Goal: Task Accomplishment & Management: Manage account settings

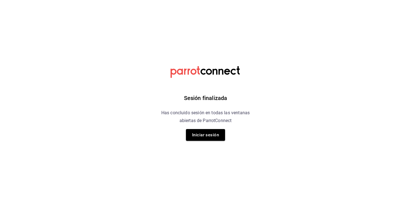
click at [208, 144] on div "Sesión finalizada Has concluido sesión en todas las ventanas abiertas de Parrot…" at bounding box center [205, 103] width 141 height 207
click at [208, 133] on button "Iniciar sesión" at bounding box center [205, 135] width 39 height 12
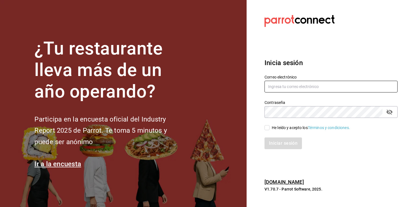
click at [294, 87] on input "text" at bounding box center [331, 87] width 133 height 12
type input "[EMAIL_ADDRESS][DOMAIN_NAME]"
click at [265, 131] on div "Iniciar sesión" at bounding box center [328, 140] width 140 height 18
click at [266, 128] on input "He leído y acepto los Términos y condiciones." at bounding box center [267, 127] width 5 height 5
checkbox input "true"
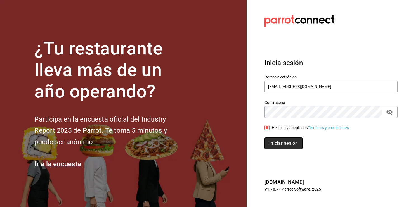
click at [272, 145] on button "Iniciar sesión" at bounding box center [284, 144] width 38 height 12
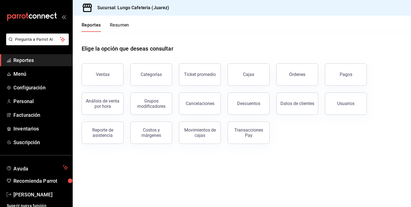
click at [17, 61] on span "Reportes" at bounding box center [40, 61] width 55 height 8
click at [27, 60] on span "Reportes" at bounding box center [40, 61] width 55 height 8
click at [21, 126] on span "Inventarios" at bounding box center [40, 129] width 55 height 8
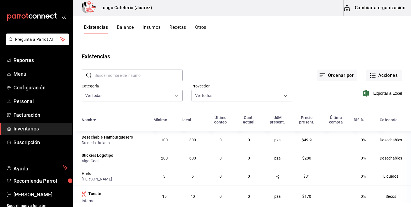
click at [366, 10] on button "Cambiar a organización" at bounding box center [375, 8] width 63 height 16
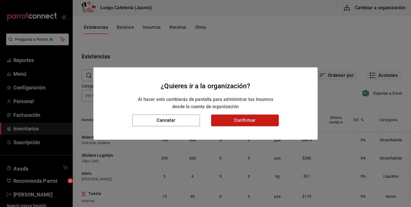
click at [241, 119] on button "Confirmar" at bounding box center [245, 121] width 68 height 12
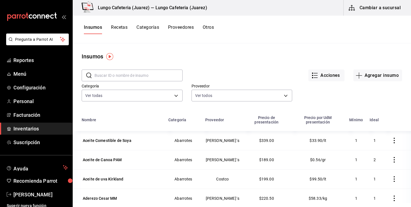
click at [136, 78] on input "text" at bounding box center [139, 75] width 88 height 11
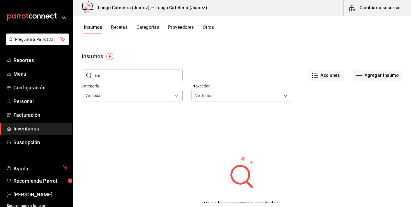
type input "a"
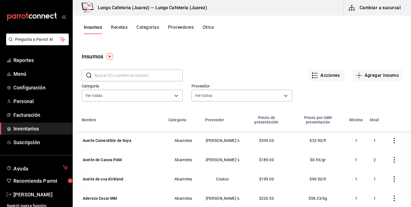
click at [116, 28] on button "Recetas" at bounding box center [119, 30] width 17 height 10
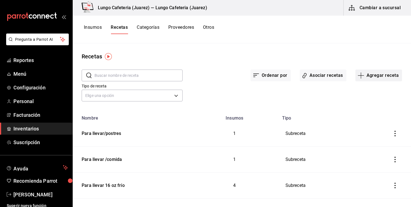
click at [364, 72] on icon "button" at bounding box center [361, 75] width 7 height 7
click at [367, 88] on span "Receta" at bounding box center [378, 91] width 47 height 6
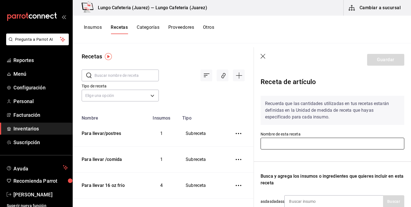
click at [280, 141] on input "text" at bounding box center [333, 144] width 144 height 12
type input "C"
type input "a"
type input "c"
type input "Cappucino"
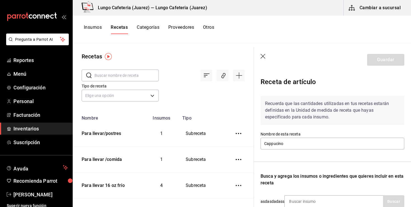
click at [309, 151] on div "Recuerda que las cantidades utilizadas en tus recetas estarán definidas en la U…" at bounding box center [333, 182] width 144 height 181
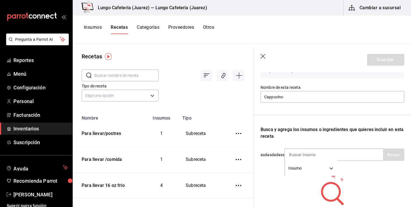
scroll to position [47, 0]
click at [303, 156] on input at bounding box center [313, 155] width 56 height 12
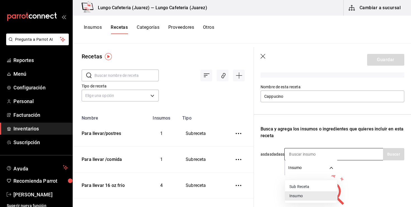
click at [335, 163] on body "Pregunta a Parrot AI Reportes Menú Configuración Personal Facturación Inventari…" at bounding box center [205, 101] width 411 height 203
click at [317, 182] on ul "Sub Receta Insumo" at bounding box center [311, 191] width 52 height 23
click at [315, 186] on li "Sub Receta" at bounding box center [311, 186] width 52 height 9
type input "SUBRECIPE"
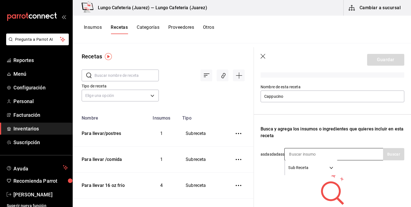
click at [311, 158] on input at bounding box center [313, 155] width 56 height 12
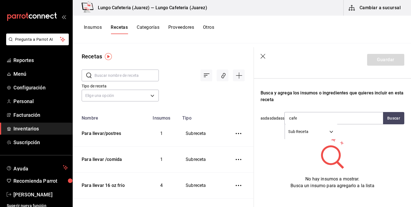
scroll to position [83, 0]
type input "c"
click at [317, 122] on input "tos" at bounding box center [313, 119] width 56 height 12
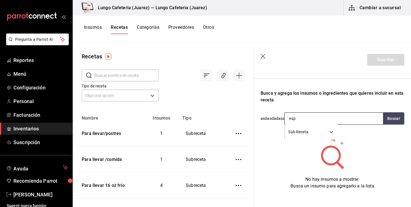
click at [314, 117] on input "esp" at bounding box center [313, 119] width 56 height 12
click at [314, 120] on input "cafe" at bounding box center [313, 119] width 56 height 12
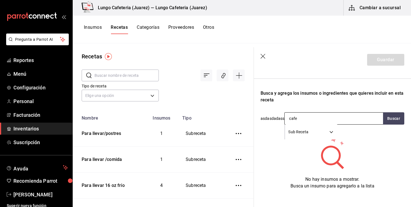
click at [314, 120] on input "cafe" at bounding box center [313, 119] width 56 height 12
type input "gran"
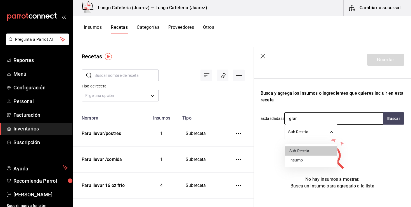
click at [328, 135] on body "Pregunta a Parrot AI Reportes Menú Configuración Personal Facturación Inventari…" at bounding box center [205, 101] width 411 height 203
click at [304, 157] on li "Insumo" at bounding box center [311, 160] width 52 height 9
type input "SUPPLY"
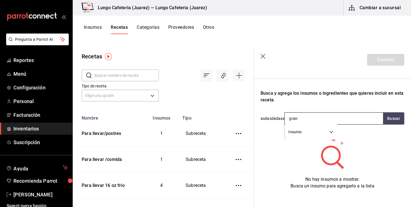
click at [306, 118] on input "gran" at bounding box center [313, 119] width 56 height 12
click at [389, 123] on button "Buscar" at bounding box center [393, 118] width 21 height 12
click at [308, 118] on input "cafe" at bounding box center [313, 119] width 56 height 12
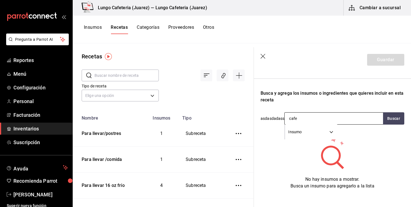
type input "caf"
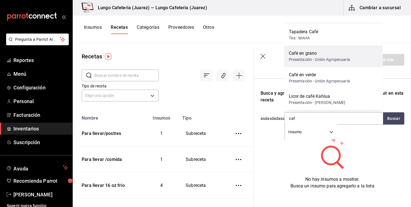
click at [313, 61] on div "Presentación - Unión Agropecuaria" at bounding box center [319, 60] width 61 height 6
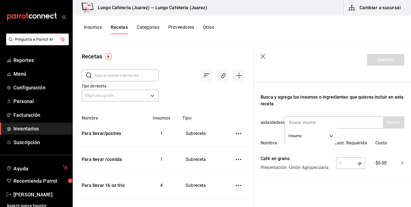
click at [290, 101] on div "Busca y agrega los insumos o ingredientes que quieres incluir en esta receta" at bounding box center [333, 100] width 144 height 13
click at [343, 164] on input "text" at bounding box center [347, 163] width 22 height 11
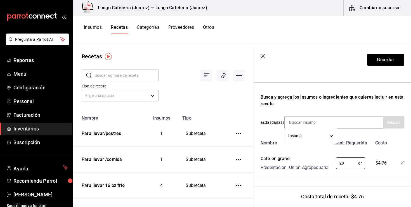
type input "2"
type input "18"
click at [349, 123] on div "Insumo SUPPLY" at bounding box center [334, 122] width 99 height 12
click at [364, 123] on div "Insumo SUPPLY" at bounding box center [334, 122] width 99 height 12
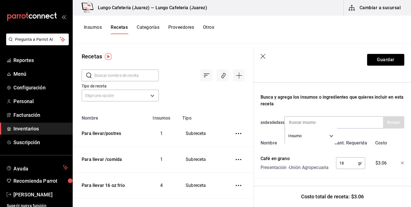
click at [344, 166] on input "18" at bounding box center [347, 163] width 22 height 11
click at [350, 101] on div "Busca y agrega los insumos o ingredientes que quieres incluir en esta receta" at bounding box center [333, 100] width 144 height 13
click at [319, 123] on input at bounding box center [313, 123] width 56 height 12
type input "agua"
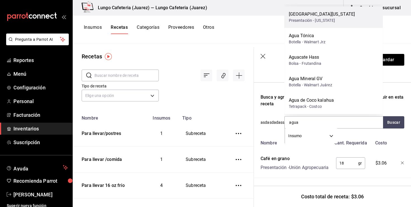
click at [325, 21] on div "Presentación - [US_STATE]" at bounding box center [322, 21] width 66 height 6
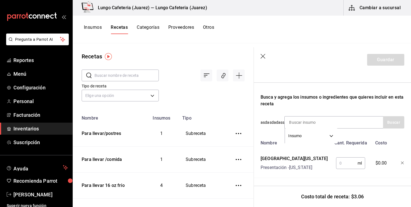
click at [348, 166] on input "text" at bounding box center [347, 163] width 22 height 11
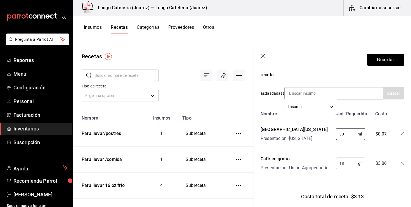
scroll to position [109, 0]
type input "30"
click at [397, 63] on button "Guardar" at bounding box center [385, 60] width 37 height 12
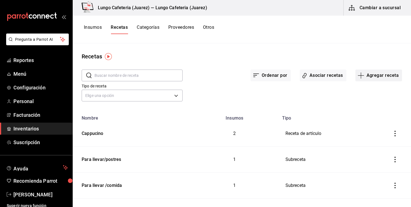
click at [362, 76] on icon "button" at bounding box center [361, 75] width 7 height 7
click at [358, 106] on span "Subreceta" at bounding box center [378, 106] width 47 height 6
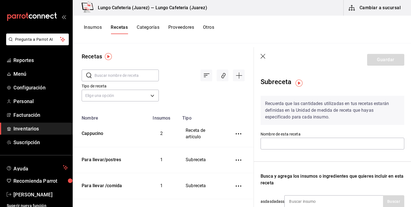
click at [116, 77] on input "text" at bounding box center [127, 75] width 64 height 11
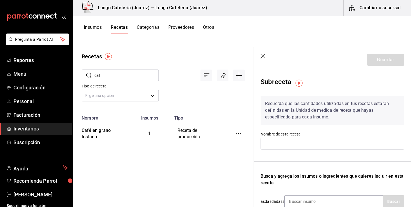
type input "caf"
click at [84, 134] on div "Café en grano tostado" at bounding box center [100, 132] width 42 height 15
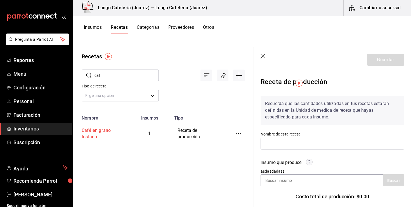
type input "Café en grano tostado"
type input "1"
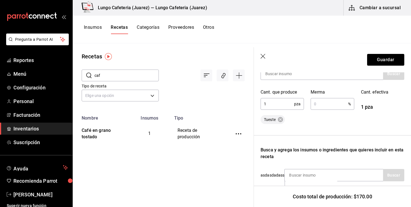
scroll to position [160, 0]
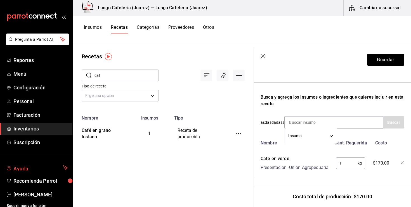
click at [32, 164] on button "Ayuda" at bounding box center [36, 167] width 72 height 11
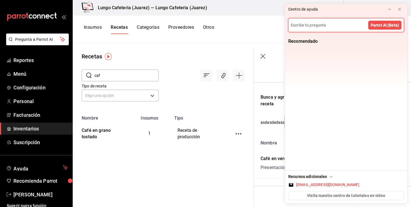
click at [265, 57] on icon "button" at bounding box center [264, 57] width 6 height 6
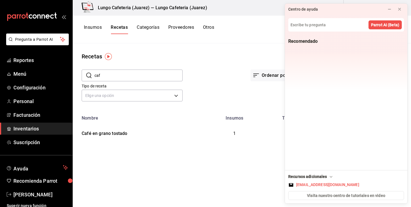
click at [95, 23] on div "Insumos Recetas Categorías Proveedores Otros" at bounding box center [242, 30] width 339 height 28
click at [93, 29] on button "Insumos" at bounding box center [93, 30] width 18 height 10
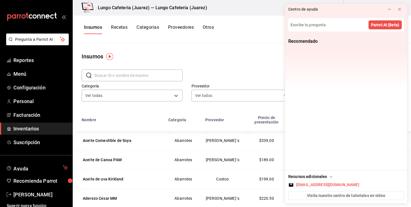
click at [93, 25] on button "Insumos" at bounding box center [93, 30] width 18 height 10
click at [121, 29] on button "Recetas" at bounding box center [119, 30] width 17 height 10
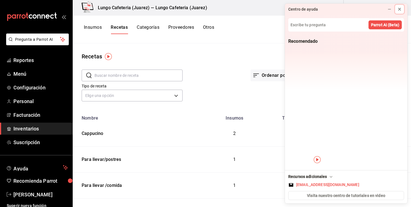
click at [401, 9] on icon at bounding box center [400, 9] width 4 height 4
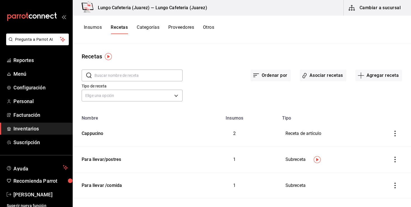
click at [116, 72] on input "text" at bounding box center [139, 75] width 88 height 11
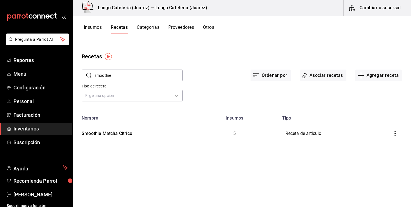
type input "smoothie"
click at [128, 139] on td "Smoothie Matcha Cítrico" at bounding box center [132, 134] width 118 height 26
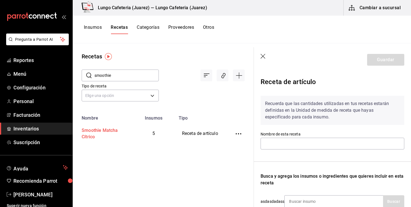
type input "Smoothie Matcha Cítrico"
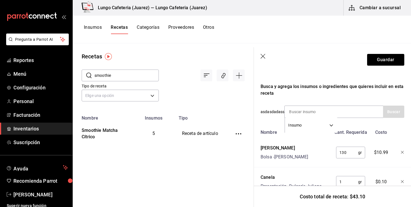
scroll to position [90, 0]
click at [375, 60] on button "Guardar" at bounding box center [385, 60] width 37 height 12
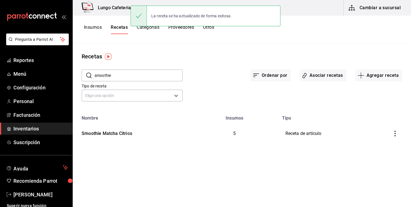
click at [113, 78] on input "smoothie" at bounding box center [139, 75] width 88 height 11
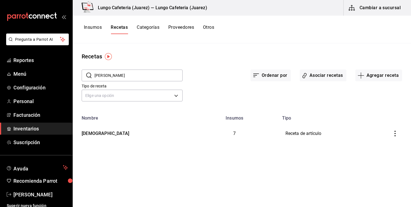
type input "salm"
click at [104, 135] on div "[DEMOGRAPHIC_DATA]" at bounding box center [104, 132] width 50 height 9
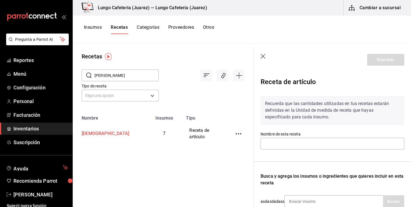
type input "[DEMOGRAPHIC_DATA]"
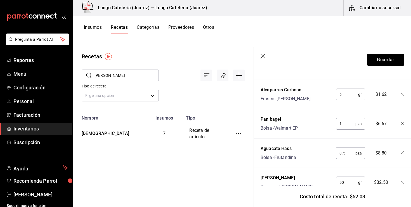
scroll to position [208, 0]
click at [95, 29] on button "Insumos" at bounding box center [93, 30] width 18 height 10
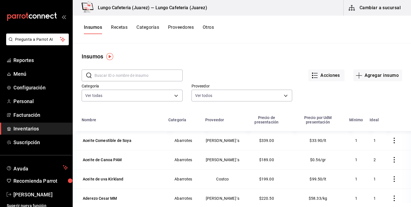
click at [133, 78] on input "text" at bounding box center [139, 75] width 88 height 11
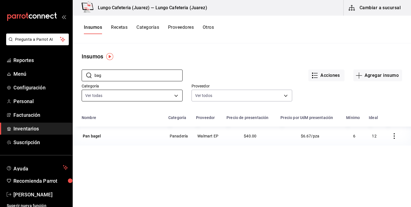
type input "bagel"
click at [102, 136] on div "Pan bagel" at bounding box center [122, 136] width 80 height 8
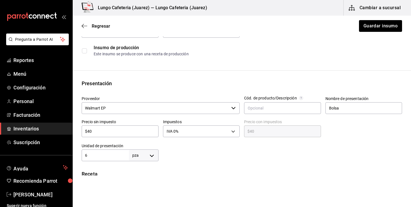
scroll to position [71, 0]
click at [104, 134] on input "$40" at bounding box center [120, 131] width 77 height 7
type input "$4"
type input "$4.00"
type input "$43"
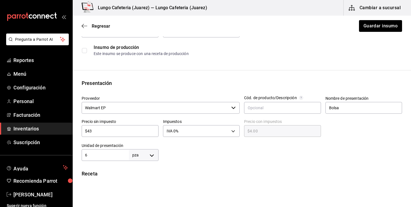
type input "$43.00"
type input "$43.6"
type input "$43.60"
type input "$43.68"
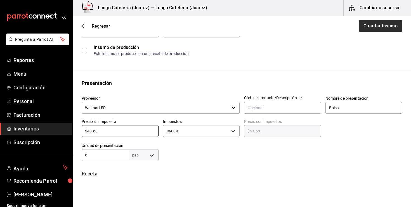
type input "$43.68"
click at [380, 27] on button "Guardar insumo" at bounding box center [381, 26] width 44 height 12
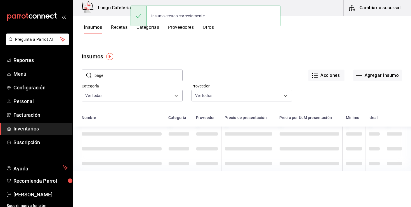
click at [121, 74] on input "bagel" at bounding box center [139, 75] width 88 height 11
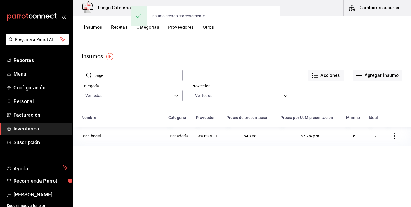
click at [121, 74] on input "bagel" at bounding box center [139, 75] width 88 height 11
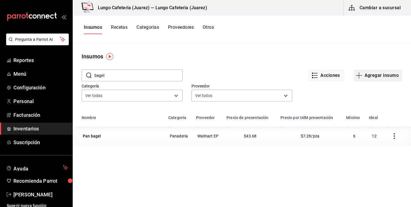
click at [359, 73] on icon "button" at bounding box center [359, 75] width 0 height 6
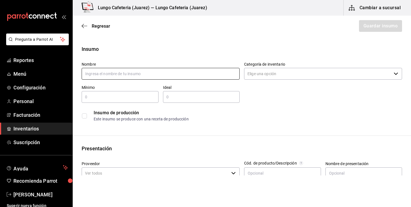
click at [210, 71] on input "text" at bounding box center [161, 74] width 158 height 12
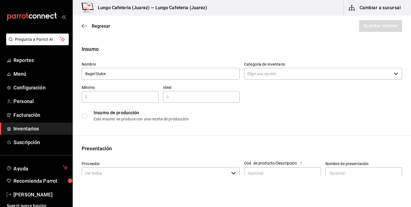
type input "Bagel Dulce"
click at [140, 100] on input "text" at bounding box center [120, 97] width 77 height 7
type input "6"
click at [175, 102] on div "​" at bounding box center [201, 97] width 77 height 12
type input "12"
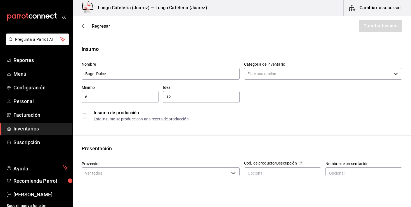
click at [183, 114] on div "Insumo de producción" at bounding box center [248, 113] width 308 height 7
click at [280, 76] on input "Categoría de inventario" at bounding box center [317, 74] width 147 height 12
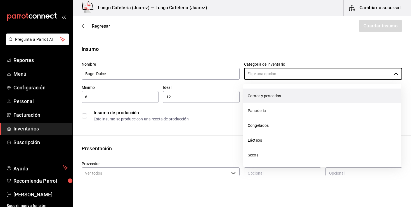
click at [256, 102] on li "Carnes y pescados" at bounding box center [322, 96] width 158 height 15
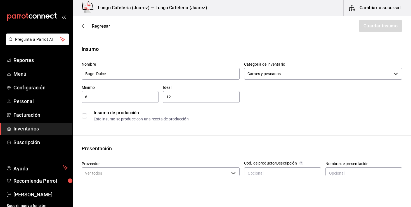
click at [256, 78] on input "Carnes y pescados" at bounding box center [317, 74] width 147 height 12
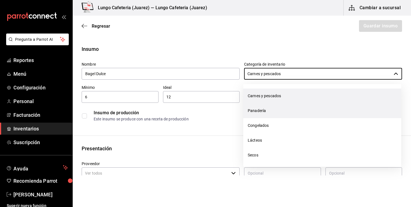
click at [256, 105] on li "Panadería" at bounding box center [322, 111] width 158 height 15
type input "Panadería"
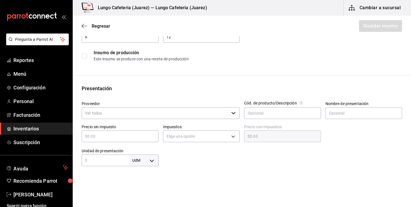
scroll to position [60, 0]
click at [148, 113] on input "Proveedor" at bounding box center [155, 113] width 147 height 12
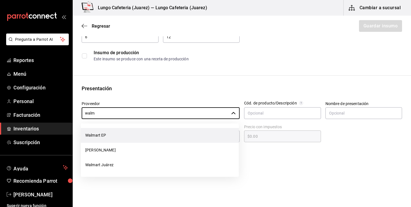
click at [158, 135] on li "Walmart EP" at bounding box center [160, 135] width 158 height 15
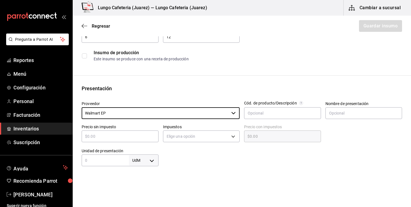
type input "Walmart EP"
click at [141, 138] on input "text" at bounding box center [120, 136] width 77 height 7
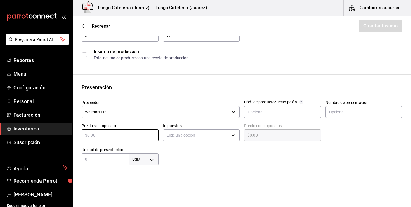
scroll to position [62, 0]
click at [111, 138] on input "text" at bounding box center [120, 135] width 77 height 7
type input "$4"
type input "$4.00"
type input "$40"
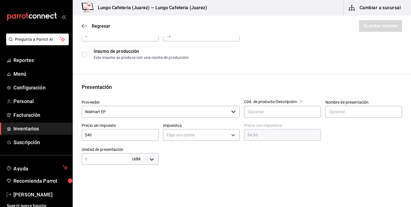
type input "$40.00"
type input "$40.5"
type input "$40.50"
type input "$40.56"
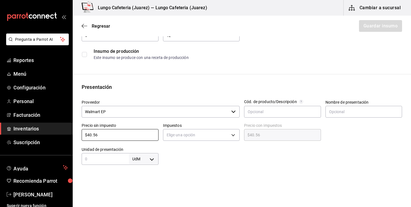
type input "$40.56"
click at [119, 164] on div "UdM ​" at bounding box center [120, 159] width 77 height 12
click at [199, 167] on div "Insumo Nombre Bagel Dulce Categoría de inventario Panadería ​ Mínimo 6 ​ Ideal …" at bounding box center [242, 150] width 339 height 332
click at [116, 159] on input "1" at bounding box center [105, 159] width 47 height 7
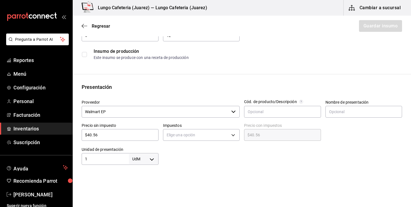
click at [116, 159] on input "1" at bounding box center [105, 159] width 47 height 7
type input "6"
click at [190, 169] on div "Insumo Nombre Bagel Dulce Categoría de inventario Panadería ​ Mínimo 6 ​ Ideal …" at bounding box center [242, 150] width 339 height 332
click at [153, 154] on body "Pregunta a Parrot AI Reportes Menú Configuración Personal Facturación Inventari…" at bounding box center [205, 88] width 411 height 176
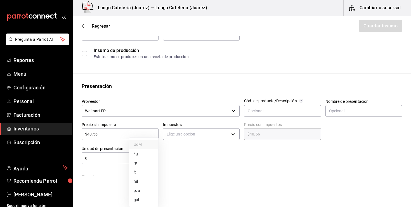
click at [143, 194] on li "pza" at bounding box center [143, 190] width 29 height 9
type input "UNIT"
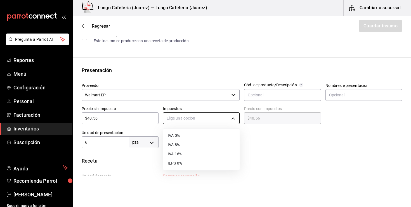
click at [187, 122] on body "Pregunta a Parrot AI Reportes Menú Configuración Personal Facturación Inventari…" at bounding box center [205, 88] width 411 height 176
click at [188, 133] on li "IVA 0%" at bounding box center [201, 135] width 76 height 9
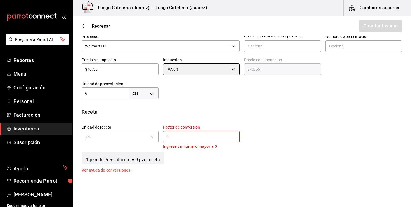
scroll to position [140, 0]
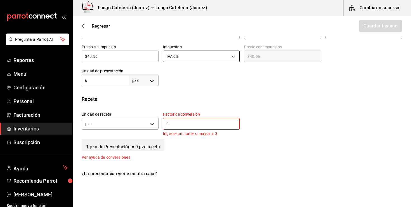
click at [185, 59] on body "Pregunta a Parrot AI Reportes Menú Configuración Personal Facturación Inventari…" at bounding box center [205, 88] width 411 height 176
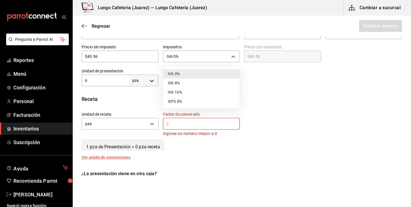
click at [186, 83] on li "IVA 8%" at bounding box center [201, 83] width 76 height 9
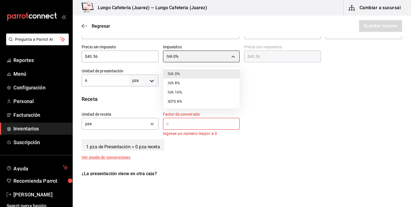
type input "IVA_8"
type input "$43.80"
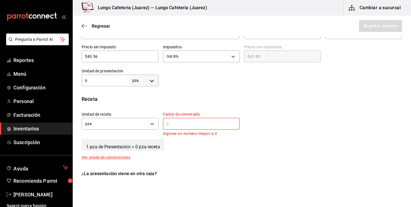
click at [187, 88] on div "Insumo Nombre Bagel Dulce Categoría de inventario Panadería ​ Mínimo 6 ​ Ideal …" at bounding box center [242, 81] width 339 height 352
click at [187, 51] on body "Pregunta a Parrot AI Reportes Menú Configuración Personal Facturación Inventari…" at bounding box center [205, 88] width 411 height 176
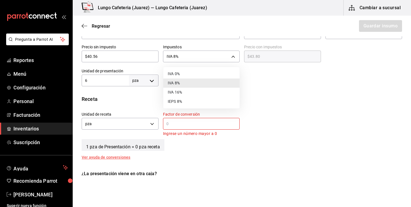
click at [185, 73] on li "IVA 0%" at bounding box center [201, 73] width 76 height 9
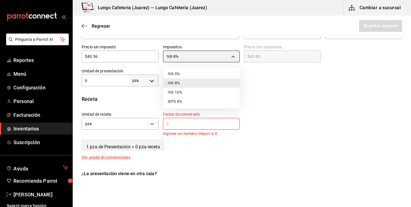
type input "IVA_0"
type input "$40.56"
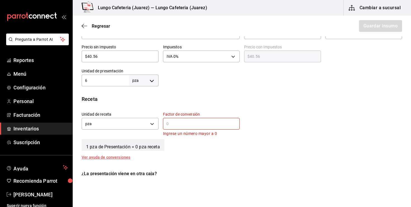
click at [169, 125] on input "text" at bounding box center [201, 124] width 77 height 7
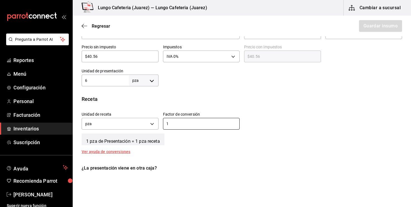
scroll to position [181, 0]
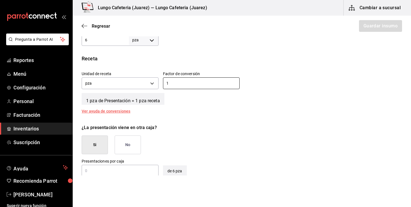
type input "1"
click at [132, 144] on button "No" at bounding box center [128, 145] width 26 height 19
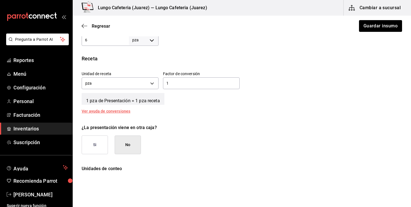
click at [371, 32] on div "Regresar Guardar insumo" at bounding box center [242, 26] width 339 height 21
click at [371, 30] on button "Guardar insumo" at bounding box center [381, 26] width 44 height 12
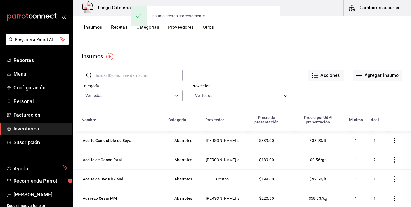
click at [119, 74] on input "text" at bounding box center [139, 75] width 88 height 11
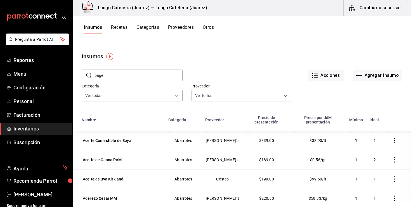
type input "bagel"
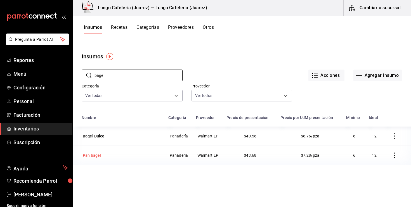
click at [93, 151] on td "Pan bagel" at bounding box center [119, 155] width 92 height 19
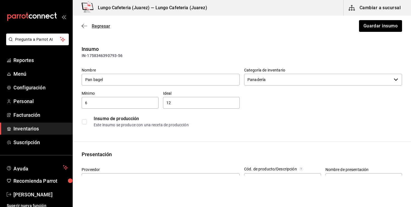
click at [83, 27] on icon "button" at bounding box center [85, 26] width 6 height 5
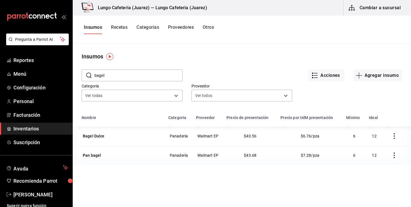
click at [115, 29] on button "Recetas" at bounding box center [119, 30] width 17 height 10
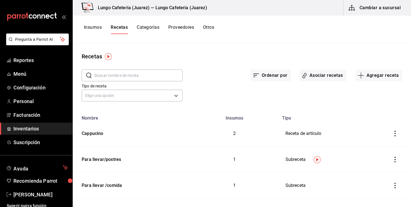
click at [355, 74] on div "Ordenar por Asociar recetas Agregar receta" at bounding box center [293, 71] width 220 height 21
click at [361, 74] on icon "button" at bounding box center [361, 75] width 0 height 6
click at [365, 89] on span "Receta" at bounding box center [378, 91] width 47 height 6
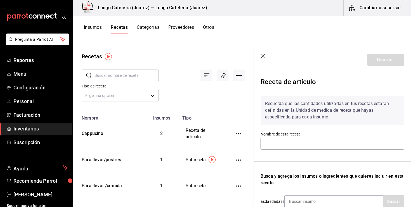
click at [316, 146] on input "text" at bounding box center [333, 144] width 144 height 12
click at [130, 75] on input "text" at bounding box center [127, 75] width 64 height 11
type input "BAGEL"
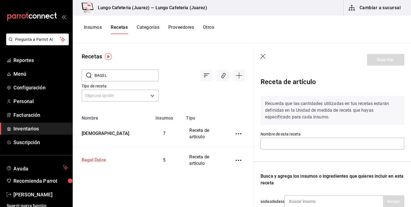
click at [108, 160] on div "Bagel Dulce" at bounding box center [109, 159] width 60 height 9
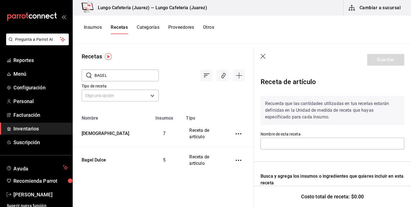
type input "Bagel Dulce"
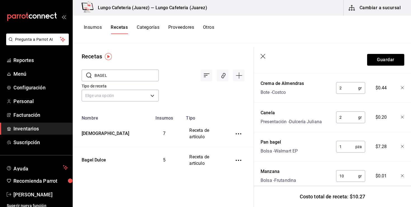
scroll to position [197, 0]
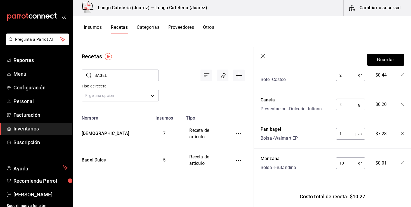
click at [404, 133] on icon "button" at bounding box center [402, 133] width 3 height 3
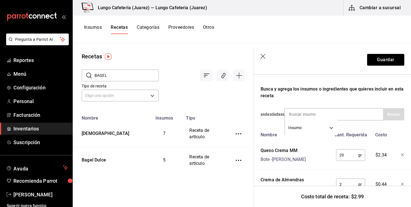
scroll to position [36, 0]
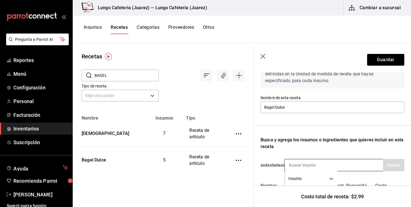
click at [308, 165] on input at bounding box center [313, 165] width 56 height 12
type input "pan ba"
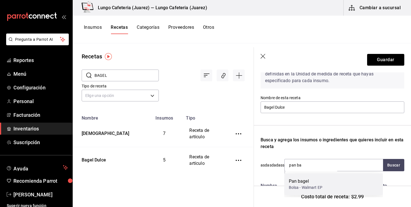
click at [296, 189] on div "Bolsa - Walmart EP" at bounding box center [306, 188] width 34 height 6
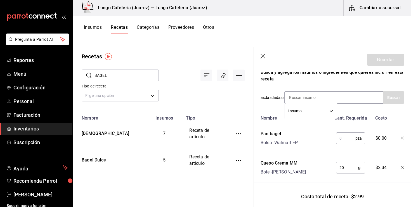
scroll to position [105, 0]
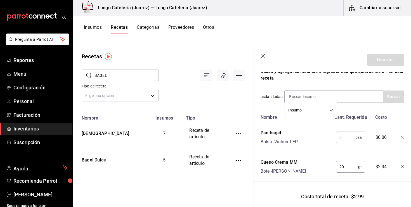
click at [348, 132] on input "text" at bounding box center [345, 137] width 19 height 11
type input "1"
click at [317, 97] on input at bounding box center [313, 97] width 56 height 12
click at [400, 137] on div at bounding box center [399, 137] width 12 height 18
click at [403, 137] on icon "button" at bounding box center [402, 137] width 3 height 3
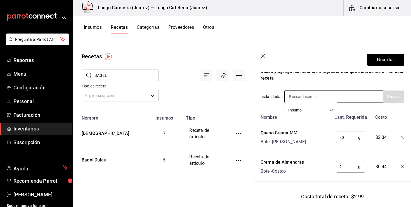
click at [316, 98] on input at bounding box center [313, 97] width 56 height 12
type input "bage"
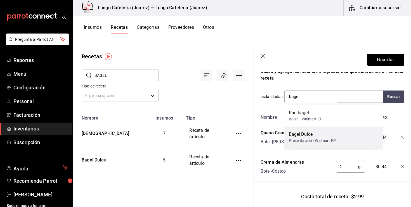
click at [306, 137] on div "Bagel Dulce" at bounding box center [312, 134] width 47 height 7
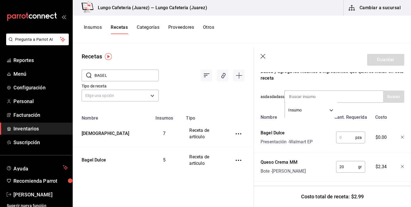
click at [350, 138] on input "text" at bounding box center [345, 137] width 19 height 11
type input "1"
click at [388, 130] on div "$6.76" at bounding box center [380, 137] width 24 height 18
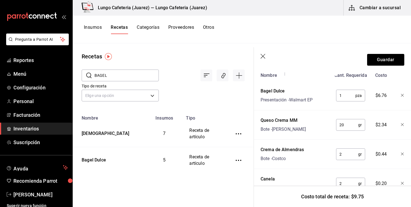
scroll to position [148, 0]
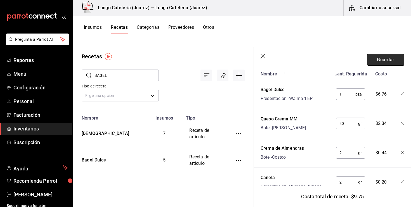
click at [374, 59] on button "Guardar" at bounding box center [385, 60] width 37 height 12
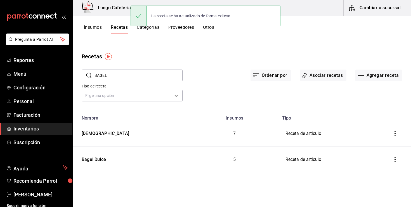
click at [258, 42] on div "Insumos Recetas Categorías Proveedores Otros" at bounding box center [242, 30] width 339 height 28
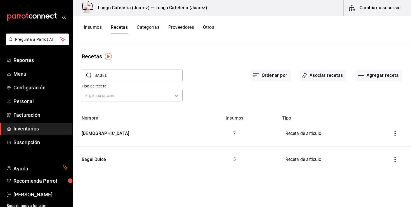
click at [95, 27] on button "Insumos" at bounding box center [93, 30] width 18 height 10
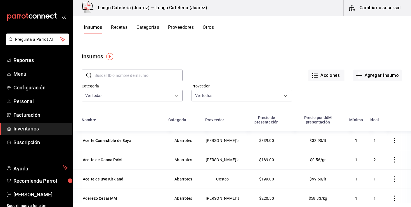
click at [115, 78] on input "text" at bounding box center [139, 75] width 88 height 11
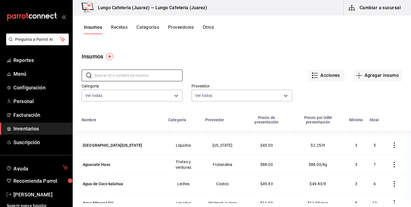
scroll to position [92, 0]
click at [104, 165] on div "Aguacate Hass" at bounding box center [96, 164] width 27 height 6
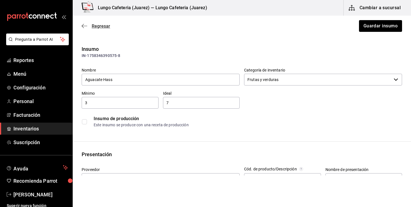
click at [86, 26] on icon "button" at bounding box center [85, 26] width 6 height 0
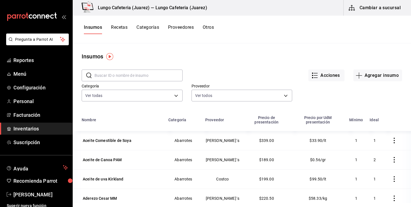
click at [111, 27] on div "Insumos Recetas Categorías Proveedores Otros" at bounding box center [149, 30] width 130 height 10
click at [114, 27] on button "Recetas" at bounding box center [119, 30] width 17 height 10
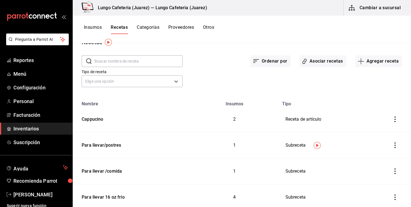
scroll to position [14, 0]
click at [306, 67] on button "Asociar recetas" at bounding box center [323, 62] width 47 height 12
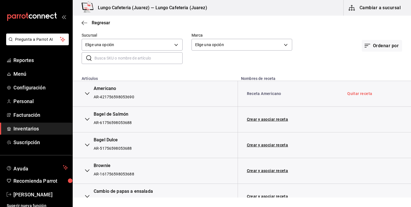
scroll to position [43, 0]
click at [366, 93] on link "Quitar receta" at bounding box center [360, 94] width 25 height 4
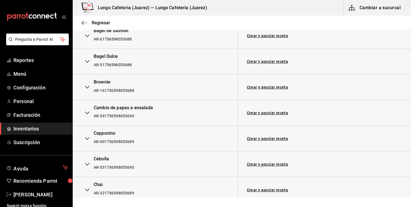
scroll to position [0, 0]
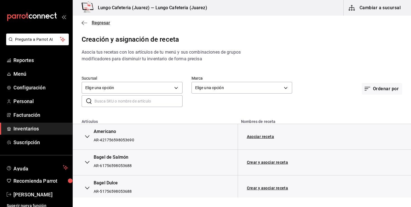
click at [86, 24] on icon "button" at bounding box center [85, 22] width 6 height 5
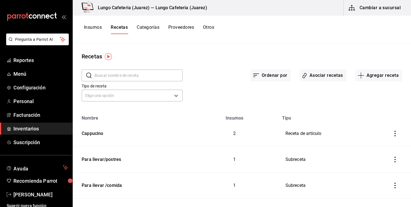
click at [135, 73] on input "text" at bounding box center [139, 75] width 88 height 11
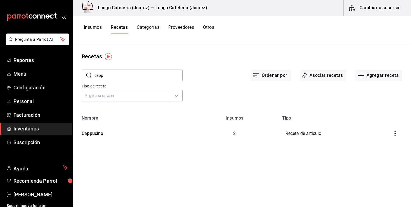
type input "capp"
click at [89, 135] on div "Cappucino" at bounding box center [91, 132] width 24 height 9
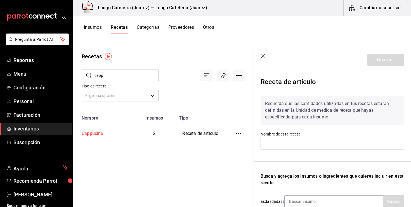
type input "Cappucino"
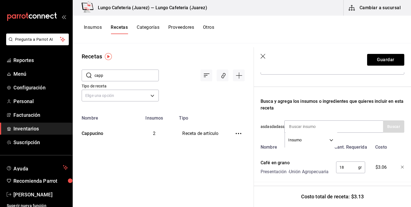
scroll to position [75, 0]
click at [297, 103] on div "Busca y agrega los insumos o ingredientes que quieres incluir en esta receta" at bounding box center [333, 104] width 144 height 13
click at [296, 114] on div "Recuerda que las cantidades utilizadas en tus recetas estarán definidas en la U…" at bounding box center [333, 113] width 144 height 195
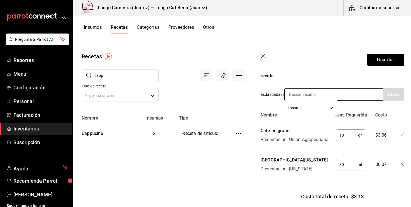
scroll to position [109, 0]
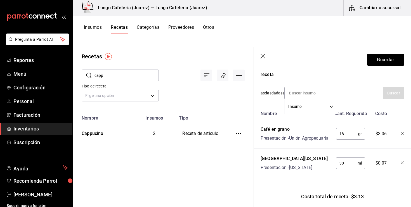
click at [264, 56] on icon "button" at bounding box center [264, 57] width 6 height 6
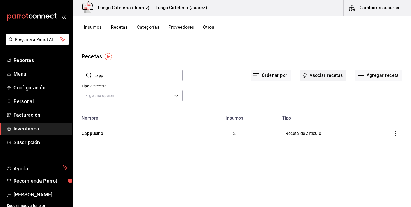
click at [305, 75] on icon "button" at bounding box center [304, 76] width 3 height 3
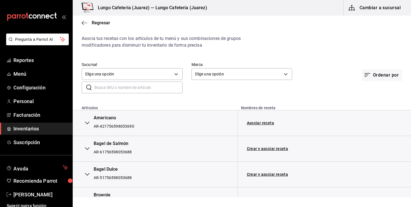
scroll to position [17, 0]
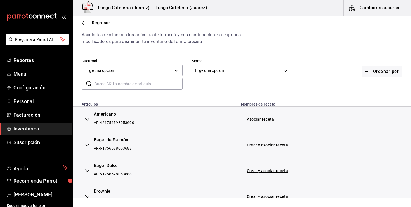
click at [102, 112] on div "Americano" at bounding box center [114, 114] width 41 height 6
click at [258, 121] on link "Asociar receta" at bounding box center [260, 120] width 27 height 4
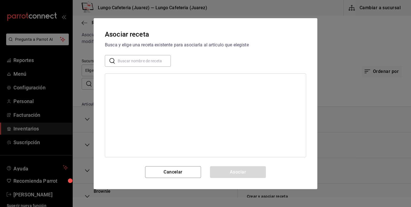
click at [164, 118] on div at bounding box center [205, 116] width 201 height 84
click at [144, 65] on input "text" at bounding box center [144, 60] width 53 height 11
type input "capp"
click at [130, 79] on div "Cappucino" at bounding box center [205, 81] width 201 height 10
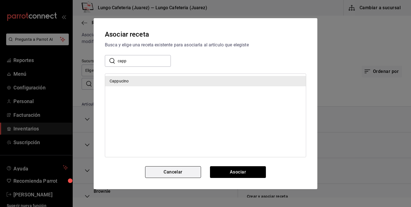
click at [179, 173] on button "Cancelar" at bounding box center [173, 172] width 56 height 12
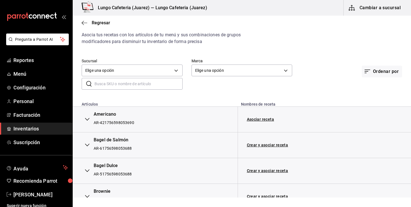
click at [81, 23] on div "Regresar" at bounding box center [242, 23] width 339 height 14
click at [85, 24] on icon "button" at bounding box center [85, 22] width 6 height 5
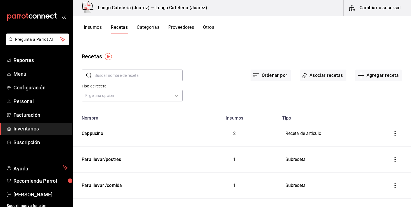
click at [111, 79] on input "text" at bounding box center [139, 75] width 88 height 11
click at [360, 78] on icon "button" at bounding box center [361, 75] width 7 height 7
click at [363, 104] on span "Subreceta" at bounding box center [378, 106] width 47 height 6
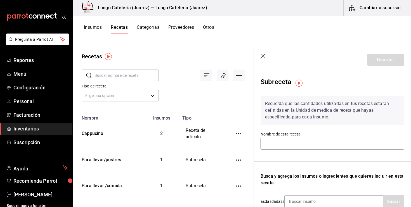
click at [283, 147] on input "text" at bounding box center [333, 144] width 144 height 12
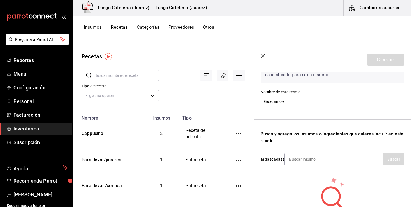
type input "Guacamole"
click at [305, 156] on input at bounding box center [313, 160] width 56 height 12
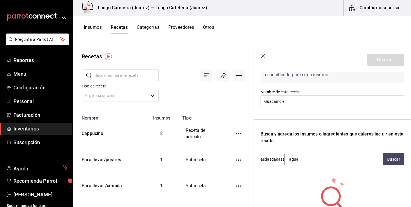
type input "aguac"
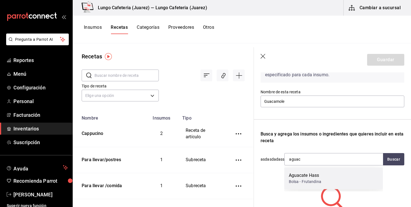
click at [305, 179] on div "Bolsa - Frutandina" at bounding box center [305, 182] width 32 height 6
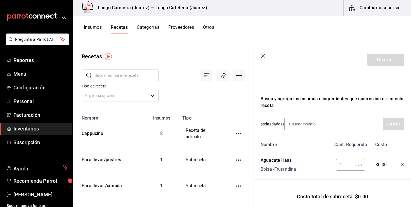
scroll to position [77, 0]
type input "sal"
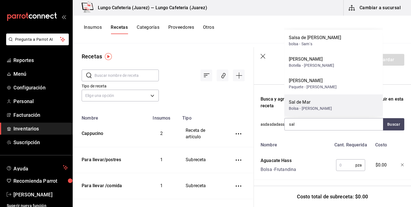
click at [307, 99] on div "Sal de Mar" at bounding box center [310, 102] width 43 height 7
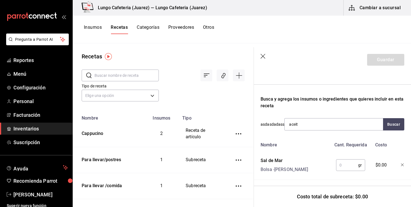
type input "aceite"
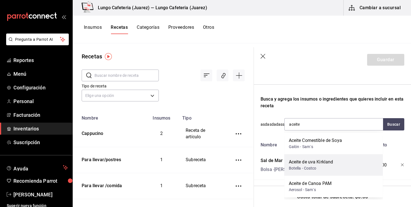
click at [300, 157] on div "Aceite de uva Kirkland Botella - Costco" at bounding box center [334, 165] width 99 height 22
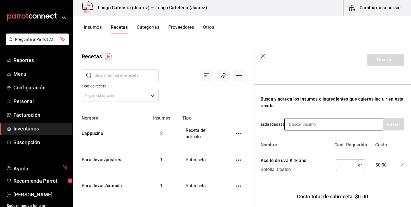
click at [308, 122] on input at bounding box center [313, 125] width 56 height 12
type input "pimie"
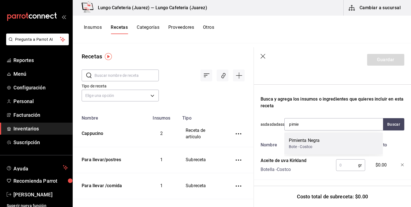
click at [305, 146] on div "Bote - Costco" at bounding box center [304, 147] width 31 height 6
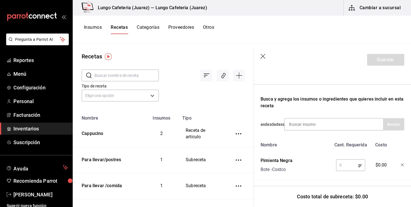
click at [322, 114] on div "Recuerda que las cantidades utilizadas en tus recetas estarán definidas en la U…" at bounding box center [333, 141] width 144 height 254
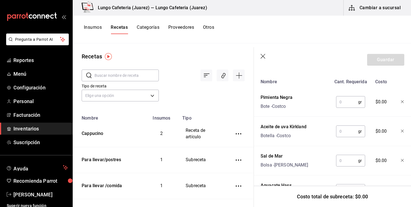
scroll to position [142, 0]
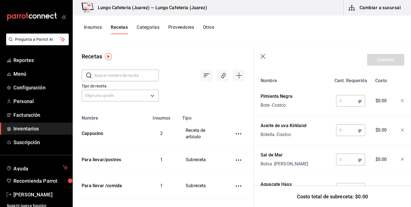
click at [343, 101] on input "text" at bounding box center [347, 100] width 22 height 11
type input "1"
click at [342, 134] on input "text" at bounding box center [347, 130] width 22 height 11
type input "2"
click at [347, 163] on input "text" at bounding box center [347, 159] width 22 height 11
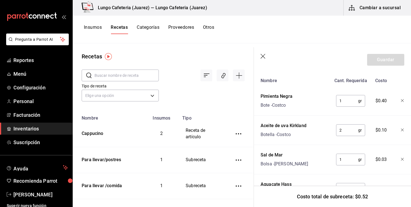
scroll to position [167, 0]
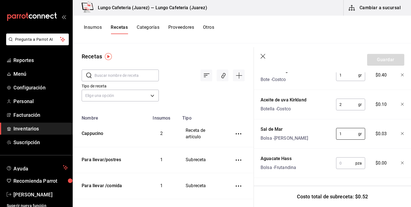
type input "1"
click at [341, 166] on input "text" at bounding box center [345, 163] width 19 height 11
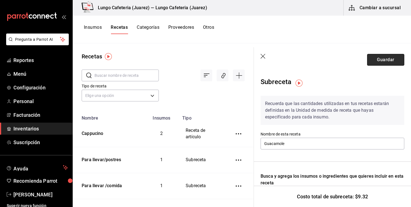
type input "0.5"
click at [373, 59] on button "Guardar" at bounding box center [385, 60] width 37 height 12
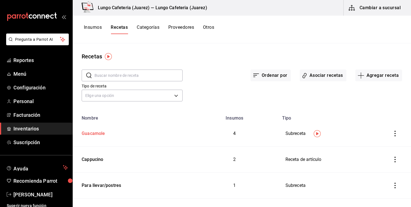
click at [105, 130] on div "Guacamole" at bounding box center [131, 132] width 104 height 9
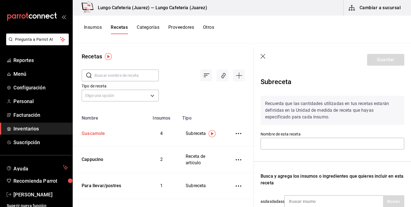
type input "Guacamole"
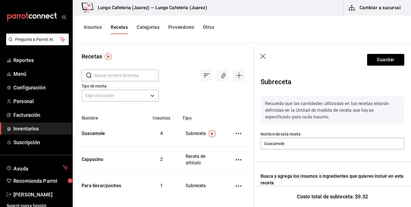
click at [265, 58] on icon "button" at bounding box center [264, 57] width 6 height 6
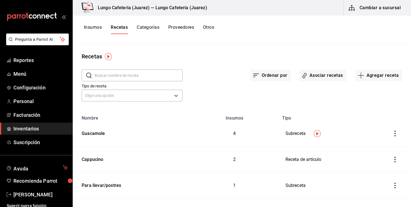
click at [395, 133] on icon "inventoriesTable" at bounding box center [396, 134] width 6 height 6
click at [381, 141] on span "Eliminar" at bounding box center [378, 141] width 14 height 4
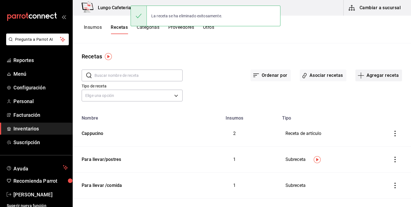
click at [365, 76] on icon "button" at bounding box center [361, 75] width 7 height 7
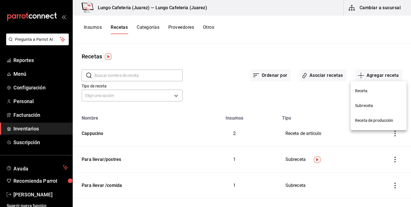
click at [363, 119] on span "Receta de producción" at bounding box center [378, 121] width 47 height 6
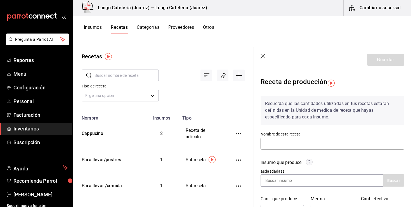
click at [274, 146] on input "text" at bounding box center [333, 144] width 144 height 12
click at [305, 138] on input "text" at bounding box center [333, 144] width 144 height 12
type input "F"
type input "Guacamole"
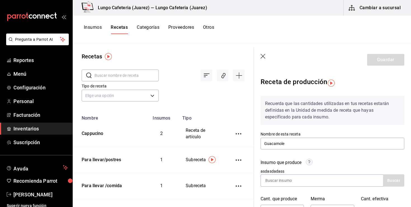
click at [317, 158] on div "Insumo que produce asdasdadass Buscar" at bounding box center [329, 170] width 151 height 34
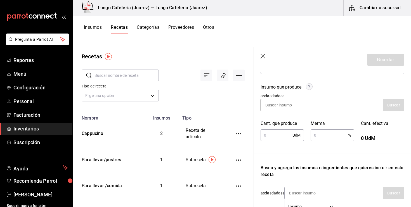
click at [299, 107] on input at bounding box center [289, 105] width 56 height 12
type input "aguac"
click at [329, 107] on div "aguac" at bounding box center [322, 105] width 123 height 12
click at [335, 108] on div "aguac" at bounding box center [322, 105] width 123 height 12
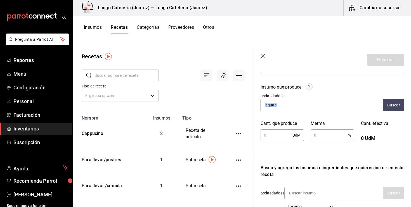
click at [335, 108] on div "aguac" at bounding box center [322, 105] width 123 height 12
click at [276, 109] on input "aguac" at bounding box center [289, 105] width 56 height 12
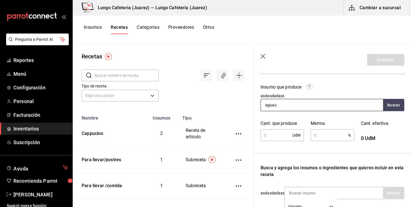
click at [276, 109] on input "aguac" at bounding box center [289, 105] width 56 height 12
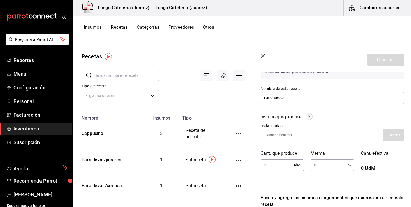
scroll to position [42, 0]
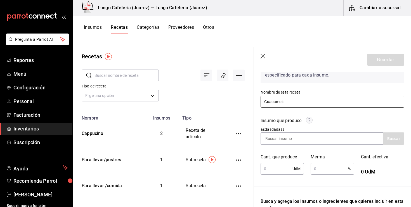
click at [288, 103] on input "Guacamole" at bounding box center [333, 102] width 144 height 12
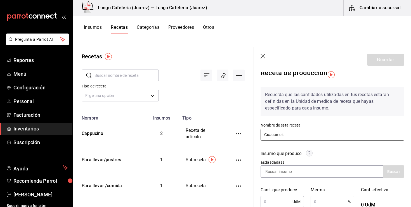
scroll to position [6, 0]
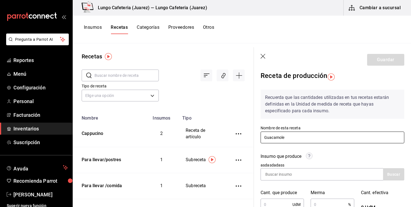
click at [289, 137] on input "Guacamole" at bounding box center [333, 138] width 144 height 12
click at [265, 55] on icon "button" at bounding box center [264, 57] width 6 height 6
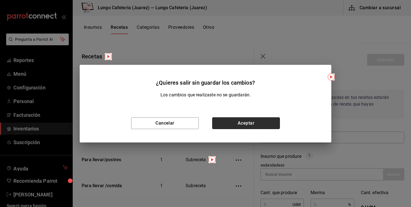
click at [237, 123] on button "Aceptar" at bounding box center [246, 124] width 68 height 12
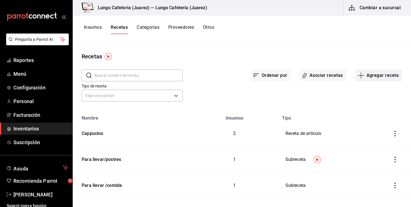
click at [363, 76] on icon "button" at bounding box center [361, 76] width 6 height 0
click at [354, 67] on div at bounding box center [205, 103] width 411 height 207
click at [359, 79] on button "Agregar receta" at bounding box center [379, 76] width 47 height 12
click at [372, 106] on span "Subreceta" at bounding box center [378, 106] width 47 height 6
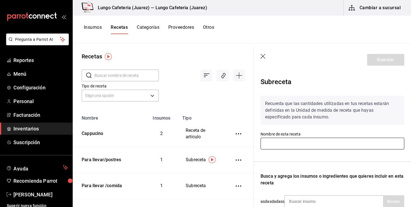
click at [292, 139] on input "text" at bounding box center [333, 144] width 144 height 12
type input "Guacamole"
click at [293, 156] on div "Recuerda que las cantidades utilizadas en tus recetas estarán definidas en la U…" at bounding box center [333, 182] width 144 height 181
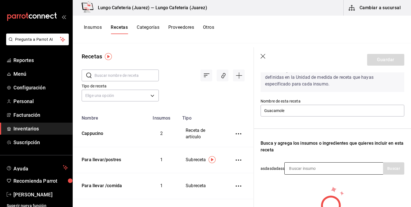
click at [304, 166] on input at bounding box center [313, 169] width 56 height 12
type input "aguac"
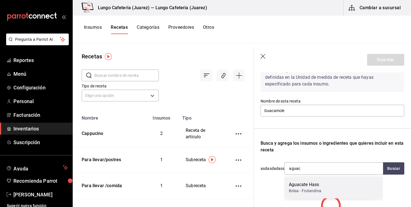
click at [303, 186] on div "Aguacate Hass" at bounding box center [305, 185] width 32 height 7
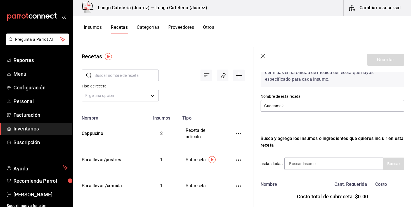
scroll to position [0, 0]
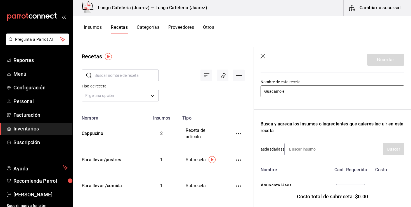
click at [301, 148] on input at bounding box center [313, 150] width 56 height 12
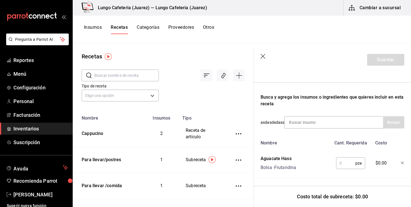
scroll to position [79, 0]
click at [337, 160] on input "text" at bounding box center [345, 163] width 19 height 11
type input "0.5"
click at [379, 66] on header "Guardar" at bounding box center [332, 59] width 157 height 25
click at [379, 65] on button "Guardar" at bounding box center [385, 60] width 37 height 12
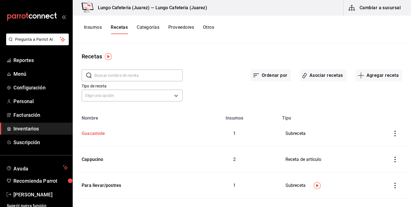
click at [103, 127] on td "Guacamole" at bounding box center [132, 134] width 118 height 26
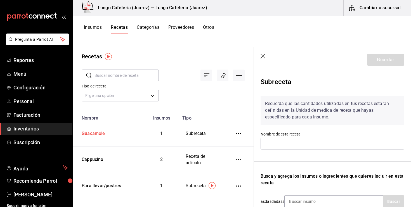
type input "Guacamole"
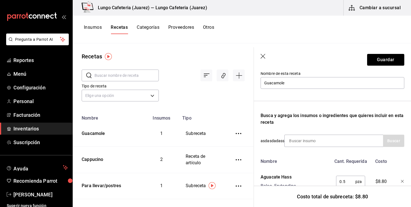
scroll to position [79, 0]
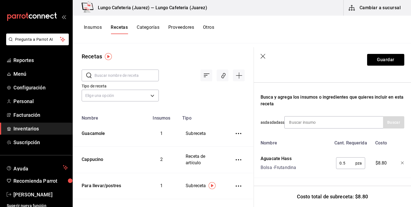
click at [308, 116] on div "Recuerda que las cantidades utilizadas en tus recetas estarán definidas en la U…" at bounding box center [333, 95] width 144 height 166
click at [307, 128] on div "Recuerda que las cantidades utilizadas en tus recetas estarán definidas en la U…" at bounding box center [333, 95] width 144 height 166
click at [308, 125] on input at bounding box center [313, 123] width 56 height 12
type input "sal"
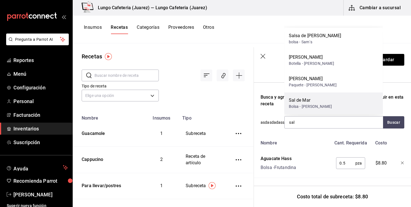
click at [305, 107] on div "Bolsa - [PERSON_NAME]" at bounding box center [310, 107] width 43 height 6
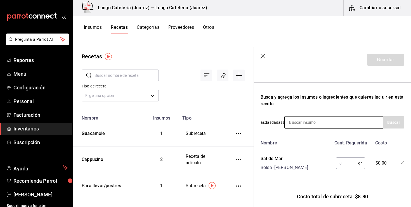
click at [304, 125] on input at bounding box center [313, 123] width 56 height 12
type input "pimi"
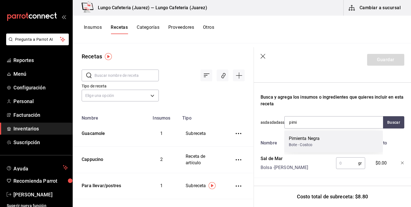
click at [309, 135] on div "Pimienta Negra Bote - Costco" at bounding box center [334, 142] width 99 height 22
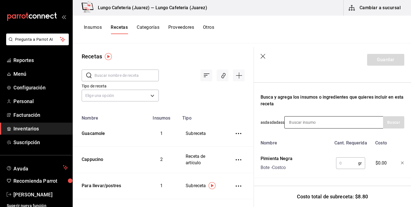
click at [304, 117] on input at bounding box center [313, 123] width 56 height 12
type input "aceit"
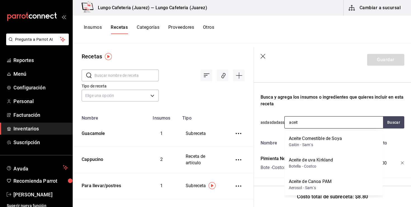
click at [305, 122] on input "aceit" at bounding box center [313, 123] width 56 height 12
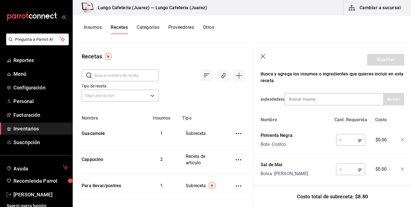
scroll to position [103, 0]
click at [402, 138] on icon "button" at bounding box center [402, 139] width 3 height 3
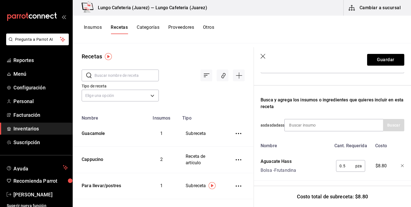
scroll to position [78, 0]
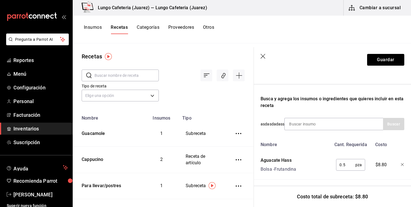
click at [264, 58] on icon "button" at bounding box center [264, 57] width 6 height 6
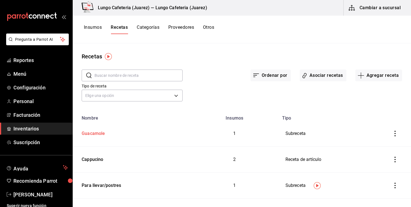
click at [109, 132] on div "Guacamole" at bounding box center [131, 132] width 104 height 9
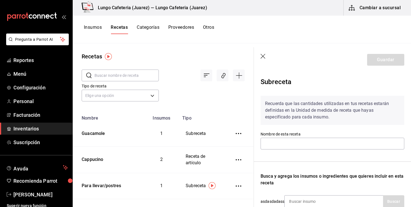
type input "Guacamole"
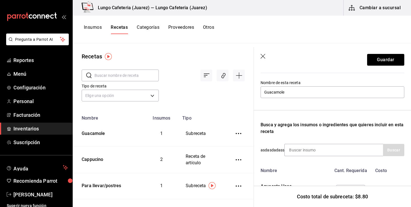
scroll to position [79, 0]
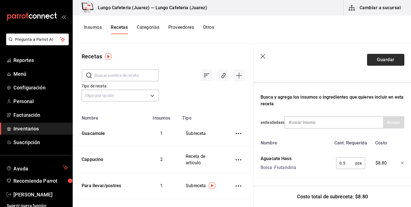
click at [384, 56] on button "Guardar" at bounding box center [385, 60] width 37 height 12
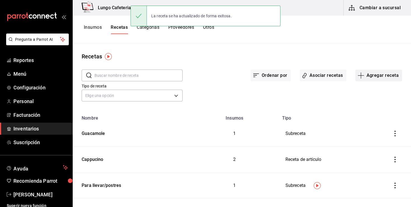
click at [363, 76] on icon "button" at bounding box center [361, 75] width 7 height 7
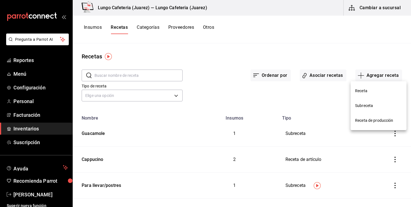
click at [367, 119] on span "Receta de producción" at bounding box center [378, 121] width 47 height 6
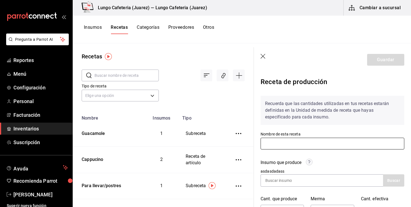
click at [303, 142] on input "text" at bounding box center [333, 144] width 144 height 12
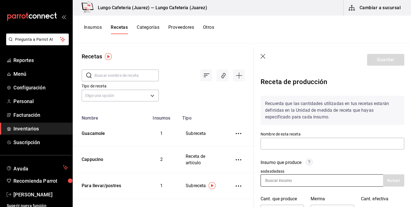
click at [285, 176] on input at bounding box center [289, 181] width 56 height 12
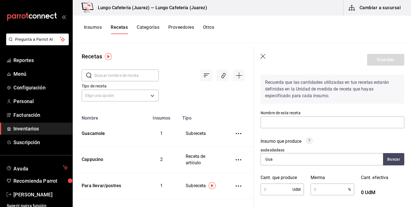
type input "Gua"
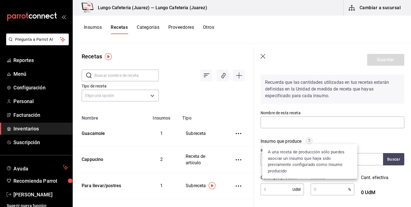
click at [312, 141] on circle at bounding box center [309, 141] width 6 height 6
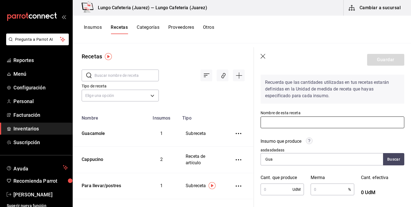
click at [326, 127] on input "text" at bounding box center [333, 123] width 144 height 12
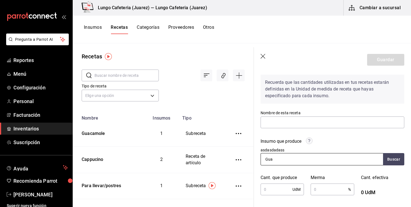
click at [278, 159] on input "Gua" at bounding box center [289, 160] width 56 height 12
click at [263, 57] on icon "button" at bounding box center [263, 56] width 5 height 5
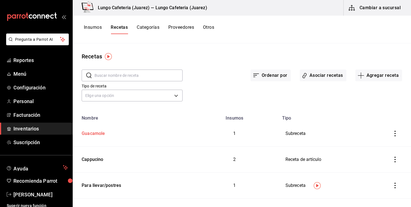
click at [108, 134] on div "Guacamole" at bounding box center [131, 132] width 104 height 9
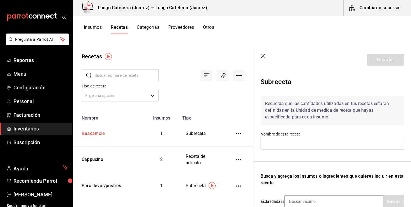
type input "Guacamole"
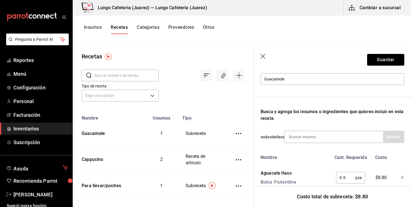
scroll to position [79, 0]
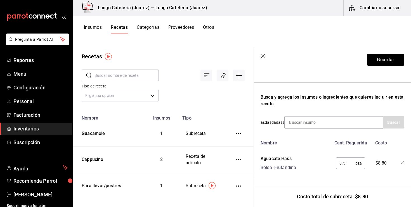
click at [404, 162] on icon "button" at bounding box center [402, 163] width 3 height 3
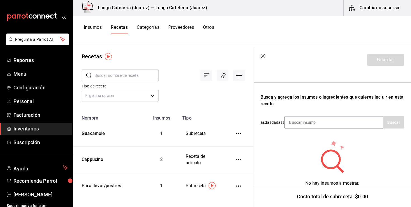
click at [262, 46] on div "Recetas ​ ​ Tipo de receta Elige una opción default Nombre Insumos Tipo Guacamo…" at bounding box center [242, 123] width 339 height 160
click at [265, 63] on header "Guardar" at bounding box center [332, 59] width 157 height 25
click at [263, 57] on icon "button" at bounding box center [264, 57] width 6 height 6
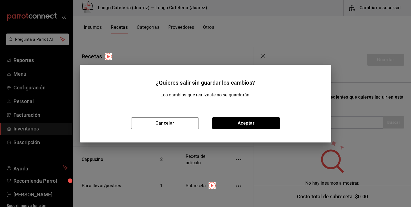
click at [254, 136] on div "Cancelar Aceptar" at bounding box center [206, 123] width 252 height 39
click at [253, 128] on button "Aceptar" at bounding box center [246, 124] width 68 height 12
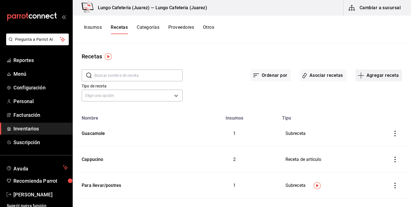
click at [363, 72] on icon "button" at bounding box center [361, 75] width 7 height 7
click at [374, 114] on li "Receta de producción" at bounding box center [379, 120] width 56 height 15
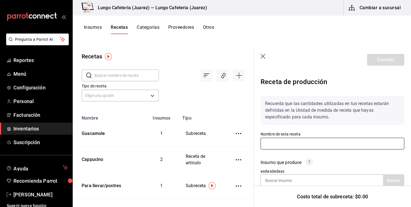
click at [311, 147] on input "text" at bounding box center [333, 144] width 144 height 12
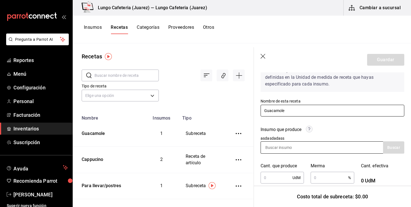
type input "Guacamole"
click at [313, 151] on input at bounding box center [289, 148] width 56 height 12
click at [305, 121] on div "Insumo que produce asdasdadass Buscar" at bounding box center [329, 137] width 151 height 34
click at [264, 58] on icon "button" at bounding box center [264, 57] width 6 height 6
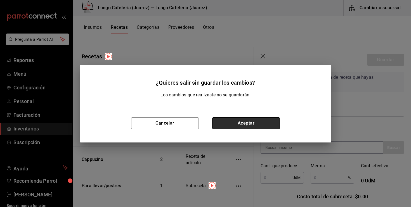
click at [238, 119] on button "Aceptar" at bounding box center [246, 124] width 68 height 12
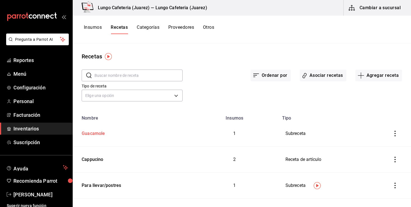
click at [103, 130] on div "Guacamole" at bounding box center [92, 132] width 26 height 9
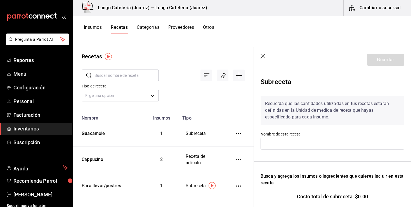
type input "Guacamole"
click at [374, 67] on header "Guardar" at bounding box center [332, 59] width 157 height 25
click at [378, 58] on button "Guardar" at bounding box center [385, 60] width 37 height 12
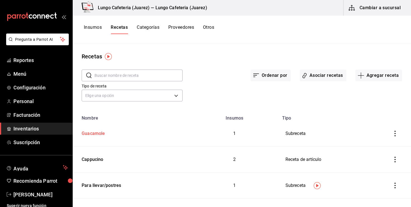
click at [101, 129] on div "Guacamole" at bounding box center [92, 132] width 26 height 9
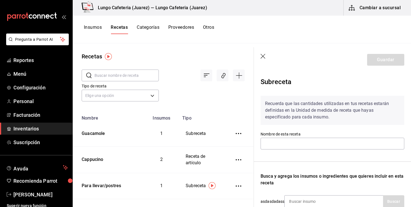
type input "Guacamole"
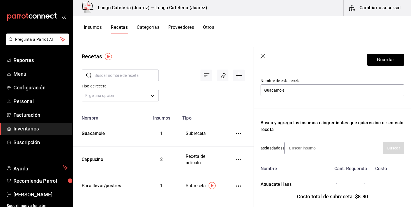
scroll to position [59, 0]
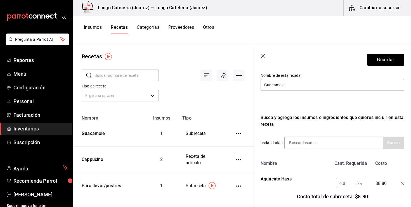
click at [403, 182] on icon "button" at bounding box center [402, 183] width 3 height 3
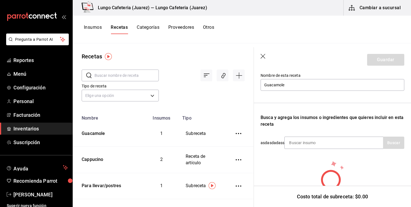
click at [261, 56] on icon "button" at bounding box center [264, 57] width 6 height 6
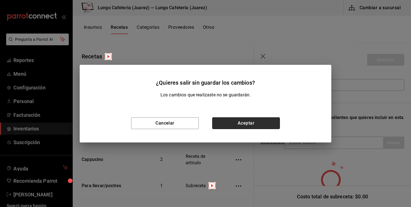
click at [237, 121] on button "Aceptar" at bounding box center [246, 124] width 68 height 12
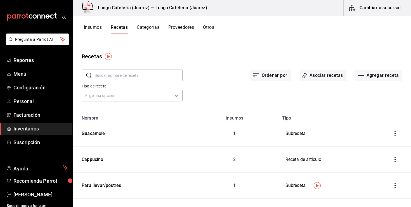
click at [396, 132] on icon "inventoriesTable" at bounding box center [396, 134] width 6 height 6
click at [375, 146] on li "Eliminar" at bounding box center [378, 142] width 47 height 16
click at [358, 74] on button "Agregar receta" at bounding box center [379, 76] width 47 height 12
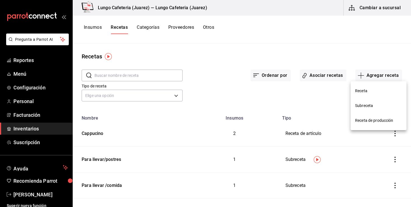
click at [366, 104] on span "Subreceta" at bounding box center [378, 106] width 47 height 6
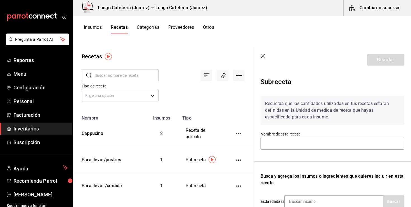
click at [269, 143] on input "text" at bounding box center [333, 144] width 144 height 12
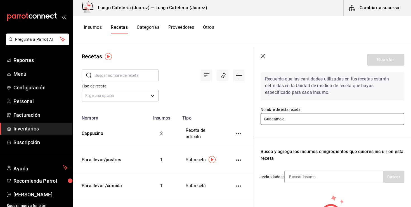
scroll to position [28, 0]
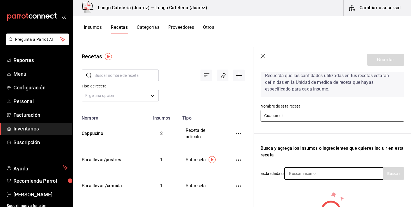
type input "Guacamole"
click at [292, 171] on input at bounding box center [313, 174] width 56 height 12
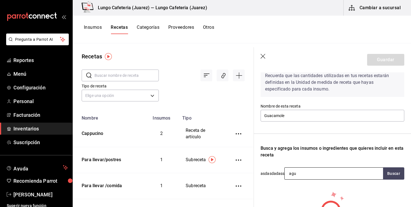
type input "agua"
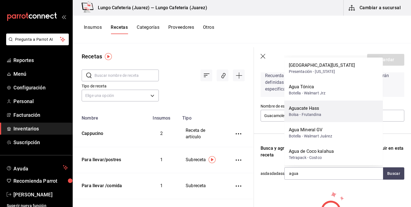
click at [310, 113] on div "Bolsa - Frutandina" at bounding box center [305, 115] width 32 height 6
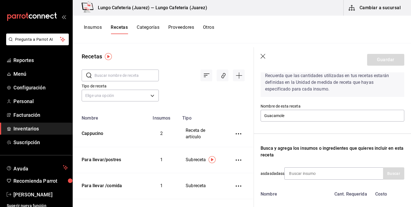
scroll to position [70, 0]
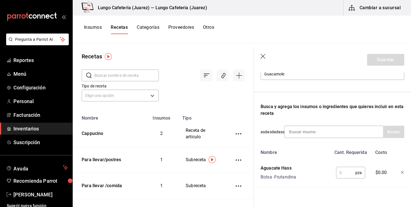
click at [346, 177] on input "text" at bounding box center [345, 172] width 19 height 11
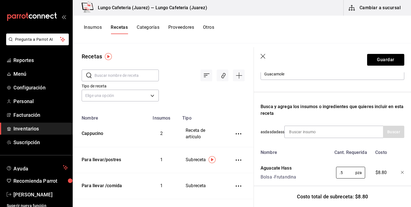
type input "0.5"
click at [327, 165] on div "Aguacate Hass Bolsa - Frutandina" at bounding box center [295, 172] width 73 height 18
click at [372, 61] on button "Guardar" at bounding box center [385, 60] width 37 height 12
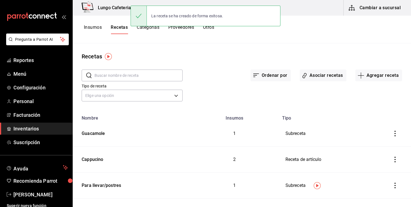
click at [79, 25] on div "Insumos Recetas Categorías Proveedores Otros" at bounding box center [242, 30] width 339 height 10
click at [88, 27] on button "Insumos" at bounding box center [93, 30] width 18 height 10
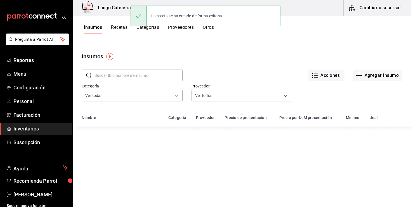
click at [133, 73] on input "text" at bounding box center [139, 75] width 88 height 11
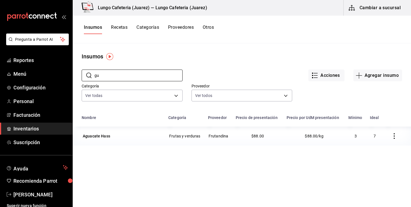
type input "g"
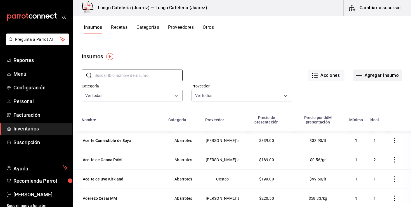
click at [359, 80] on button "Agregar insumo" at bounding box center [378, 76] width 49 height 12
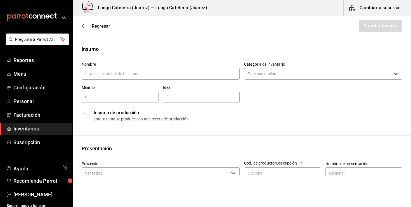
click at [107, 30] on div "Regresar Guardar insumo" at bounding box center [242, 26] width 339 height 21
click at [107, 29] on div "Regresar Guardar insumo" at bounding box center [242, 26] width 339 height 21
click at [84, 26] on icon "button" at bounding box center [85, 26] width 6 height 0
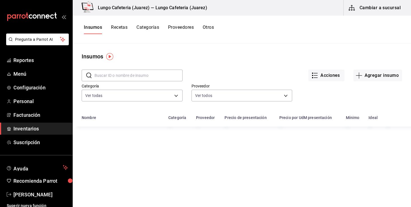
click at [152, 77] on input "text" at bounding box center [139, 75] width 88 height 11
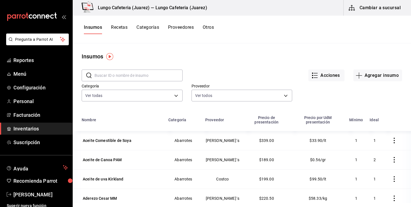
type input "a"
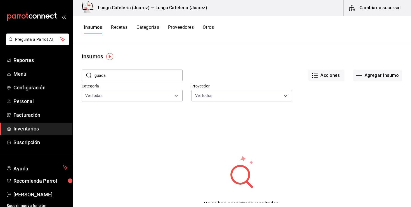
type input "guaca"
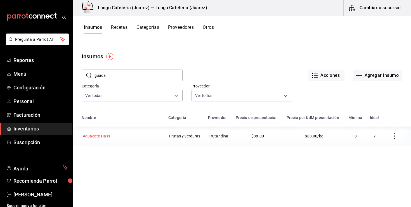
click at [107, 142] on td "Aguacate Hass" at bounding box center [119, 136] width 92 height 19
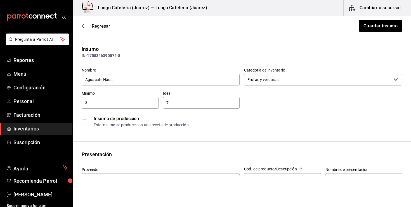
click at [83, 123] on input "checkbox" at bounding box center [84, 121] width 5 height 5
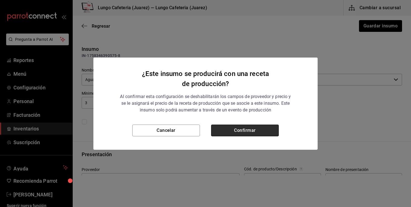
click at [243, 132] on button "Confirmar" at bounding box center [245, 131] width 68 height 12
checkbox input "true"
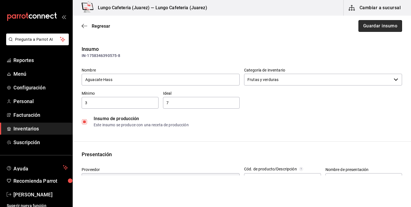
click at [390, 24] on button "Guardar insumo" at bounding box center [381, 26] width 44 height 12
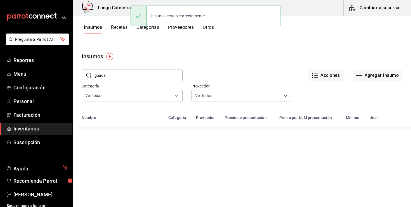
click at [119, 28] on button "Recetas" at bounding box center [119, 30] width 17 height 10
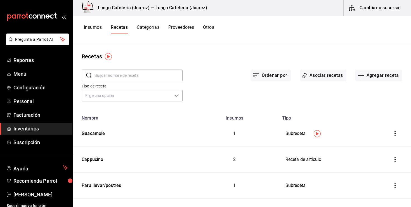
click at [122, 77] on input "text" at bounding box center [139, 75] width 88 height 11
type input "guac"
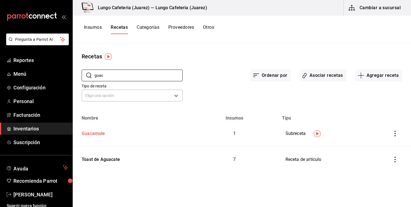
click at [95, 134] on div "Guacamole" at bounding box center [92, 132] width 26 height 9
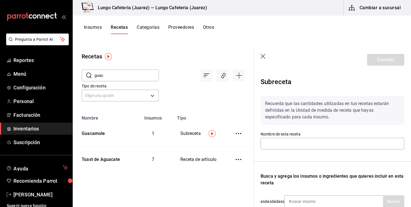
type input "Guacamole"
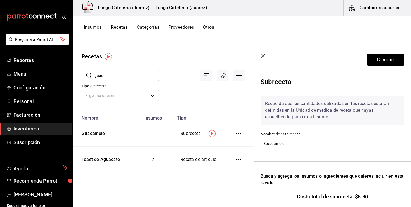
click at [210, 134] on img "button" at bounding box center [212, 133] width 7 height 7
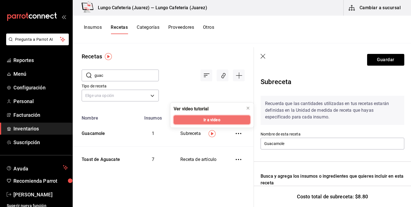
click at [201, 120] on button "Ir a video" at bounding box center [212, 120] width 77 height 9
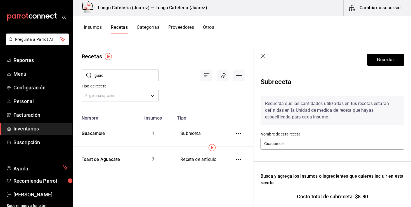
scroll to position [17, 0]
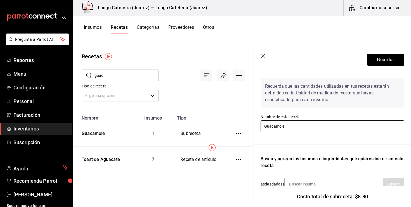
click at [264, 129] on input "Guacamole" at bounding box center [333, 127] width 144 height 12
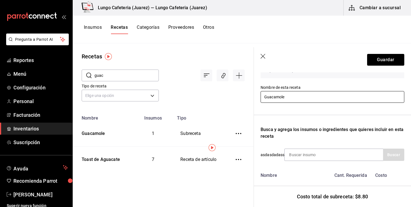
scroll to position [47, 0]
click at [304, 153] on input at bounding box center [313, 155] width 56 height 12
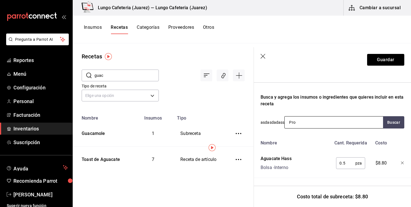
scroll to position [79, 0]
type input "P"
click at [350, 125] on div at bounding box center [334, 122] width 99 height 12
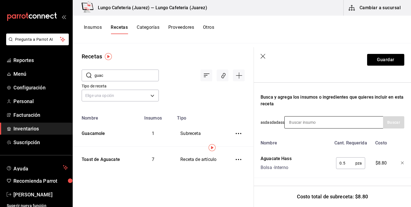
click at [350, 125] on div at bounding box center [334, 122] width 99 height 12
click at [305, 127] on input at bounding box center [313, 123] width 56 height 12
type input "pimi"
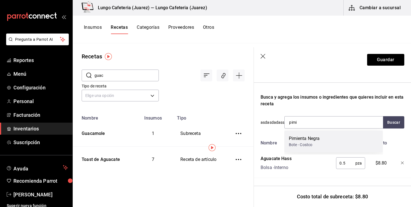
click at [290, 136] on div "Pimienta Negra" at bounding box center [304, 138] width 31 height 7
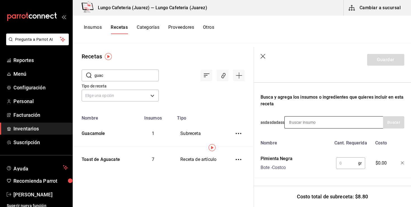
click at [296, 124] on input at bounding box center [313, 123] width 56 height 12
type input "aceit"
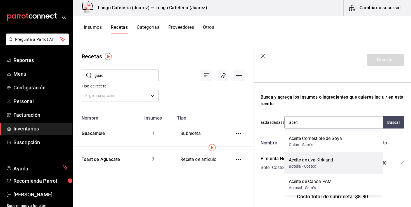
click at [301, 160] on div "Aceite de uva Kirkland" at bounding box center [311, 160] width 44 height 7
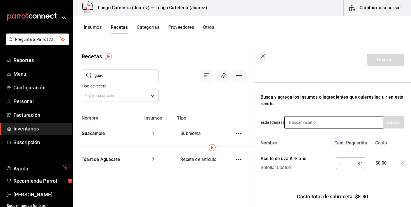
click at [301, 123] on input at bounding box center [313, 123] width 56 height 12
type input "sal"
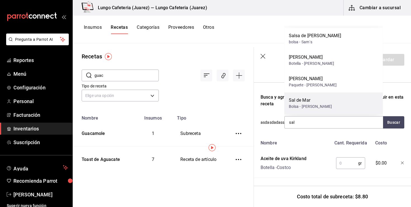
click at [303, 106] on div "Bolsa - [PERSON_NAME]" at bounding box center [310, 107] width 43 height 6
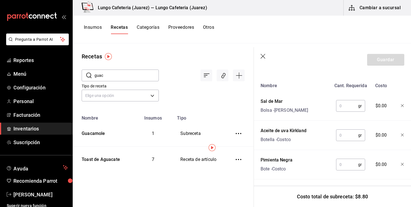
scroll to position [140, 0]
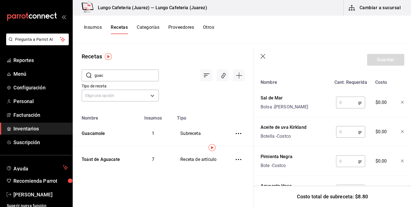
click at [346, 100] on input "text" at bounding box center [347, 102] width 22 height 11
type input "1"
click at [348, 131] on input "text" at bounding box center [347, 131] width 22 height 11
type input "2"
click at [345, 162] on input "text" at bounding box center [347, 161] width 22 height 11
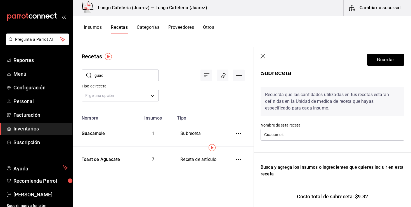
scroll to position [37, 0]
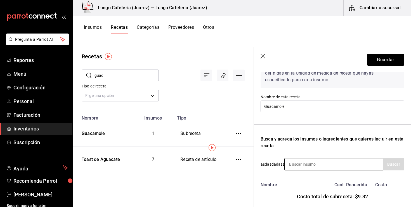
type input "1"
click at [304, 166] on input at bounding box center [313, 165] width 56 height 12
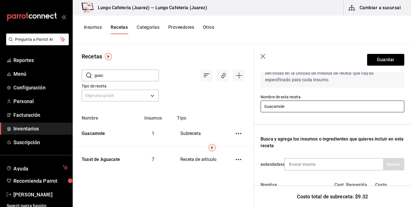
click at [265, 106] on input "Guacamole" at bounding box center [333, 107] width 144 height 12
type input "Porción Guacamole"
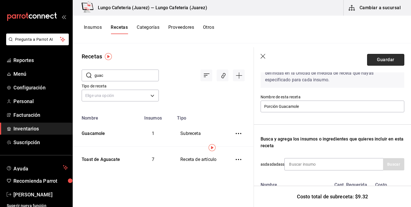
click at [381, 61] on button "Guardar" at bounding box center [385, 60] width 37 height 12
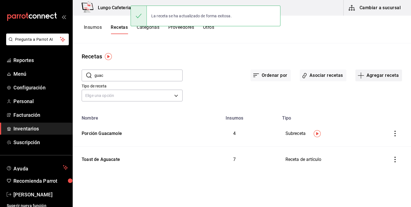
click at [358, 72] on button "Agregar receta" at bounding box center [379, 76] width 47 height 12
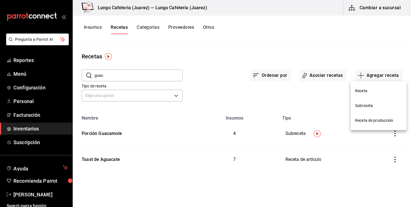
click at [106, 133] on div at bounding box center [205, 103] width 411 height 207
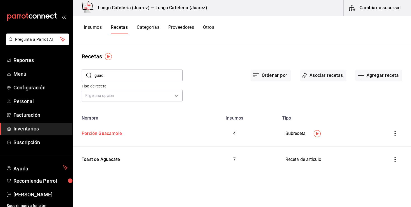
click at [108, 133] on div "Porción Guacamole" at bounding box center [100, 132] width 43 height 9
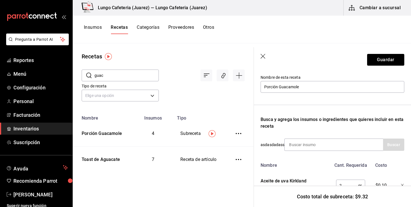
scroll to position [57, 0]
drag, startPoint x: 279, startPoint y: 86, endPoint x: 238, endPoint y: 85, distance: 40.9
click at [238, 85] on div "Recetas ​ guac ​ Tipo de receta Elige una opción default Nombre Insumos Tipo Po…" at bounding box center [242, 123] width 339 height 160
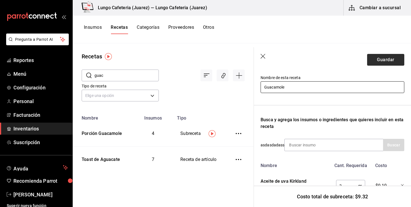
type input "Guacamole"
click at [390, 64] on button "Guardar" at bounding box center [385, 60] width 37 height 12
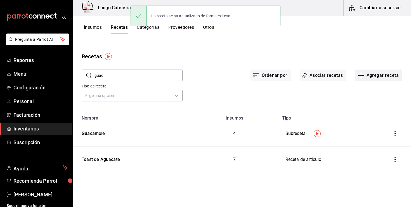
click at [364, 77] on icon "button" at bounding box center [361, 75] width 7 height 7
click at [374, 104] on span "Subreceta" at bounding box center [378, 106] width 47 height 6
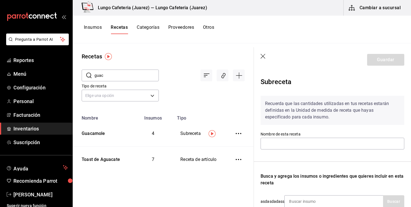
click at [207, 103] on div "​ guac ​ Tipo de receta Elige una opción default" at bounding box center [163, 86] width 181 height 51
click at [150, 170] on td "7" at bounding box center [153, 160] width 41 height 26
click at [104, 132] on div "Guacamole" at bounding box center [92, 132] width 26 height 9
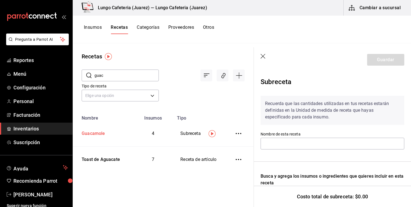
type input "Guacamole"
click at [266, 57] on icon "button" at bounding box center [264, 57] width 6 height 6
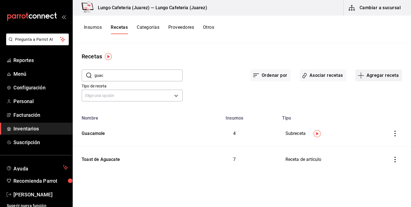
click at [369, 73] on button "Agregar receta" at bounding box center [379, 76] width 47 height 12
click at [371, 122] on span "Receta de producción" at bounding box center [378, 121] width 47 height 6
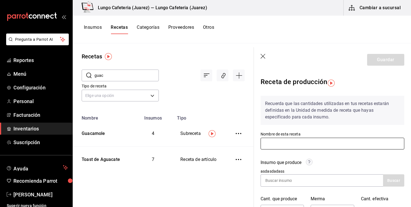
click at [286, 142] on input "text" at bounding box center [333, 144] width 144 height 12
click at [290, 143] on input "text" at bounding box center [333, 144] width 144 height 12
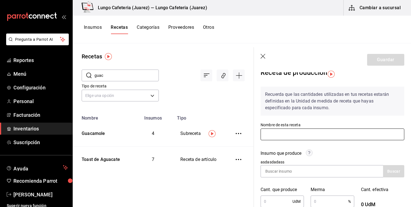
scroll to position [8, 0]
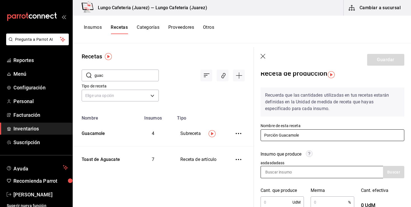
type input "Porción Guacamole"
click at [284, 174] on input at bounding box center [289, 172] width 56 height 12
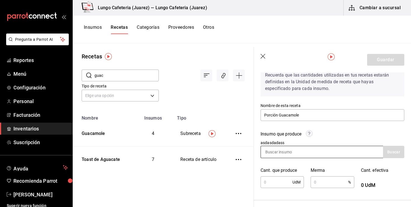
scroll to position [31, 0]
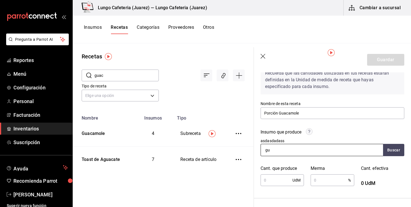
type input "gua"
click at [301, 151] on input "gua" at bounding box center [289, 150] width 56 height 12
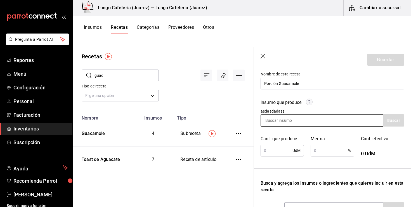
scroll to position [64, 0]
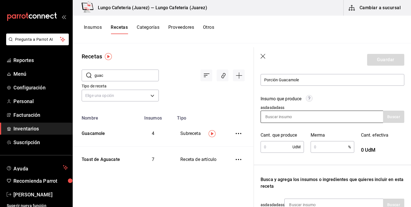
click at [292, 150] on div "UdM ​" at bounding box center [282, 147] width 43 height 12
click at [289, 119] on input at bounding box center [289, 117] width 56 height 12
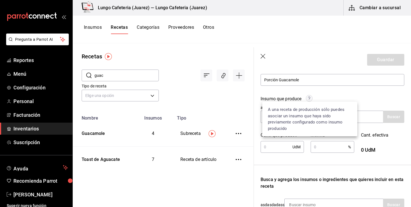
click at [308, 95] on icon at bounding box center [309, 98] width 7 height 7
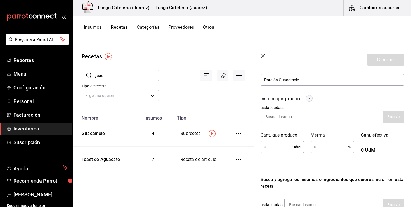
click at [300, 118] on input at bounding box center [289, 117] width 56 height 12
type input "salm"
click at [296, 122] on input "salm" at bounding box center [289, 117] width 56 height 12
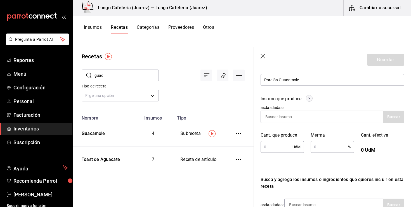
click at [286, 143] on input "text" at bounding box center [277, 147] width 32 height 11
type input "1"
click at [335, 144] on input "text" at bounding box center [329, 147] width 37 height 11
type input "."
type input "2"
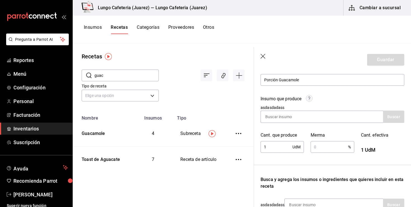
type input "1"
type input "."
type input "1"
type input "."
type input "1"
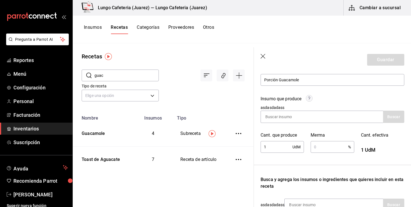
type input "."
type input "1"
click at [295, 123] on div "Insumo que produce asdasdadass Buscar Cant. que produce 1 UdM ​ Merma % ​ Cant.…" at bounding box center [329, 121] width 151 height 65
click at [117, 28] on button "Recetas" at bounding box center [119, 30] width 17 height 10
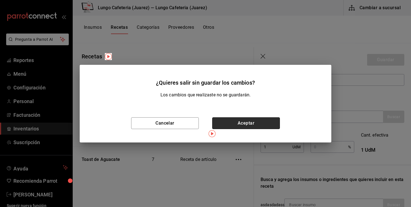
click at [234, 124] on button "Aceptar" at bounding box center [246, 124] width 68 height 12
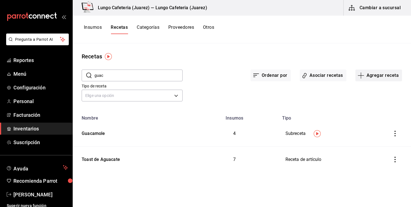
click at [361, 78] on icon "button" at bounding box center [361, 75] width 7 height 7
click at [371, 118] on span "Receta de producción" at bounding box center [378, 121] width 47 height 6
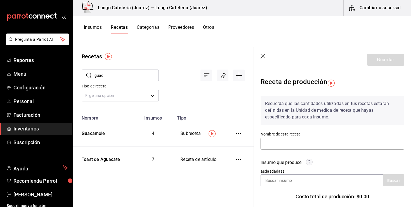
click at [324, 142] on input "text" at bounding box center [333, 144] width 144 height 12
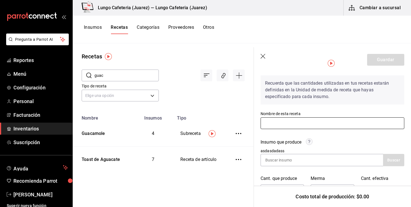
scroll to position [21, 0]
click at [355, 123] on input "text" at bounding box center [333, 123] width 144 height 12
type input "Porción Guacamole"
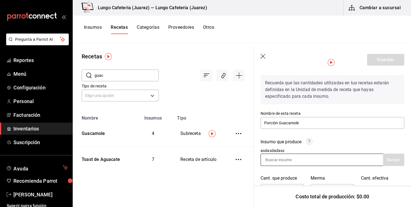
click at [293, 162] on input at bounding box center [289, 160] width 56 height 12
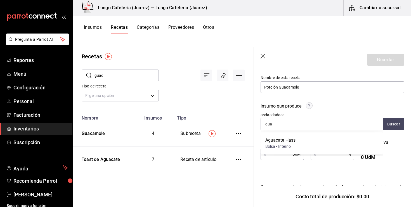
type input "gua"
click at [306, 106] on div "Insumo que produce" at bounding box center [333, 107] width 144 height 9
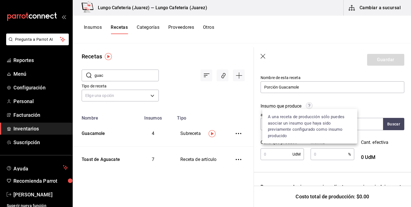
click at [309, 105] on circle at bounding box center [309, 106] width 6 height 6
click at [310, 103] on circle at bounding box center [309, 106] width 6 height 6
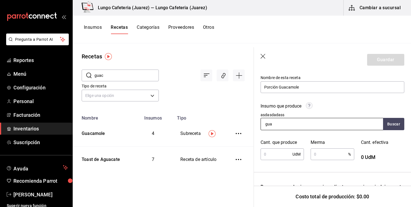
click at [292, 130] on input "gua" at bounding box center [289, 124] width 56 height 12
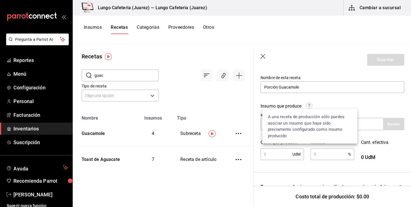
click at [309, 108] on circle at bounding box center [309, 106] width 6 height 6
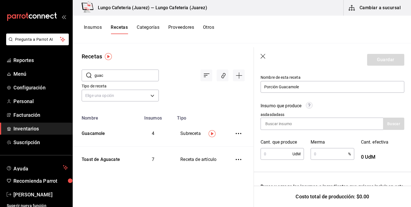
scroll to position [48, 0]
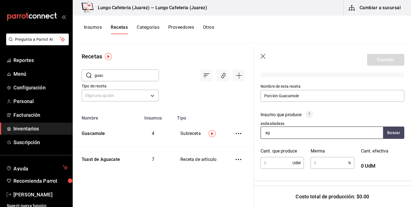
click at [287, 132] on input "ag" at bounding box center [289, 133] width 56 height 12
type input "agu"
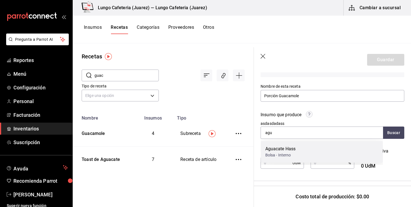
click at [284, 149] on div "Aguacate Hass" at bounding box center [281, 149] width 31 height 7
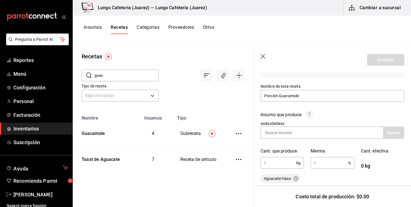
scroll to position [72, 0]
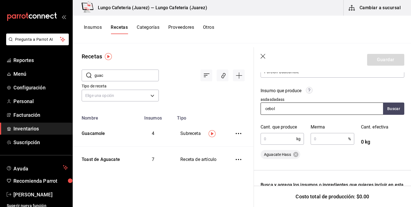
click at [285, 109] on input "cebol" at bounding box center [289, 109] width 56 height 12
click at [287, 112] on input "aceit" at bounding box center [289, 109] width 56 height 12
type input "a"
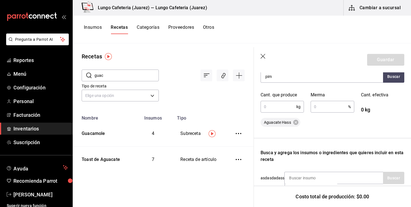
scroll to position [103, 0]
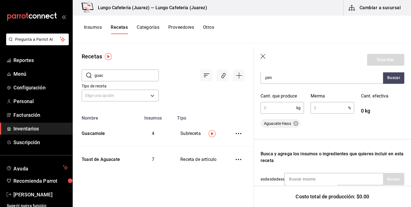
type input "pim"
click at [288, 108] on input "text" at bounding box center [279, 107] width 36 height 11
click at [315, 139] on div at bounding box center [333, 139] width 166 height 0
click at [278, 107] on input "text" at bounding box center [279, 107] width 36 height 11
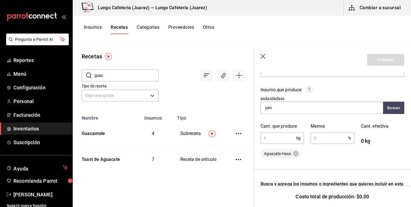
scroll to position [72, 0]
click at [311, 82] on div "Insumo que produce asdasdadass pim Buscar" at bounding box center [329, 98] width 151 height 34
click at [297, 154] on icon at bounding box center [296, 154] width 5 height 5
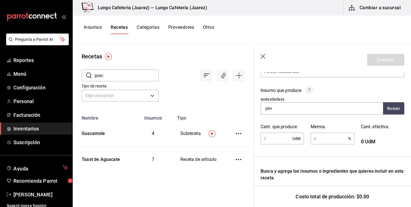
click at [93, 31] on button "Insumos" at bounding box center [93, 30] width 18 height 10
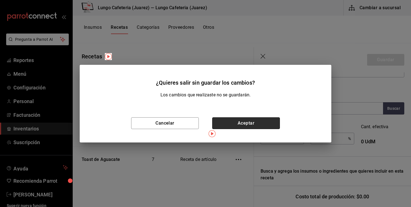
click at [218, 119] on button "Aceptar" at bounding box center [246, 124] width 68 height 12
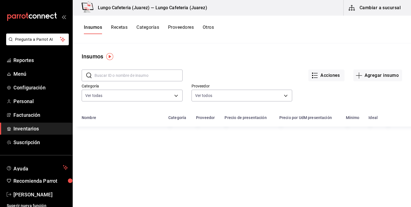
click at [135, 72] on input "text" at bounding box center [139, 75] width 88 height 11
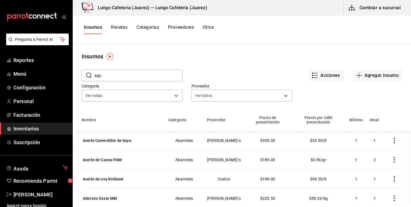
type input "agu"
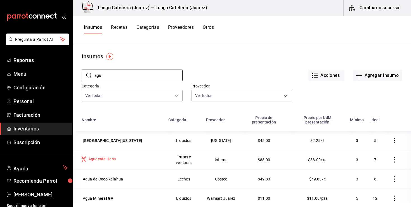
click at [114, 156] on div "Aguacate Hass" at bounding box center [101, 159] width 27 height 6
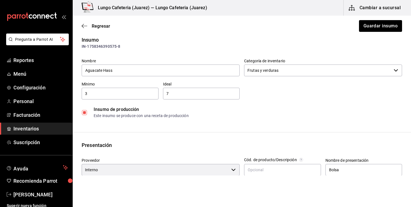
scroll to position [9, 0]
click at [88, 114] on label at bounding box center [85, 113] width 7 height 5
click at [87, 114] on input "checkbox" at bounding box center [84, 113] width 5 height 5
checkbox input "false"
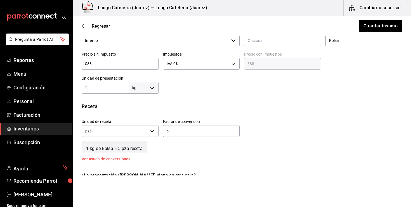
scroll to position [140, 0]
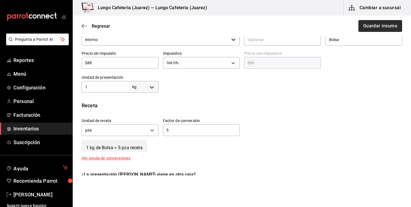
click at [373, 29] on button "Guardar insumo" at bounding box center [381, 26] width 44 height 12
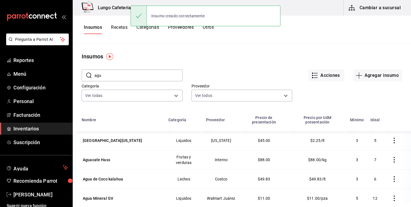
click at [122, 25] on button "Recetas" at bounding box center [119, 30] width 17 height 10
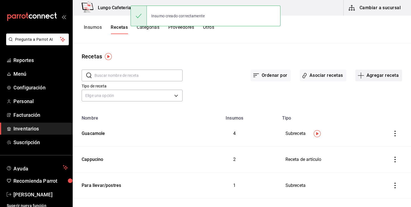
click at [361, 75] on icon "button" at bounding box center [361, 75] width 7 height 7
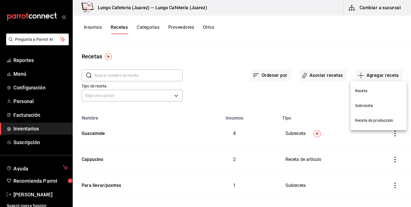
click at [362, 126] on li "Receta de producción" at bounding box center [379, 120] width 56 height 15
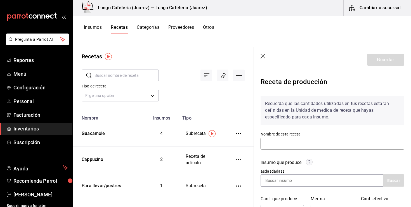
click at [273, 146] on input "text" at bounding box center [333, 144] width 144 height 12
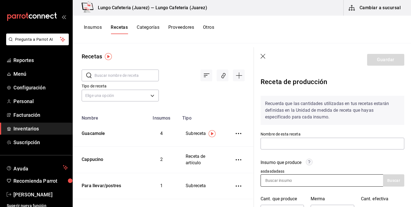
click at [272, 186] on input at bounding box center [289, 181] width 56 height 12
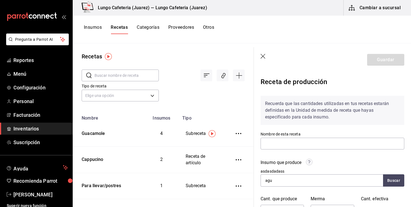
type input "agu"
click at [316, 136] on div "Nombre de esta receta" at bounding box center [333, 141] width 144 height 19
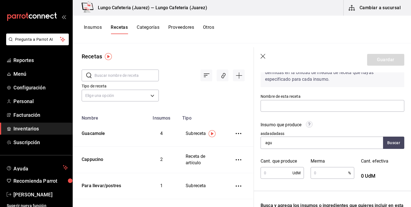
scroll to position [38, 0]
click at [288, 142] on input "agu" at bounding box center [289, 143] width 56 height 12
click at [89, 27] on button "Insumos" at bounding box center [93, 30] width 18 height 10
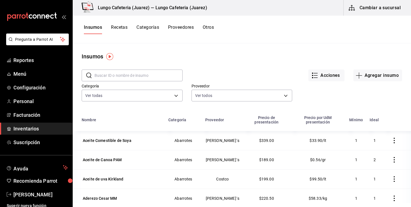
click at [104, 78] on input "text" at bounding box center [139, 75] width 88 height 11
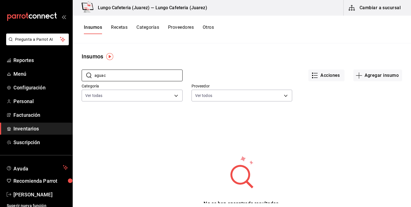
type input "aguac"
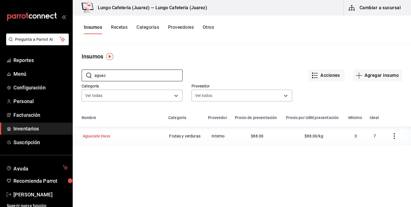
click at [104, 136] on div "Aguacate Hass" at bounding box center [96, 136] width 27 height 6
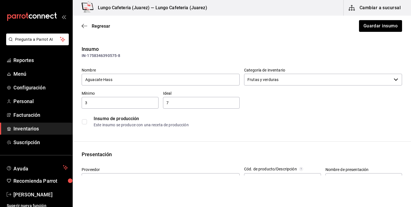
click at [87, 121] on label at bounding box center [85, 121] width 7 height 5
click at [87, 121] on input "checkbox" at bounding box center [84, 121] width 5 height 5
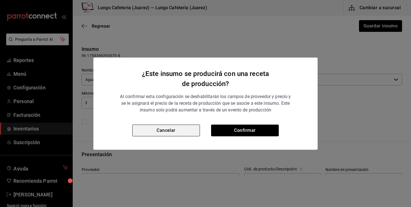
click at [140, 129] on button "Cancelar" at bounding box center [166, 131] width 68 height 12
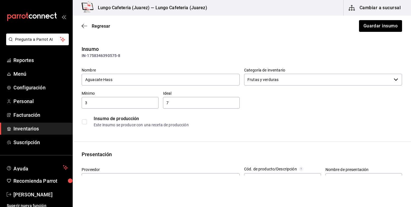
click at [93, 29] on div "Regresar Guardar insumo" at bounding box center [242, 26] width 339 height 21
click at [87, 123] on label at bounding box center [85, 121] width 7 height 5
click at [87, 123] on input "checkbox" at bounding box center [84, 121] width 5 height 5
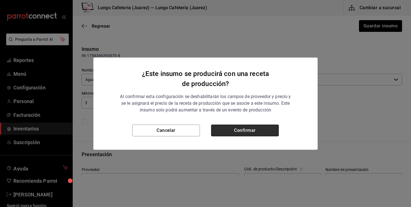
click at [240, 134] on button "Confirmar" at bounding box center [245, 131] width 68 height 12
checkbox input "true"
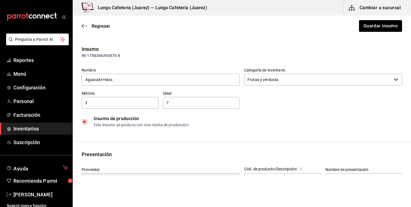
click at [377, 32] on div "Regresar Guardar insumo" at bounding box center [242, 26] width 339 height 21
click at [365, 27] on button "Guardar insumo" at bounding box center [381, 26] width 44 height 12
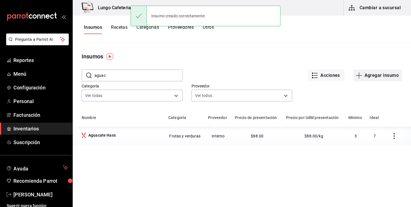
click at [360, 72] on icon "button" at bounding box center [359, 75] width 7 height 7
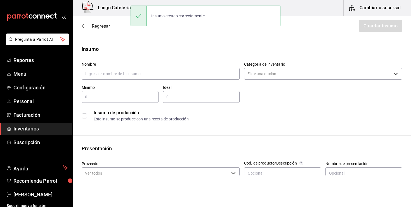
click at [93, 27] on span "Regresar" at bounding box center [101, 26] width 18 height 5
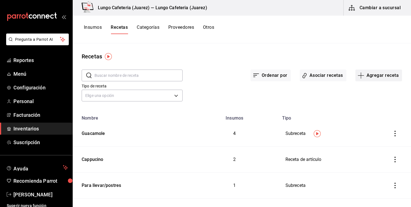
click at [363, 79] on button "Agregar receta" at bounding box center [379, 76] width 47 height 12
click at [369, 123] on span "Receta de producción" at bounding box center [378, 121] width 47 height 6
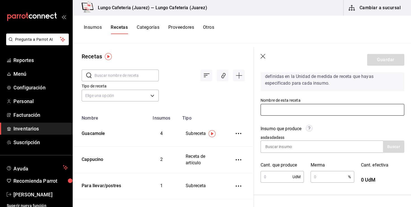
scroll to position [34, 0]
click at [293, 150] on input at bounding box center [289, 147] width 56 height 12
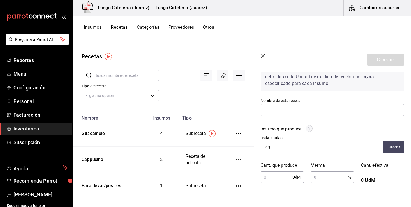
type input "agu"
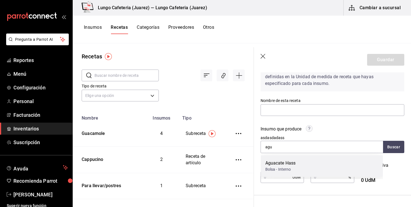
click at [283, 166] on div "Aguacate Hass" at bounding box center [281, 163] width 31 height 7
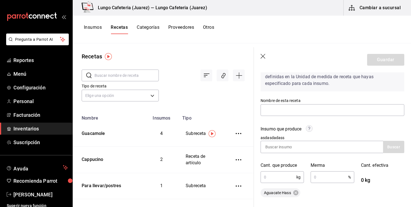
click at [275, 176] on input "text" at bounding box center [279, 177] width 36 height 11
type input "1"
type input "."
type input "0.1"
click at [306, 163] on div "Merma % ​" at bounding box center [329, 170] width 50 height 29
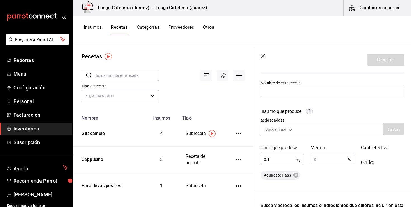
scroll to position [55, 0]
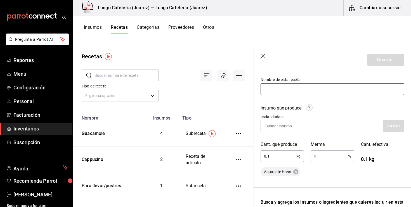
click at [315, 91] on input "text" at bounding box center [333, 89] width 144 height 12
type input "Porción Guacamole"
click at [297, 128] on input at bounding box center [289, 126] width 56 height 12
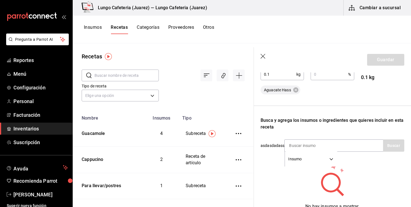
scroll to position [146, 0]
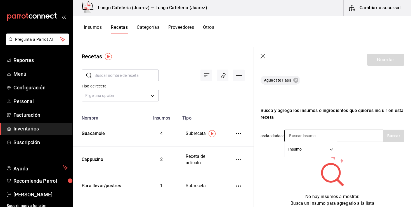
click at [302, 136] on input at bounding box center [313, 136] width 56 height 12
type input "sal"
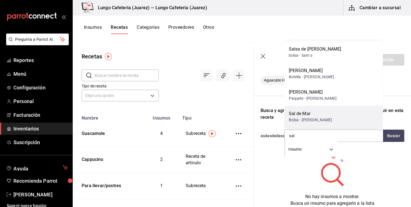
click at [299, 110] on div "Sal de Mar Bolsa - [PERSON_NAME]" at bounding box center [334, 117] width 99 height 22
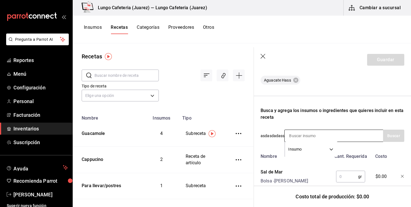
click at [301, 134] on input at bounding box center [313, 136] width 56 height 12
type input "aceite"
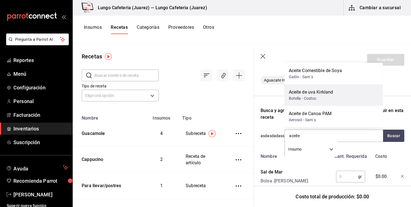
click at [327, 100] on div "Botella - Costco" at bounding box center [311, 99] width 44 height 6
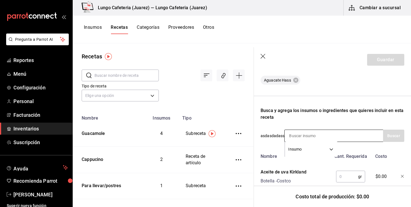
click at [317, 133] on input at bounding box center [313, 136] width 56 height 12
type input "pimienta"
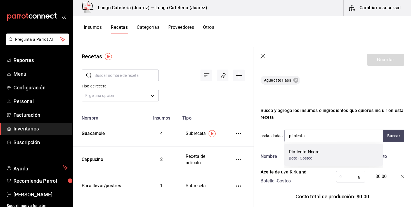
click at [316, 148] on div "Pimienta Negra Bote - Costco" at bounding box center [334, 155] width 99 height 22
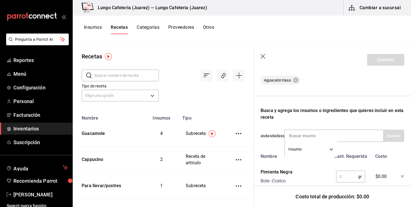
scroll to position [201, 0]
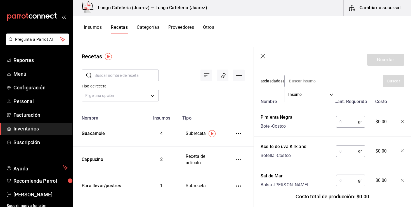
click at [344, 119] on input "text" at bounding box center [347, 121] width 22 height 11
type input "1"
click at [354, 154] on input "text" at bounding box center [347, 151] width 22 height 11
type input "2"
click at [346, 177] on input "text" at bounding box center [347, 180] width 22 height 11
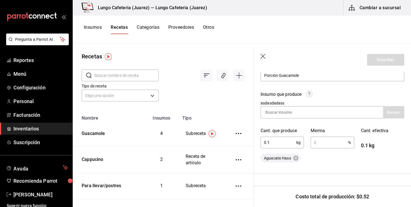
scroll to position [65, 0]
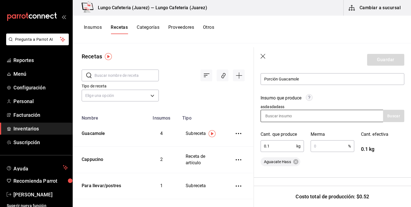
type input "1"
click at [308, 117] on input at bounding box center [289, 116] width 56 height 12
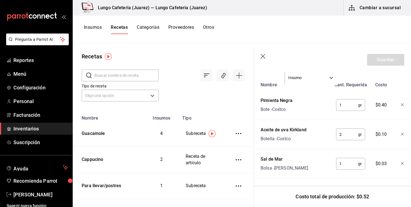
scroll to position [219, 0]
click at [315, 180] on div "Receta de producción Recuerda que las cantidades utilizadas en tus recetas esta…" at bounding box center [332, 30] width 157 height 353
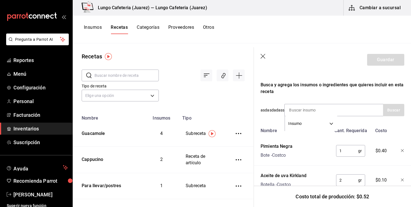
scroll to position [170, 0]
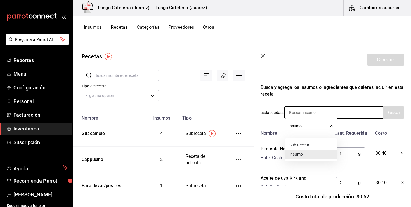
click at [302, 128] on body "Pregunta a Parrot AI Reportes Menú Configuración Personal Facturación Inventari…" at bounding box center [205, 101] width 411 height 203
click at [302, 143] on li "Sub Receta" at bounding box center [311, 145] width 52 height 9
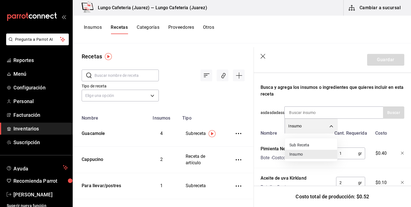
type input "SUBRECIPE"
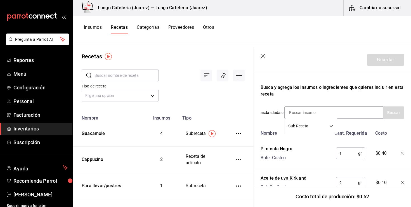
click at [403, 153] on icon "button" at bounding box center [402, 153] width 3 height 3
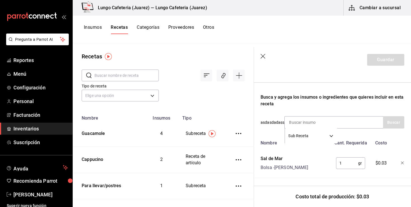
click at [403, 153] on div "Nombre Cant. Requerida Costo Sal de Mar Bolsa - [PERSON_NAME] 1 gr ​ $0.03" at bounding box center [333, 158] width 144 height 41
click at [403, 160] on div at bounding box center [399, 162] width 12 height 18
click at [400, 163] on div at bounding box center [399, 162] width 12 height 18
click at [403, 163] on icon "button" at bounding box center [402, 163] width 3 height 3
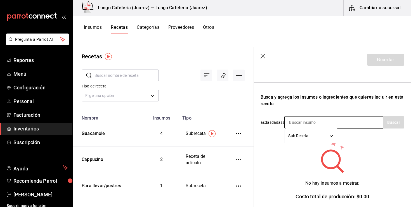
click at [334, 126] on input at bounding box center [313, 123] width 56 height 12
type input "gua"
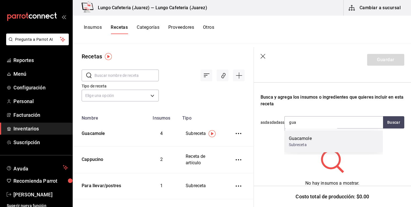
click at [326, 140] on div "Guacamole Subreceta" at bounding box center [334, 142] width 99 height 22
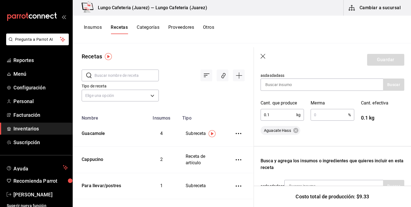
scroll to position [85, 0]
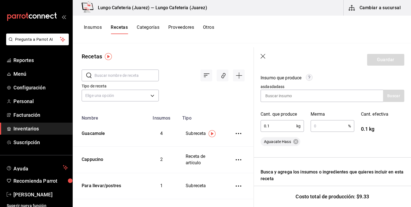
click at [275, 126] on input "0.1" at bounding box center [279, 126] width 36 height 11
type input "1"
click at [323, 130] on input "text" at bounding box center [329, 126] width 37 height 11
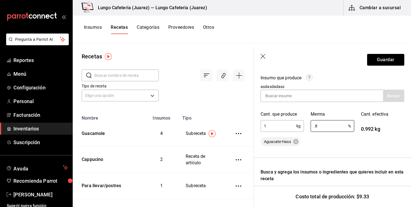
type input "."
type input "8"
type input "7"
type input "5"
type input "1"
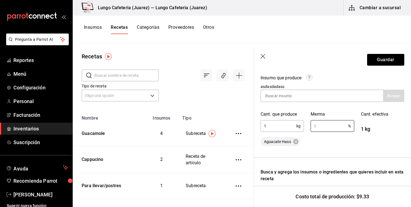
type input "9"
type input "."
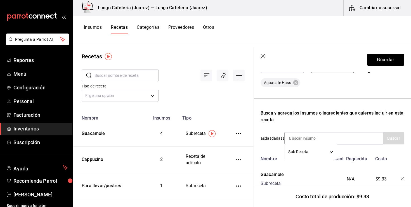
scroll to position [160, 0]
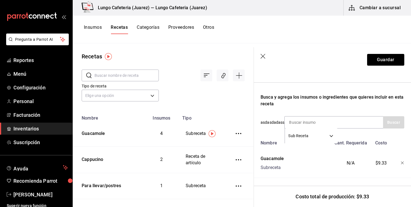
click at [348, 103] on div "Busca y agrega los insumos o ingredientes que quieres incluir en esta receta" at bounding box center [333, 100] width 144 height 13
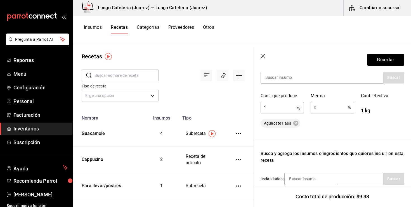
scroll to position [54, 0]
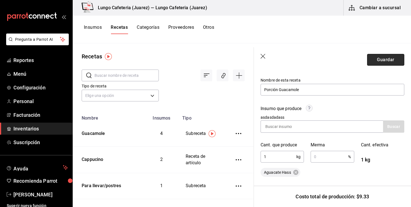
click at [374, 59] on button "Guardar" at bounding box center [385, 60] width 37 height 12
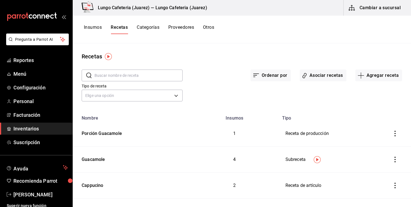
click at [94, 28] on button "Insumos" at bounding box center [93, 30] width 18 height 10
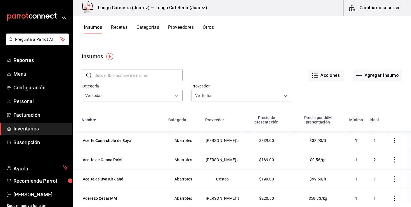
click at [128, 76] on input "text" at bounding box center [139, 75] width 88 height 11
type input "toast"
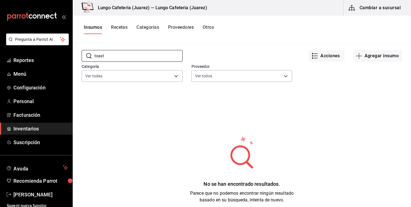
scroll to position [17, 0]
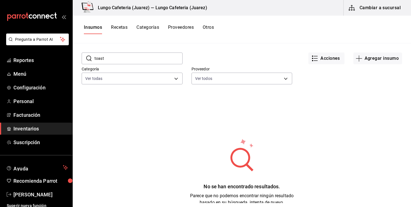
click at [114, 32] on button "Recetas" at bounding box center [119, 30] width 17 height 10
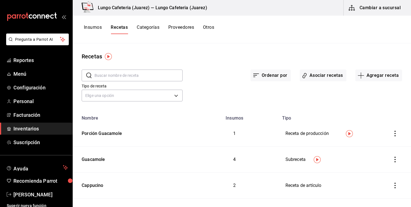
click at [113, 76] on input "text" at bounding box center [139, 75] width 88 height 11
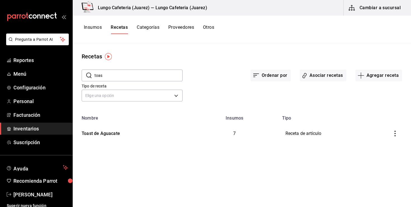
type input "toas"
click at [108, 131] on div "Toast de Aguacate" at bounding box center [99, 132] width 41 height 9
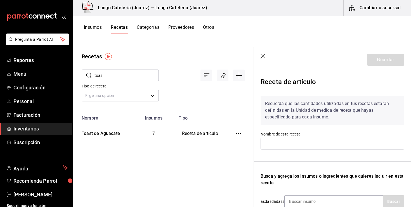
type input "Toast de Aguacate"
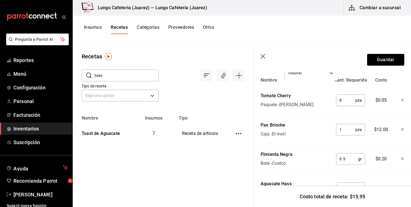
scroll to position [162, 0]
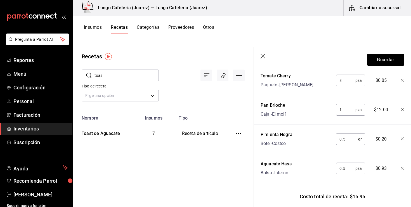
click at [403, 140] on icon "button" at bounding box center [402, 139] width 3 height 3
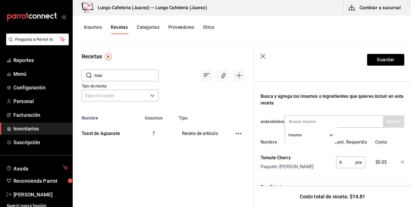
scroll to position [70, 0]
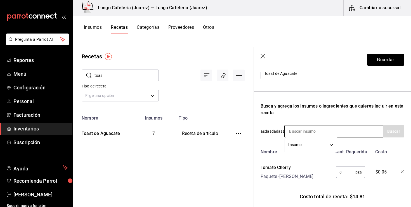
click at [328, 130] on input at bounding box center [313, 132] width 56 height 12
click at [329, 146] on body "Pregunta a Parrot AI Reportes Menú Configuración Personal Facturación Inventari…" at bounding box center [205, 101] width 411 height 203
click at [313, 165] on li "Sub Receta" at bounding box center [311, 163] width 52 height 9
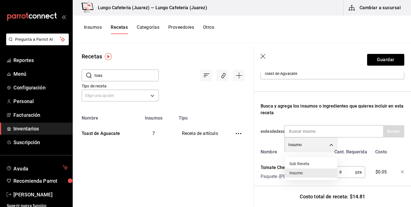
type input "SUBRECIPE"
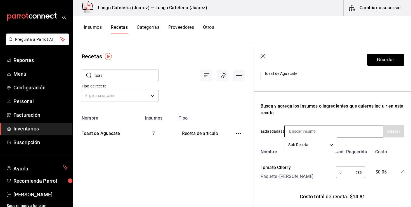
click at [316, 128] on input at bounding box center [313, 132] width 56 height 12
type input "guac"
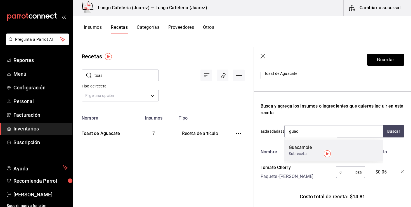
click at [307, 148] on div "Guacamole" at bounding box center [300, 147] width 23 height 7
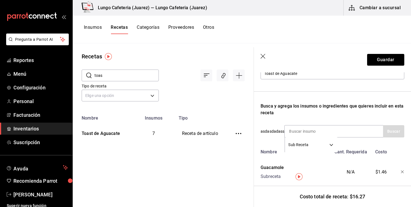
click at [336, 115] on div "Busca y agrega los insumos o ingredientes que quieres incluir en esta receta" at bounding box center [333, 109] width 144 height 13
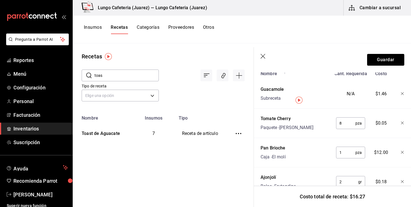
scroll to position [147, 0]
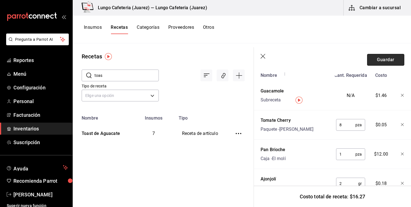
click at [387, 58] on button "Guardar" at bounding box center [385, 60] width 37 height 12
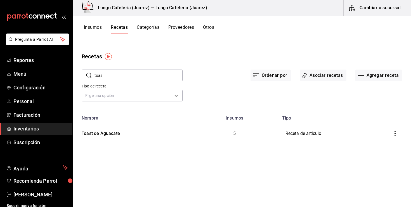
click at [103, 74] on input "toas" at bounding box center [139, 75] width 88 height 11
type input "f"
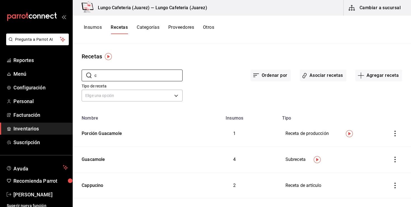
type input "c"
click at [97, 36] on div "Insumos Recetas Categorías Proveedores Otros" at bounding box center [242, 30] width 339 height 28
click at [97, 32] on button "Insumos" at bounding box center [93, 30] width 18 height 10
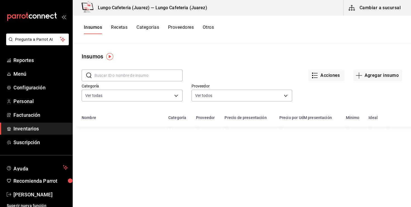
click at [130, 79] on input "text" at bounding box center [139, 75] width 88 height 11
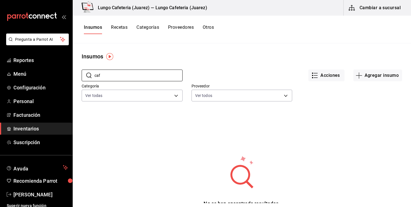
type input "caf"
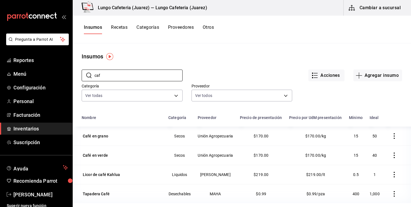
click at [395, 156] on icon "button" at bounding box center [395, 156] width 6 height 6
click at [384, 156] on span "Eliminar" at bounding box center [377, 156] width 14 height 4
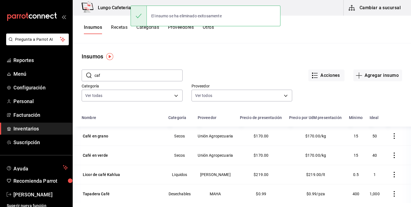
click at [394, 137] on icon "button" at bounding box center [394, 136] width 1 height 6
click at [379, 134] on span "Eliminar" at bounding box center [372, 136] width 24 height 7
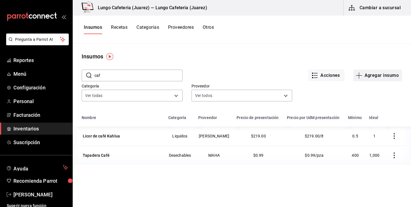
click at [358, 74] on icon "button" at bounding box center [359, 75] width 7 height 7
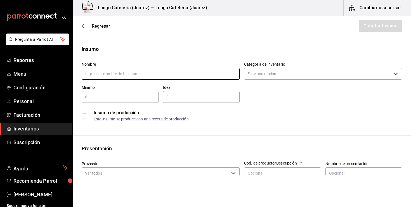
click at [166, 70] on input "text" at bounding box center [161, 74] width 158 height 12
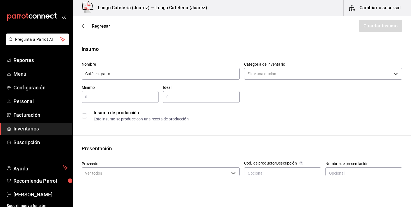
click at [284, 65] on label "Categoría de inventario" at bounding box center [323, 64] width 158 height 4
type input "Café en grano"
click at [284, 68] on input "Categoría de inventario" at bounding box center [317, 74] width 147 height 12
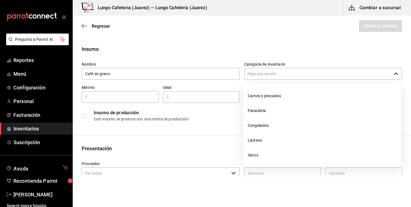
click at [284, 71] on input "Categoría de inventario" at bounding box center [317, 74] width 147 height 12
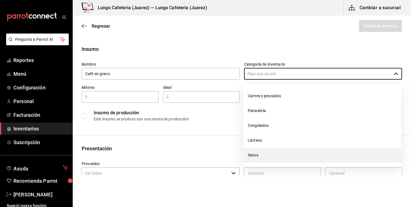
click at [259, 154] on li "Secos" at bounding box center [322, 155] width 158 height 15
type input "Secos"
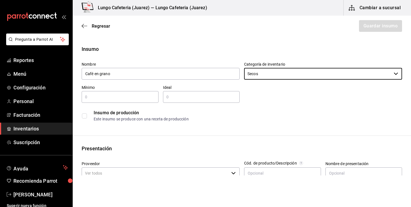
click at [120, 91] on div "​" at bounding box center [120, 97] width 77 height 12
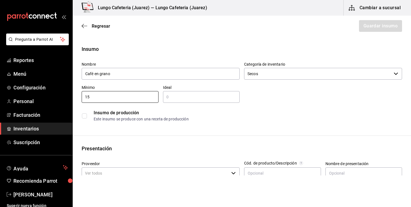
type input "15"
click at [177, 99] on input "text" at bounding box center [201, 97] width 77 height 7
type input "30"
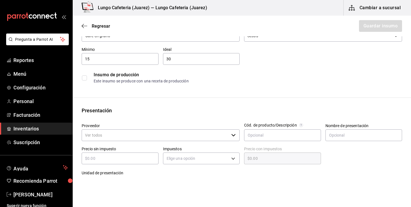
scroll to position [38, 0]
click at [88, 78] on label at bounding box center [85, 77] width 7 height 5
click at [87, 78] on input "checkbox" at bounding box center [84, 77] width 5 height 5
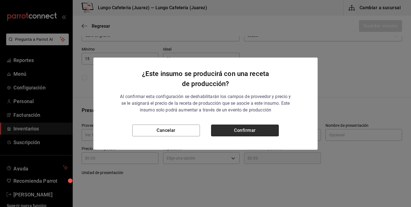
click at [248, 128] on button "Confirmar" at bounding box center [245, 131] width 68 height 12
checkbox input "true"
type input "$0.00"
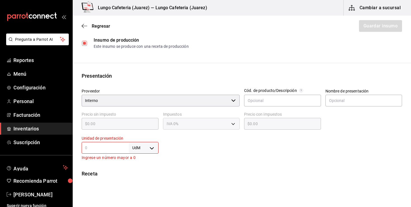
scroll to position [73, 0]
click at [271, 102] on input "text" at bounding box center [282, 101] width 77 height 12
click at [116, 142] on div "UdM ​" at bounding box center [120, 148] width 77 height 12
click at [116, 151] on input "text" at bounding box center [105, 147] width 47 height 7
type input "1"
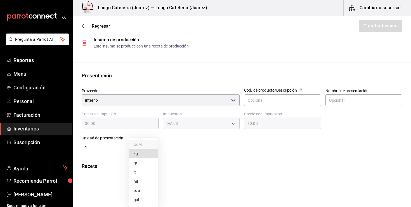
click at [152, 148] on body "Pregunta a Parrot AI Reportes Menú Configuración Personal Facturación Inventari…" at bounding box center [205, 88] width 411 height 176
click at [140, 161] on li "gr" at bounding box center [143, 163] width 29 height 9
type input "GRAM"
type input "1"
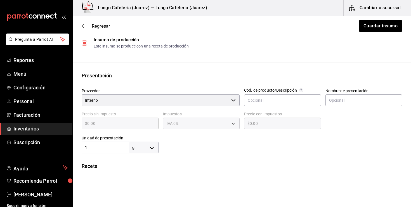
click at [120, 151] on input "1" at bounding box center [105, 147] width 47 height 7
type input "10"
type input "100"
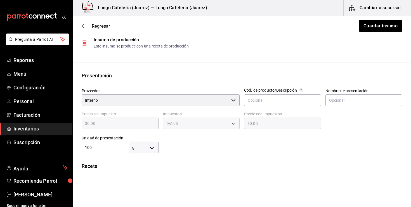
type input "1,000"
click at [174, 170] on div "Receta" at bounding box center [242, 167] width 321 height 8
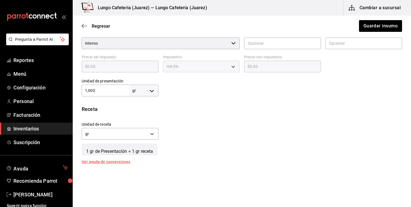
scroll to position [132, 0]
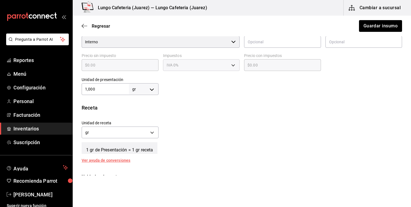
click at [120, 90] on input "1,000" at bounding box center [105, 89] width 47 height 7
type input "1"
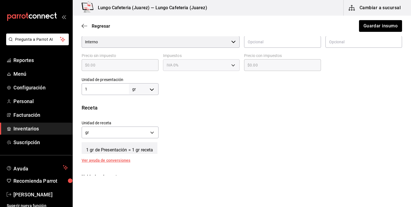
click at [160, 90] on div at bounding box center [281, 84] width 244 height 22
click at [156, 90] on body "Pregunta a Parrot AI Reportes Menú Configuración Personal Facturación Inventari…" at bounding box center [205, 88] width 411 height 176
click at [143, 112] on li "kg" at bounding box center [143, 115] width 29 height 9
type input "KILOGRAM"
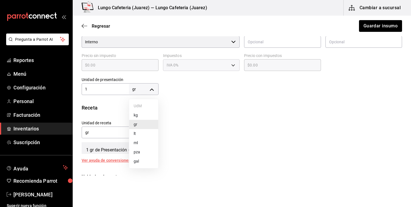
type input "1"
click at [135, 126] on div "kg KILOGRAM" at bounding box center [120, 132] width 77 height 15
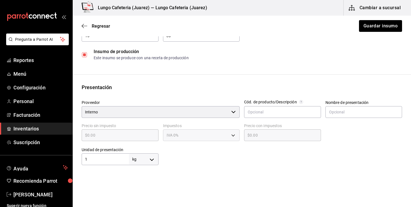
scroll to position [0, 0]
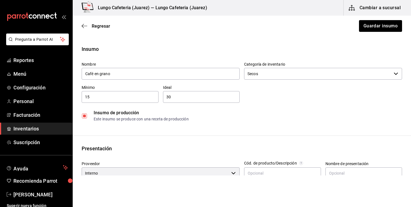
click at [86, 115] on input "checkbox" at bounding box center [84, 116] width 5 height 5
checkbox input "false"
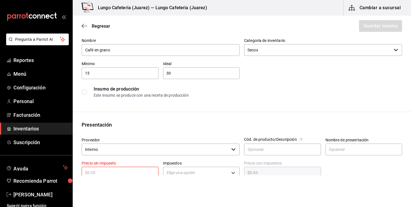
scroll to position [23, 0]
click at [86, 93] on input "checkbox" at bounding box center [84, 92] width 5 height 5
checkbox input "false"
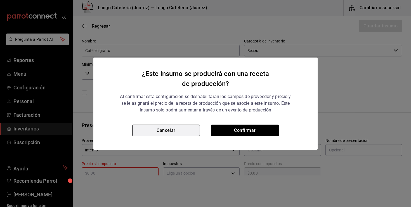
click at [194, 133] on button "Cancelar" at bounding box center [166, 131] width 68 height 12
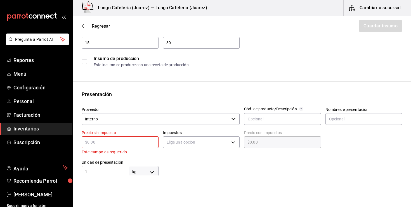
scroll to position [60, 0]
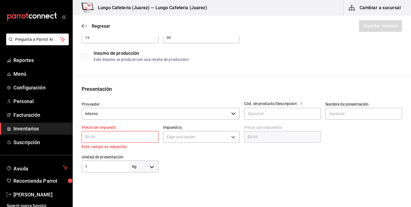
click at [117, 136] on input "text" at bounding box center [120, 137] width 77 height 7
type input "$2"
type input "$2.00"
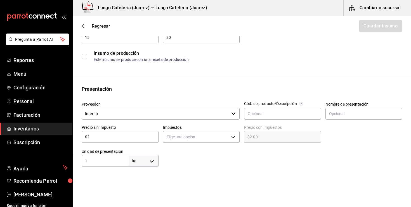
type input "$20"
type input "$20.00"
type input "$204"
type input "$204.00"
type input "$204"
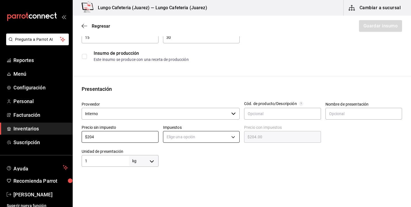
click at [210, 139] on body "Pregunta a Parrot AI Reportes Menú Configuración Personal Facturación Inventari…" at bounding box center [205, 88] width 411 height 176
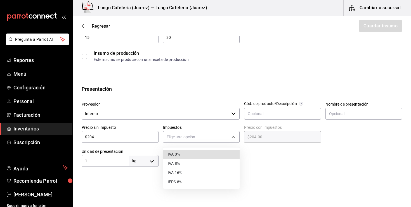
click at [205, 154] on li "IVA 0%" at bounding box center [201, 154] width 76 height 9
type input "IVA_0"
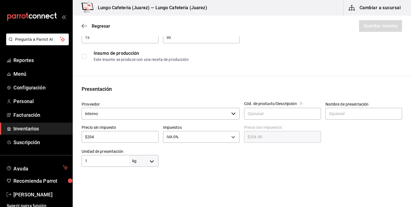
click at [105, 160] on input "1" at bounding box center [105, 161] width 47 height 7
click at [179, 165] on div at bounding box center [281, 156] width 244 height 22
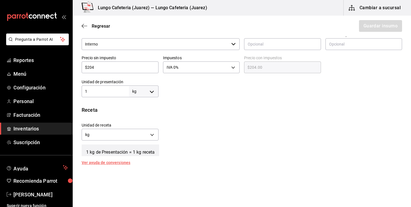
scroll to position [141, 0]
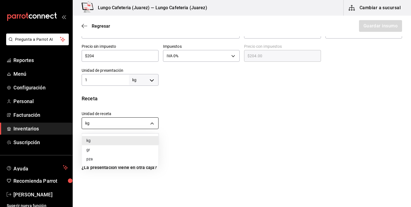
click at [146, 124] on body "Pregunta a Parrot AI Reportes Menú Configuración Personal Facturación Inventari…" at bounding box center [205, 88] width 411 height 176
click at [129, 149] on li "gr" at bounding box center [120, 150] width 76 height 9
type input "GRAM"
type input "1,000"
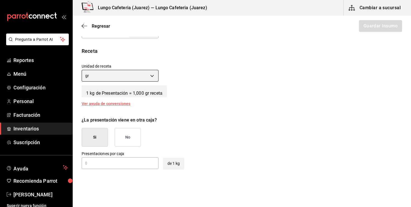
scroll to position [190, 0]
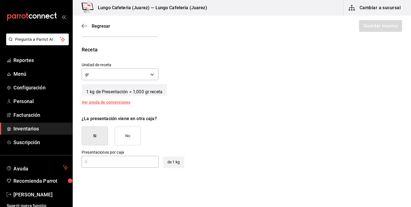
click at [131, 135] on button "No" at bounding box center [128, 136] width 26 height 19
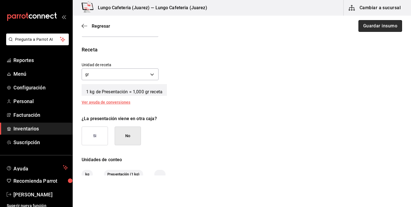
click at [384, 27] on button "Guardar insumo" at bounding box center [381, 26] width 44 height 12
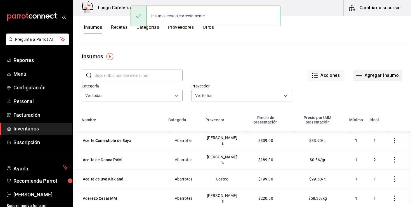
click at [356, 75] on icon "button" at bounding box center [359, 75] width 7 height 7
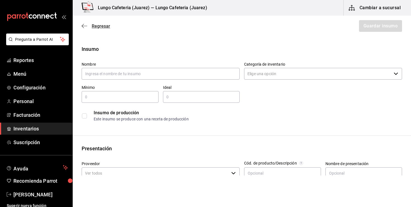
click at [92, 24] on span "Regresar" at bounding box center [101, 26] width 18 height 5
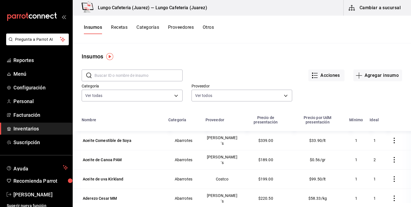
click at [120, 29] on button "Recetas" at bounding box center [119, 30] width 17 height 10
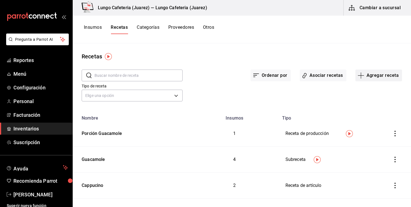
click at [362, 72] on icon "button" at bounding box center [361, 75] width 7 height 7
click at [373, 106] on span "Subreceta" at bounding box center [378, 106] width 47 height 6
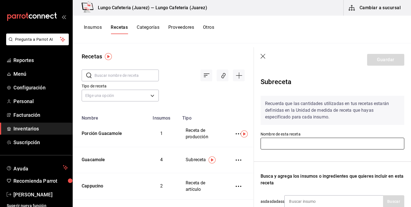
click at [302, 147] on input "text" at bounding box center [333, 144] width 144 height 12
type input "Espresso"
click at [327, 134] on label "Nombre de esta receta" at bounding box center [333, 134] width 144 height 4
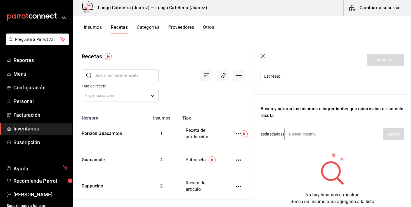
scroll to position [68, 0]
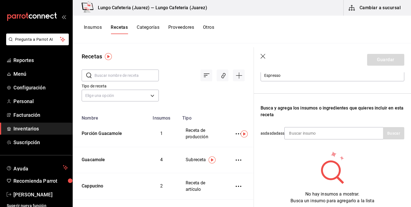
click at [327, 134] on input at bounding box center [313, 134] width 56 height 12
type input "caf"
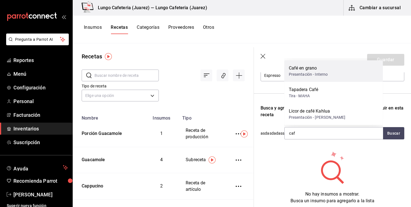
click at [328, 76] on div "Café en grano Presentación - Interno" at bounding box center [334, 71] width 99 height 22
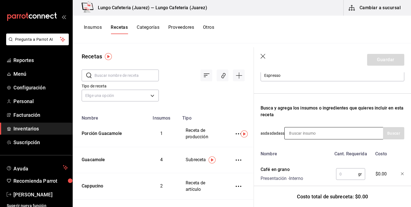
click at [312, 136] on input at bounding box center [313, 134] width 56 height 12
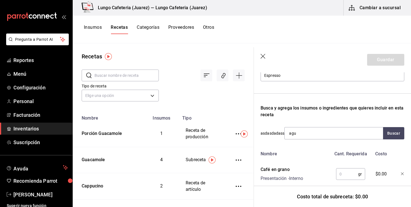
type input "agua"
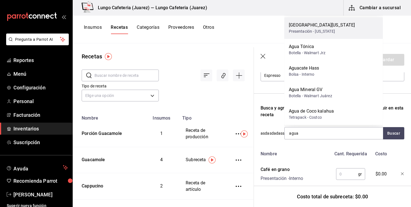
click at [317, 35] on div "Agua [US_STATE] Presentación - [US_STATE]" at bounding box center [334, 28] width 99 height 22
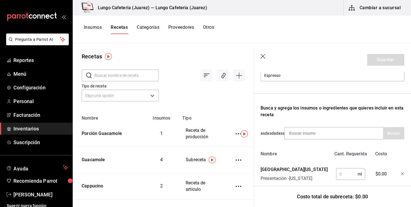
click at [347, 178] on input "text" at bounding box center [347, 174] width 22 height 11
type input "1"
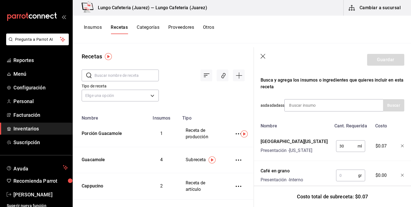
scroll to position [109, 0]
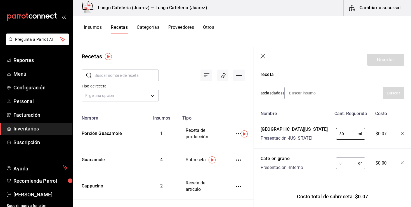
type input "30"
click at [348, 164] on input "text" at bounding box center [347, 163] width 22 height 11
type input "2"
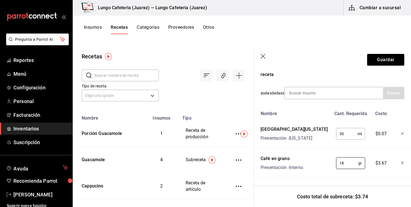
type input "18"
click at [322, 166] on div "Café en grano Presentación - Interno" at bounding box center [295, 162] width 73 height 18
click at [393, 63] on button "Guardar" at bounding box center [385, 60] width 37 height 12
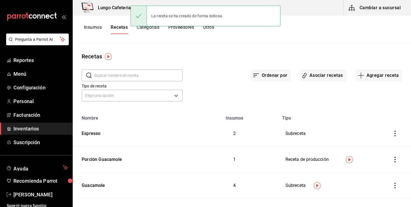
click at [95, 29] on button "Insumos" at bounding box center [93, 30] width 18 height 10
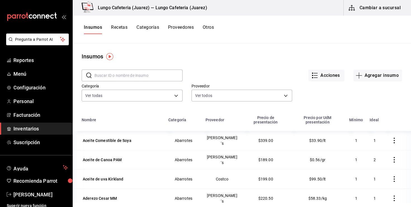
click at [120, 31] on button "Recetas" at bounding box center [119, 30] width 17 height 10
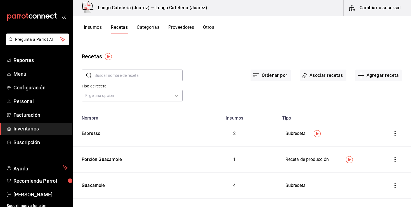
click at [116, 78] on input "text" at bounding box center [139, 75] width 88 height 11
type input "v"
type input "cappu"
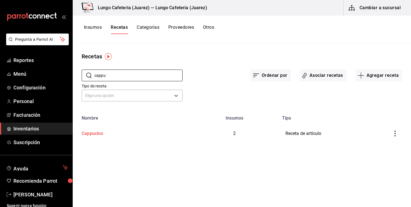
click at [95, 137] on div "Cappucino" at bounding box center [91, 132] width 24 height 9
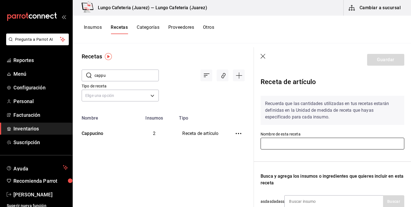
type input "Cappucino"
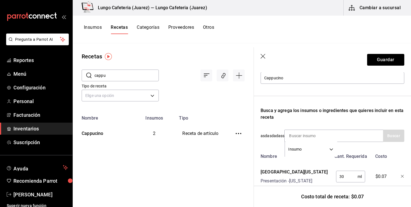
scroll to position [79, 0]
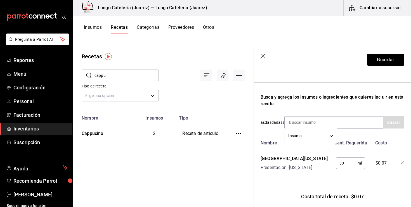
click at [329, 88] on div "Recuerda que las cantidades utilizadas en tus recetas estarán definidas en la U…" at bounding box center [333, 95] width 144 height 166
click at [402, 163] on icon "button" at bounding box center [402, 163] width 3 height 3
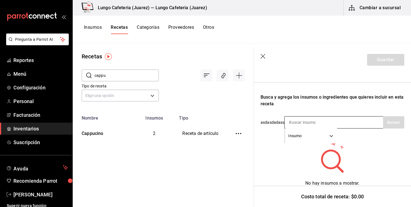
click at [332, 120] on input at bounding box center [313, 123] width 56 height 12
type input "leche"
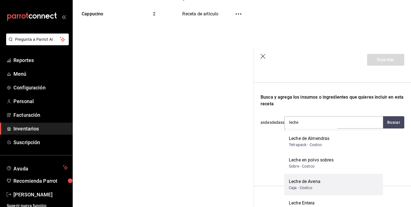
scroll to position [8, 0]
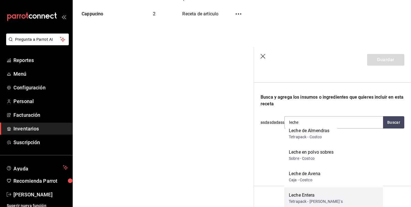
click at [348, 199] on div "Leche Entera Tetrapack - [PERSON_NAME]´s" at bounding box center [334, 199] width 99 height 22
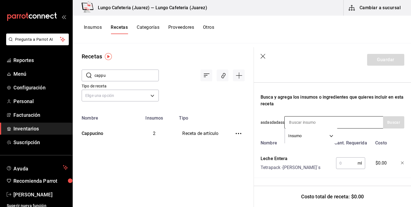
click at [326, 119] on input at bounding box center [313, 123] width 56 height 12
type input "des"
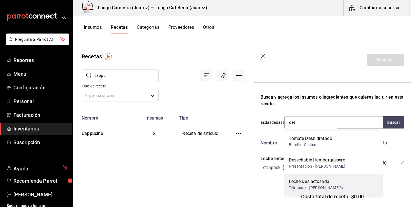
click at [331, 182] on div "Leche Deslactosada Tetrapack - [PERSON_NAME]´s" at bounding box center [334, 185] width 99 height 22
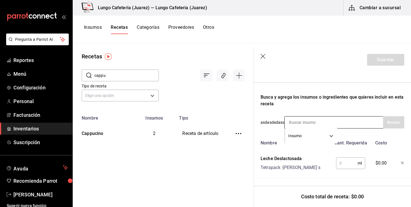
click at [298, 125] on input at bounding box center [313, 123] width 56 height 12
type input "espr"
click at [313, 133] on body "Pregunta a Parrot AI Reportes Menú Configuración Personal Facturación Inventari…" at bounding box center [205, 101] width 411 height 203
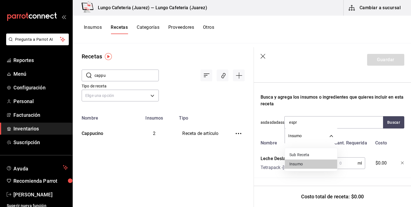
click at [313, 154] on li "Sub Receta" at bounding box center [311, 155] width 52 height 9
type input "SUBRECIPE"
click at [315, 123] on input "espr" at bounding box center [313, 123] width 56 height 12
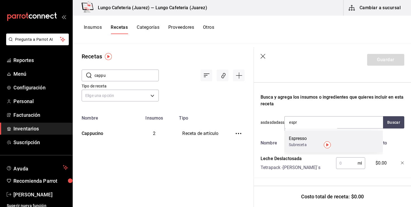
click at [300, 136] on div "Espresso" at bounding box center [298, 138] width 18 height 7
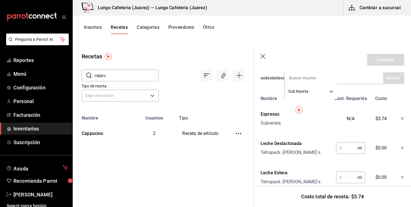
scroll to position [138, 0]
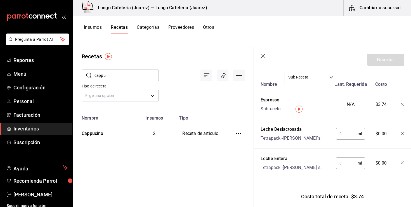
click at [403, 162] on icon "button" at bounding box center [402, 163] width 3 height 3
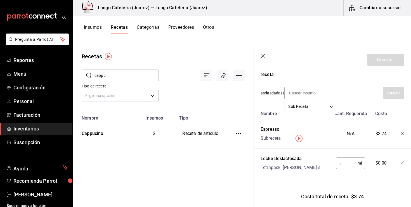
click at [349, 167] on input "text" at bounding box center [347, 163] width 22 height 11
type input "300"
click at [316, 96] on input at bounding box center [313, 93] width 56 height 12
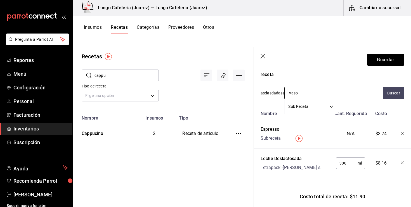
type input "vaso"
click at [334, 110] on body "Pregunta a Parrot AI Reportes Menú Configuración Personal Facturación Inventari…" at bounding box center [205, 101] width 411 height 203
click at [311, 132] on li "Insumo" at bounding box center [311, 134] width 52 height 9
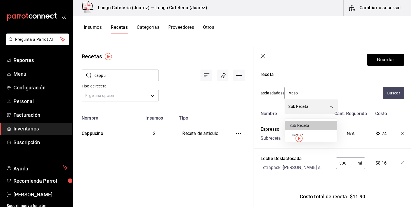
type input "SUPPLY"
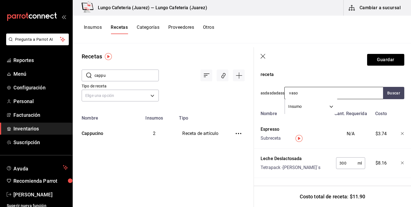
click at [308, 93] on input "vaso" at bounding box center [313, 93] width 56 height 12
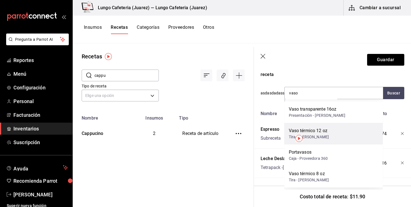
click at [312, 139] on div "Tira - [PERSON_NAME]" at bounding box center [309, 137] width 40 height 6
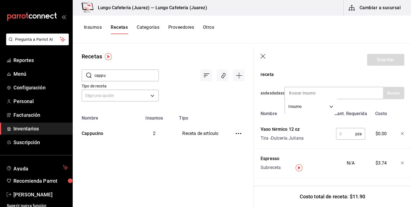
click at [345, 136] on input "text" at bounding box center [345, 133] width 19 height 11
type input "1"
click at [332, 90] on input at bounding box center [313, 93] width 56 height 12
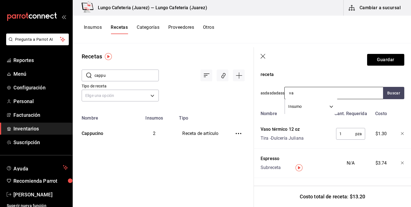
type input "v"
type input "tapa"
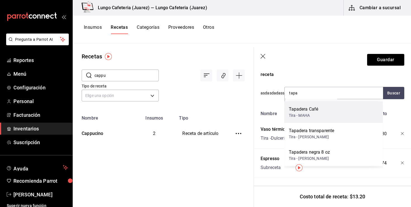
click at [332, 114] on div "Tapadera Café Tira - MAHA" at bounding box center [334, 113] width 99 height 22
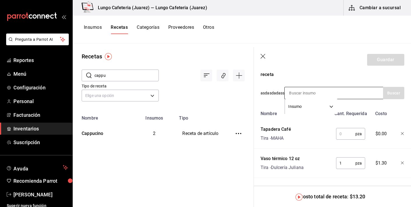
click at [310, 94] on input at bounding box center [313, 93] width 56 height 12
click at [344, 133] on input "text" at bounding box center [345, 133] width 19 height 11
type input "1"
click at [324, 92] on input at bounding box center [313, 93] width 56 height 12
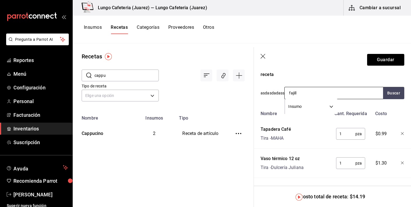
type input "fajilla"
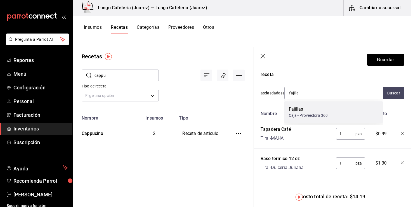
click at [318, 107] on div "Fajillas" at bounding box center [308, 109] width 39 height 7
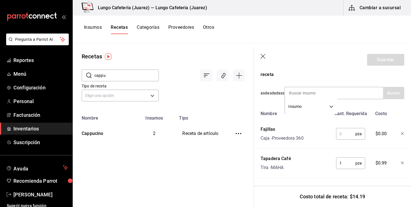
click at [342, 133] on input "text" at bounding box center [345, 133] width 19 height 11
type input "1"
click at [332, 94] on input at bounding box center [313, 93] width 56 height 12
click at [325, 74] on div "Busca y agrega los insumos o ingredientes que quieres incluir en esta receta" at bounding box center [333, 71] width 144 height 13
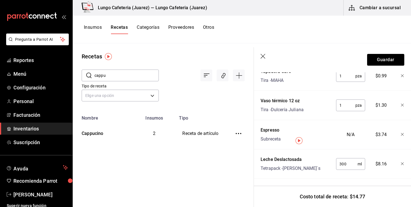
scroll to position [197, 0]
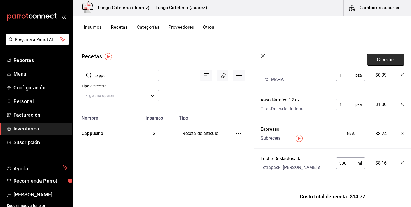
click at [387, 64] on button "Guardar" at bounding box center [385, 60] width 37 height 12
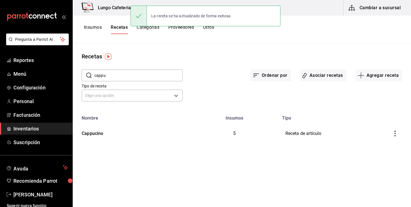
click at [100, 28] on button "Insumos" at bounding box center [93, 30] width 18 height 10
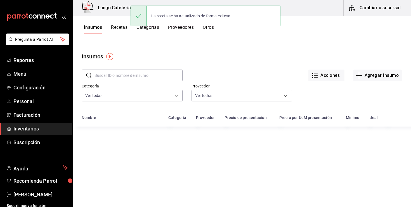
click at [125, 78] on input "text" at bounding box center [139, 75] width 88 height 11
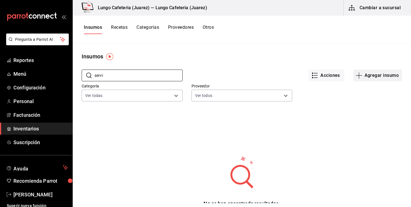
type input "servi"
click at [358, 76] on icon "button" at bounding box center [359, 75] width 7 height 7
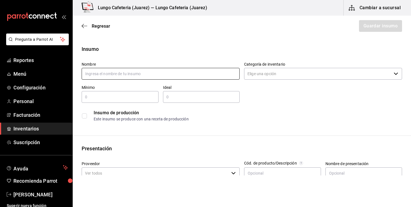
click at [179, 73] on input "text" at bounding box center [161, 74] width 158 height 12
type input "servilletas"
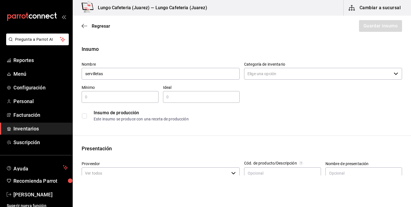
click at [126, 94] on input "text" at bounding box center [120, 97] width 77 height 7
type input "1"
click at [180, 97] on input "text" at bounding box center [201, 97] width 77 height 7
type input "3"
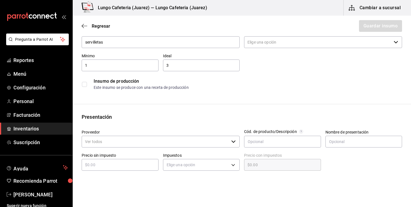
scroll to position [31, 0]
click at [100, 63] on input "1" at bounding box center [120, 66] width 77 height 7
type input "420"
click at [174, 71] on div "3 ​" at bounding box center [201, 66] width 77 height 12
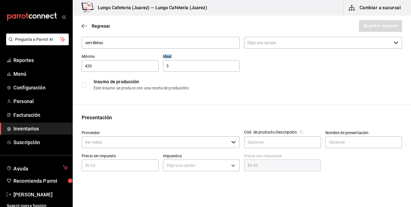
click at [174, 71] on div "3 ​" at bounding box center [201, 66] width 77 height 12
type input "840"
click at [130, 142] on input "Proveedor" at bounding box center [155, 143] width 147 height 12
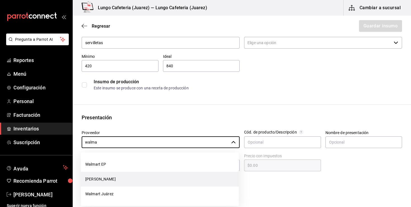
click at [117, 179] on li "[PERSON_NAME]" at bounding box center [160, 179] width 158 height 15
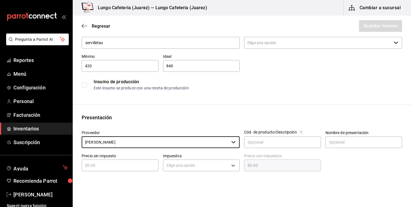
type input "[PERSON_NAME]"
click at [123, 163] on input "text" at bounding box center [120, 165] width 77 height 7
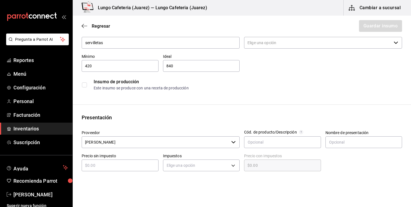
type input "$5"
type input "$5.00"
type input "$52"
type input "$52.00"
type input "$5"
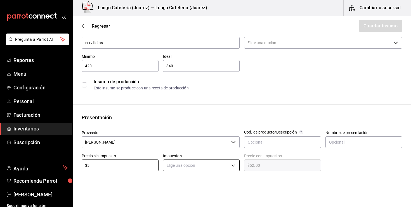
type input "$5.00"
type input "$51"
type input "$51.00"
type input "$51"
click at [213, 167] on body "Pregunta a Parrot AI Reportes Menú Configuración Personal Facturación Inventari…" at bounding box center [205, 88] width 411 height 176
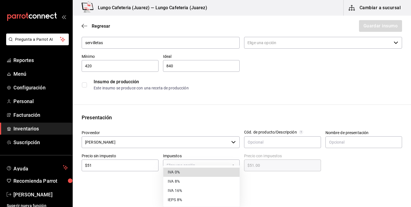
click at [209, 174] on li "IVA 0%" at bounding box center [201, 172] width 76 height 9
type input "IVA_0"
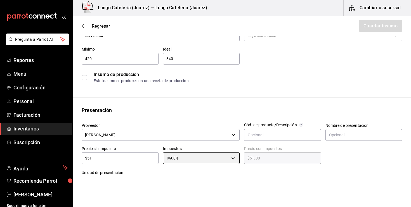
scroll to position [27, 0]
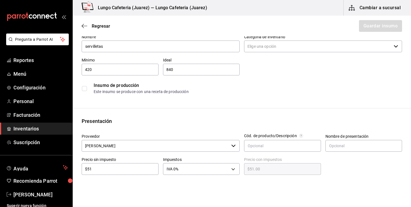
click at [269, 55] on div "Nombre servilletas Categoría de inventario ​ Mínimo 420 ​ Ideal 840 ​ Insumo de…" at bounding box center [239, 63] width 325 height 67
click at [269, 51] on input "Categoría de inventario" at bounding box center [317, 47] width 147 height 12
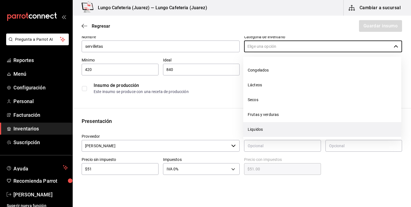
scroll to position [63, 0]
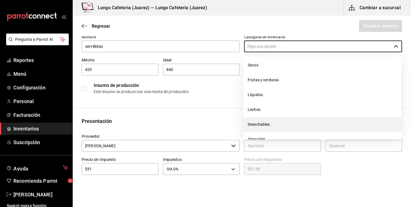
click at [261, 126] on li "Desechables" at bounding box center [322, 124] width 158 height 15
type input "Desechables"
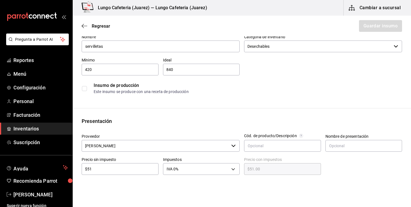
click at [197, 123] on div "Presentación" at bounding box center [242, 122] width 321 height 8
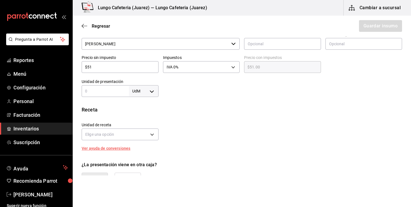
scroll to position [150, 0]
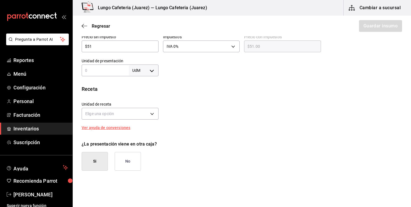
click at [94, 73] on input "text" at bounding box center [105, 70] width 47 height 7
type input "1"
click at [143, 73] on body "Pregunta a Parrot AI Reportes Menú Configuración Personal Facturación Inventari…" at bounding box center [205, 88] width 411 height 176
click at [144, 131] on li "pza" at bounding box center [143, 133] width 29 height 9
type input "UNIT"
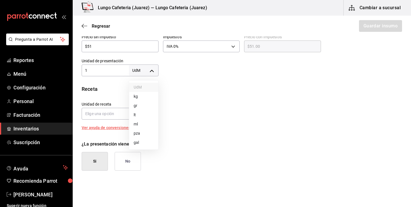
type input "UNIT"
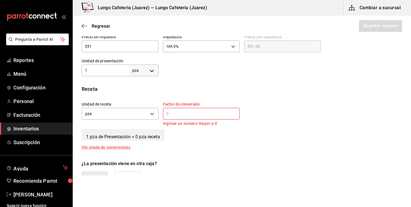
click at [189, 116] on input "text" at bounding box center [201, 114] width 77 height 7
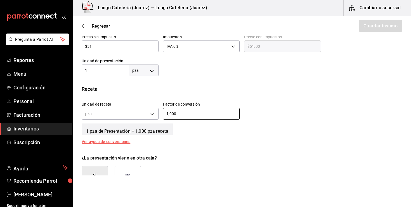
type input "1,000"
click at [138, 168] on button "No" at bounding box center [128, 175] width 26 height 19
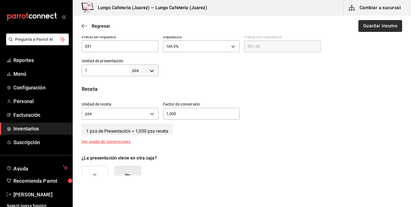
click at [365, 30] on button "Guardar insumo" at bounding box center [381, 26] width 44 height 12
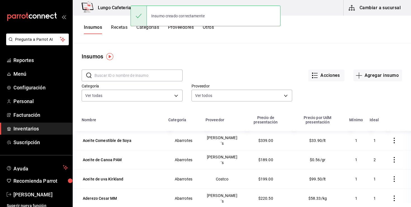
click at [118, 29] on button "Recetas" at bounding box center [119, 30] width 17 height 10
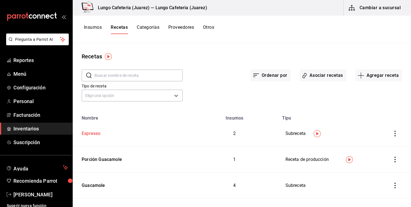
click at [89, 133] on div "Espresso" at bounding box center [89, 132] width 21 height 9
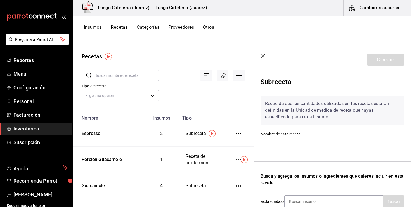
type input "Espresso"
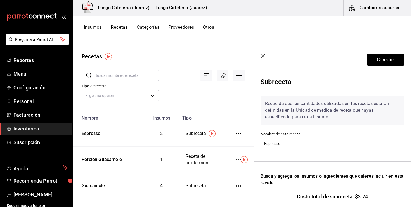
click at [105, 71] on input "text" at bounding box center [127, 75] width 64 height 11
type input "capp"
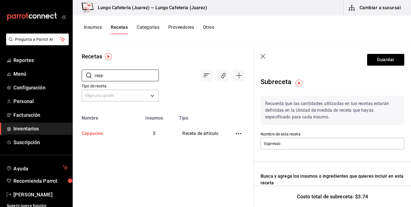
click at [95, 135] on div "Cappucino" at bounding box center [91, 132] width 24 height 9
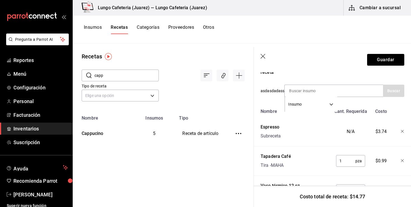
scroll to position [110, 0]
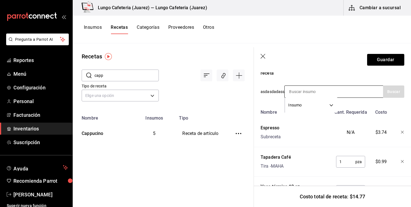
click at [322, 89] on input at bounding box center [313, 92] width 56 height 12
type input "c"
type input "serv"
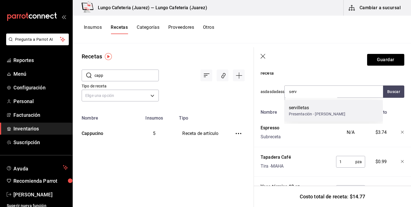
click at [318, 107] on div "servilletas" at bounding box center [317, 108] width 57 height 7
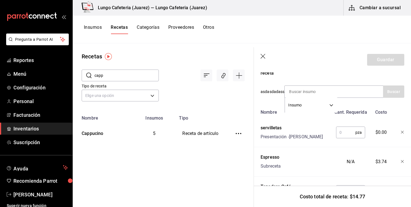
click at [347, 137] on input "text" at bounding box center [345, 132] width 19 height 11
type input "1"
type input "2"
click at [333, 147] on div at bounding box center [333, 147] width 166 height 0
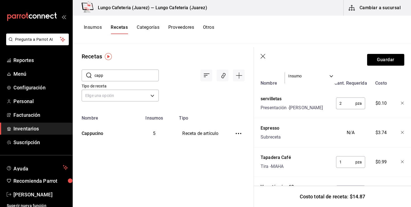
scroll to position [110, 0]
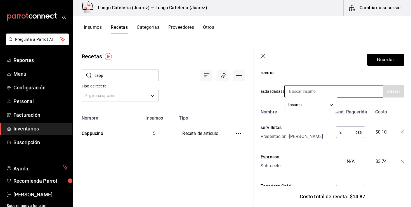
click at [317, 91] on input at bounding box center [313, 92] width 56 height 12
type input "sple"
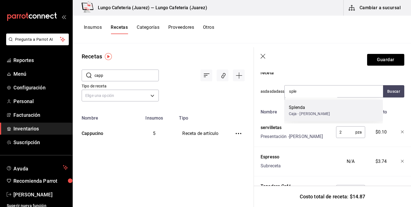
click at [315, 112] on div "Splenda Caja - [PERSON_NAME]" at bounding box center [334, 111] width 99 height 22
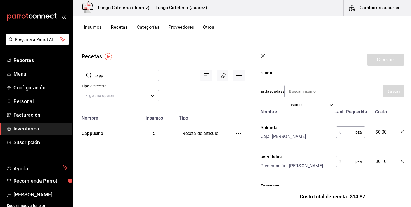
click at [346, 138] on div "pza ​" at bounding box center [350, 131] width 37 height 18
click at [346, 132] on input "text" at bounding box center [345, 132] width 19 height 11
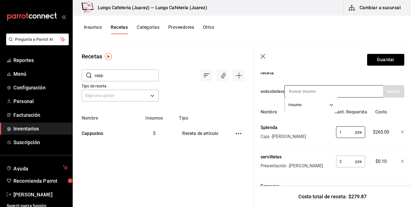
type input "1"
click at [318, 96] on input at bounding box center [313, 92] width 56 height 12
click at [311, 90] on input at bounding box center [313, 92] width 56 height 12
type input "azuc"
click at [306, 94] on input "azuc" at bounding box center [313, 92] width 56 height 12
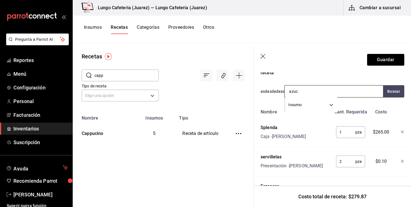
click at [306, 94] on input "azuc" at bounding box center [313, 92] width 56 height 12
click at [311, 94] on input at bounding box center [313, 92] width 56 height 12
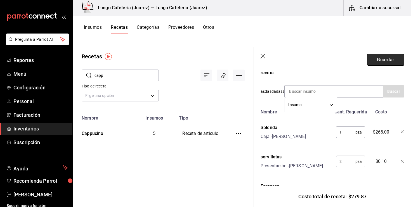
click at [393, 62] on button "Guardar" at bounding box center [385, 60] width 37 height 12
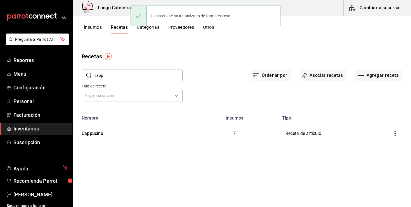
click at [91, 32] on button "Insumos" at bounding box center [93, 30] width 18 height 10
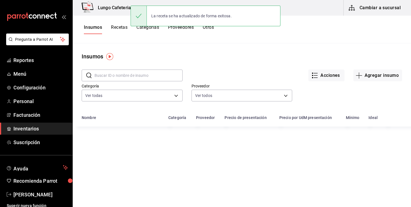
click at [124, 71] on input "text" at bounding box center [139, 75] width 88 height 11
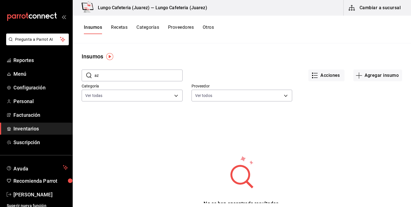
type input "a"
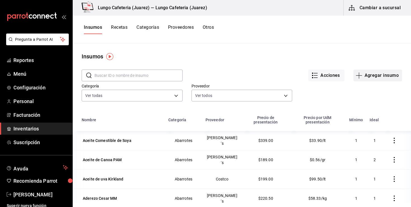
click at [358, 79] on button "Agregar insumo" at bounding box center [378, 76] width 49 height 12
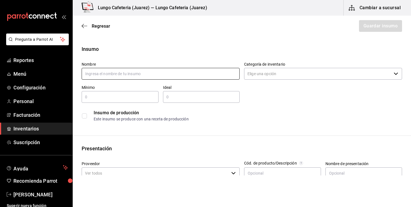
click at [175, 73] on input "text" at bounding box center [161, 74] width 158 height 12
type input "Azúcar en sobre"
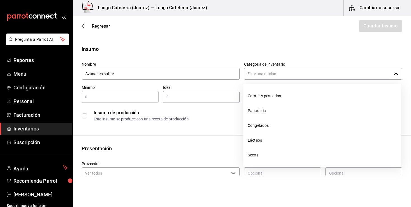
click at [283, 73] on input "Categoría de inventario" at bounding box center [317, 74] width 147 height 12
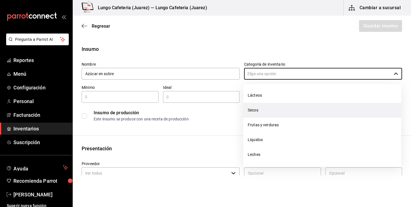
scroll to position [74, 0]
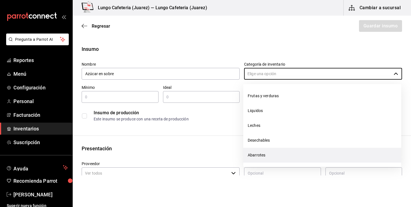
click at [263, 153] on li "Abarrotes" at bounding box center [322, 155] width 158 height 15
type input "Abarrotes"
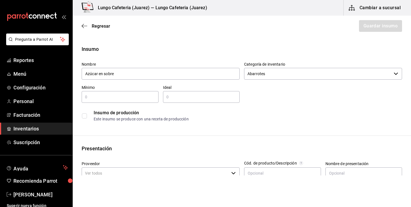
click at [116, 94] on input "text" at bounding box center [120, 97] width 77 height 7
type input "300"
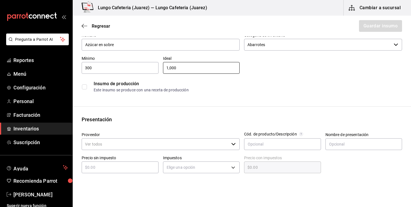
scroll to position [30, 0]
type input "1,000"
click at [98, 169] on input "text" at bounding box center [120, 167] width 77 height 7
type input "$2"
type input "$2.00"
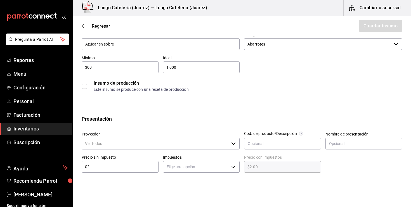
type input "$23"
type input "$23.00"
type input "$239"
type input "$239.00"
type input "$239"
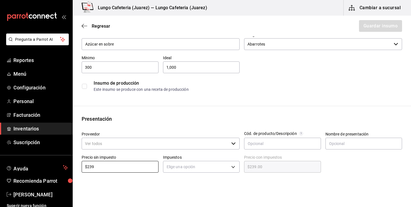
click at [128, 144] on input "Proveedor" at bounding box center [155, 144] width 147 height 12
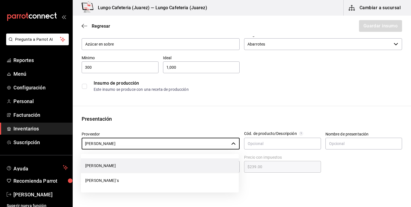
click at [112, 166] on li "[PERSON_NAME]" at bounding box center [160, 166] width 158 height 15
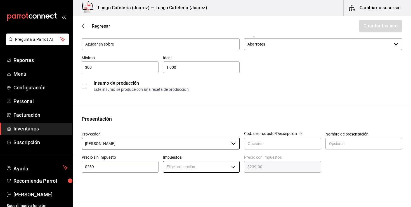
type input "[PERSON_NAME]"
click at [206, 167] on body "Pregunta a Parrot AI Reportes Menú Configuración Personal Facturación Inventari…" at bounding box center [205, 88] width 411 height 176
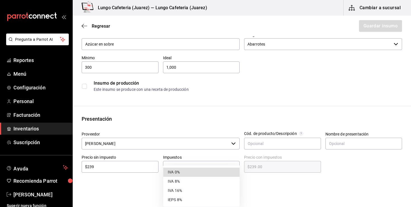
click at [195, 172] on li "IVA 0%" at bounding box center [201, 172] width 76 height 9
type input "IVA_0"
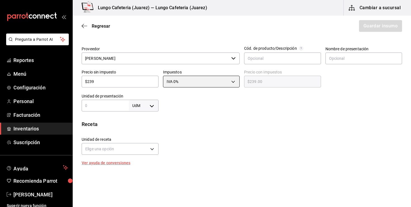
scroll to position [128, 0]
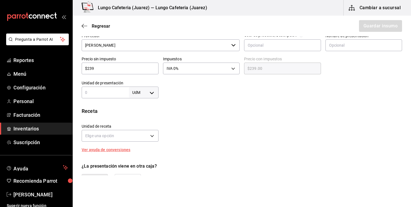
click at [97, 92] on input "text" at bounding box center [105, 92] width 47 height 7
type input "1,000"
click at [168, 95] on div at bounding box center [281, 87] width 244 height 22
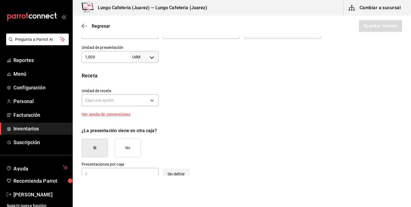
scroll to position [165, 0]
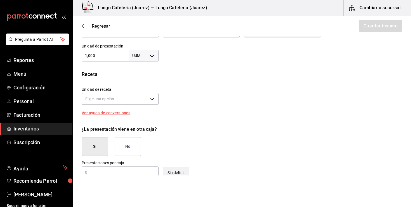
click at [132, 144] on button "No" at bounding box center [128, 146] width 26 height 19
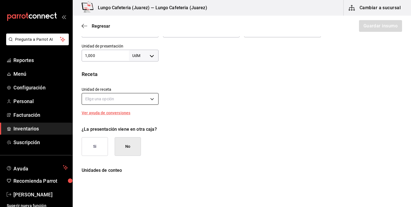
click at [103, 100] on body "Pregunta a Parrot AI Reportes Menú Configuración Personal Facturación Inventari…" at bounding box center [205, 88] width 411 height 176
click at [155, 78] on div at bounding box center [205, 103] width 411 height 207
click at [150, 57] on body "Pregunta a Parrot AI Reportes Menú Configuración Personal Facturación Inventari…" at bounding box center [205, 88] width 411 height 176
click at [141, 116] on li "pza" at bounding box center [143, 118] width 29 height 9
type input "UNIT"
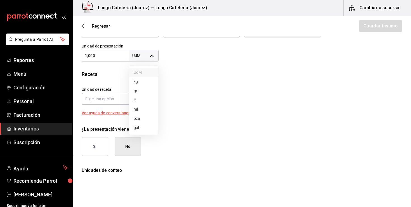
type input "UNIT"
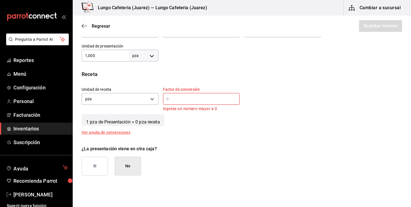
click at [173, 105] on div "Factor de conversión ​ Ingrese un número mayor a 0" at bounding box center [201, 99] width 77 height 25
click at [173, 101] on input "text" at bounding box center [201, 99] width 77 height 7
click at [123, 57] on input "1,000" at bounding box center [105, 55] width 47 height 7
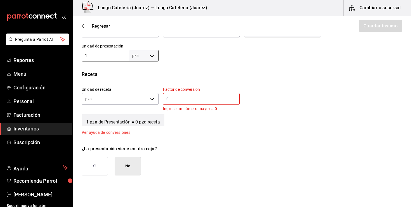
type input "1"
click at [172, 97] on input "text" at bounding box center [201, 99] width 77 height 7
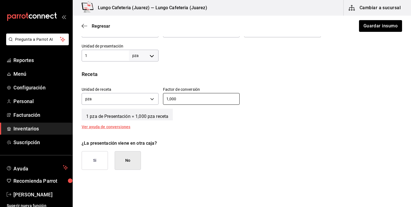
type input "1,000"
click at [197, 133] on div "Insumo Nombre Azúcar en sobre Categoría de inventario Abarrotes ​ Mínimo 300 ​ …" at bounding box center [242, 41] width 339 height 323
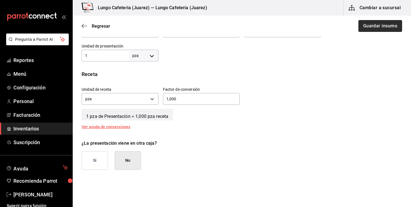
click at [378, 25] on button "Guardar insumo" at bounding box center [381, 26] width 44 height 12
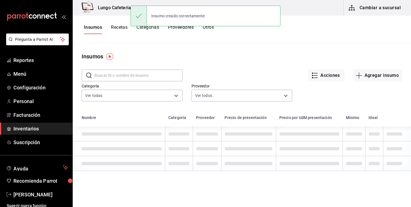
click at [122, 31] on button "Recetas" at bounding box center [119, 30] width 17 height 10
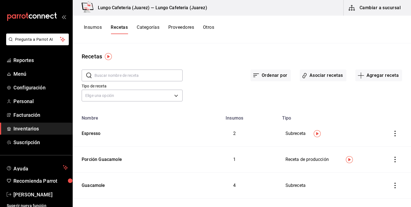
click at [124, 81] on div "Tipo de receta Elige una opción default" at bounding box center [128, 89] width 110 height 29
click at [124, 77] on input "text" at bounding box center [139, 75] width 88 height 11
type input "capp"
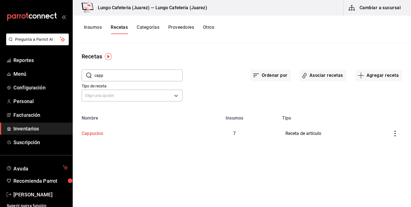
click at [96, 136] on div "Cappucino" at bounding box center [91, 132] width 24 height 9
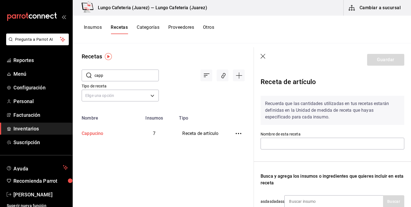
type input "Cappucino"
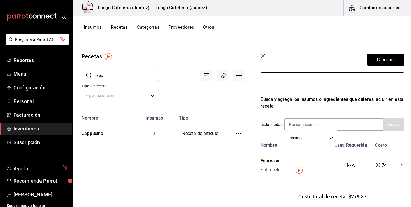
scroll to position [77, 0]
click at [299, 123] on input at bounding box center [313, 125] width 56 height 12
click at [319, 124] on input "azu" at bounding box center [313, 125] width 56 height 12
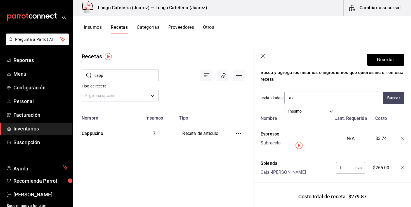
scroll to position [104, 0]
click at [316, 101] on input "az" at bounding box center [313, 98] width 56 height 12
type input "car"
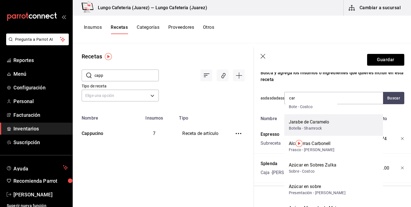
scroll to position [18, 0]
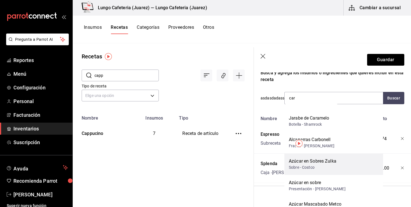
click at [303, 157] on div "Azúcar en Sobres [PERSON_NAME] Sobre - Costco" at bounding box center [334, 165] width 99 height 22
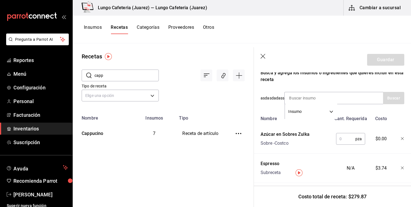
click at [346, 139] on input "text" at bounding box center [345, 138] width 19 height 11
type input "3"
click at [281, 119] on div "Nombre" at bounding box center [295, 117] width 73 height 9
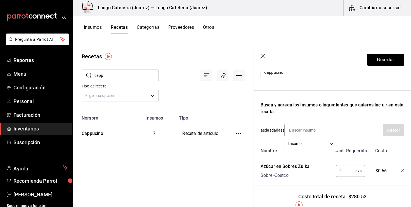
scroll to position [25, 0]
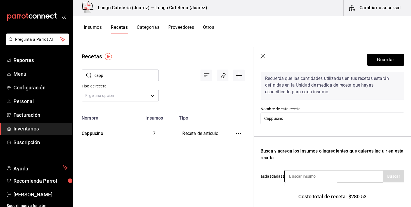
click at [297, 176] on input at bounding box center [313, 177] width 56 height 12
type input "porta"
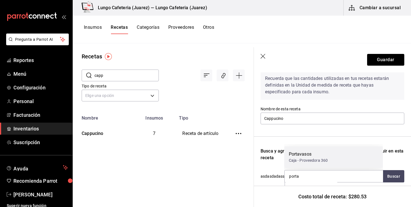
click at [300, 163] on div "Caja - Proveedora 360" at bounding box center [308, 161] width 39 height 6
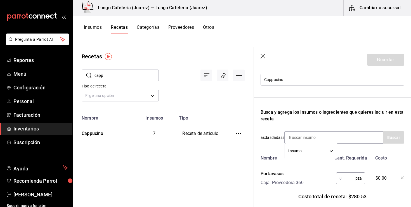
scroll to position [80, 0]
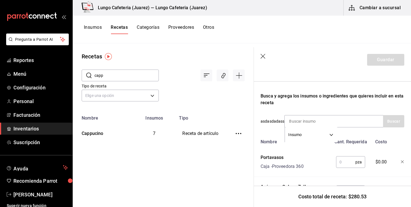
click at [345, 163] on input "text" at bounding box center [345, 162] width 19 height 11
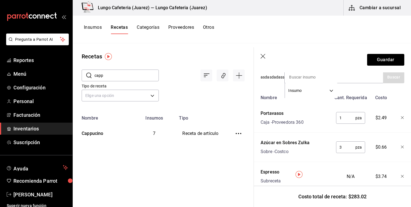
scroll to position [132, 0]
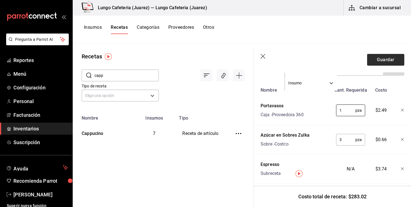
type input "1"
click at [391, 58] on button "Guardar" at bounding box center [385, 60] width 37 height 12
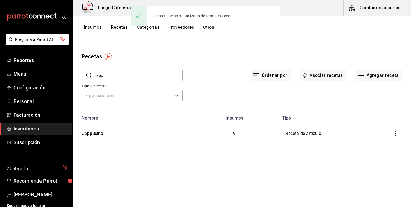
click at [93, 26] on button "Insumos" at bounding box center [93, 30] width 18 height 10
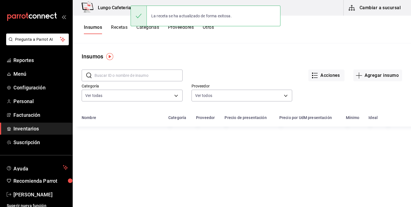
click at [146, 76] on input "text" at bounding box center [139, 75] width 88 height 11
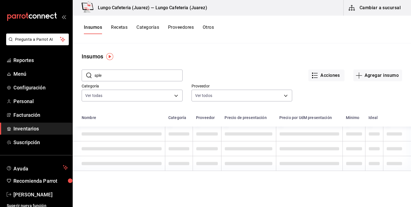
type input "sple"
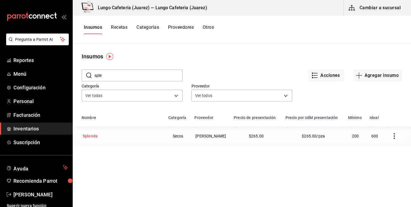
click at [97, 134] on div "Splenda" at bounding box center [90, 136] width 17 height 8
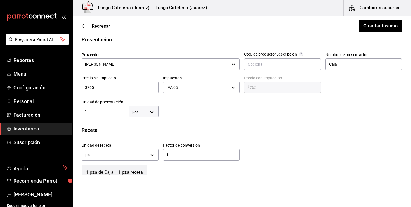
scroll to position [116, 0]
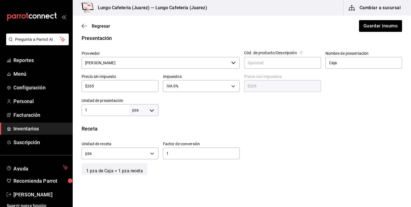
click at [175, 151] on input "1" at bounding box center [201, 153] width 77 height 7
type input "600"
click at [370, 27] on button "Guardar insumo" at bounding box center [381, 26] width 44 height 12
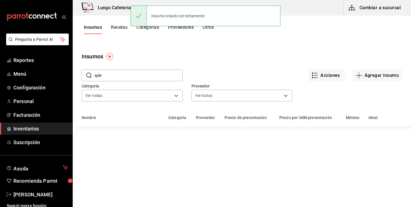
click at [123, 30] on button "Recetas" at bounding box center [119, 30] width 17 height 10
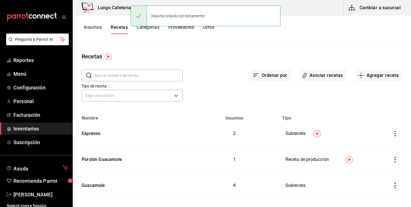
click at [132, 74] on input "text" at bounding box center [139, 75] width 88 height 11
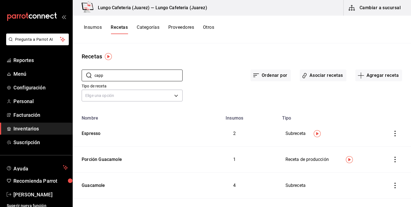
type input "capp"
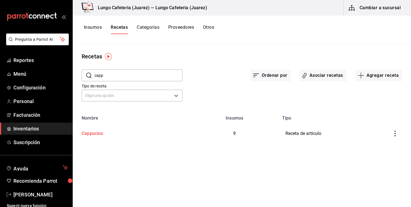
click at [104, 128] on div "Cappucino" at bounding box center [131, 132] width 104 height 9
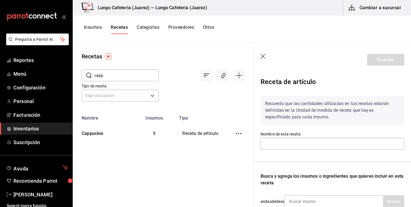
type input "Cappucino"
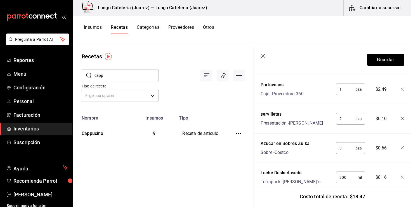
scroll to position [314, 0]
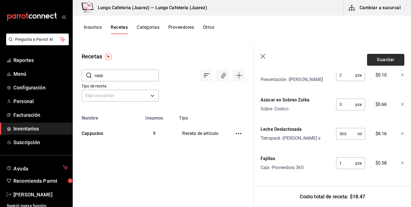
click at [381, 57] on button "Guardar" at bounding box center [385, 60] width 37 height 12
click at [90, 35] on div "Insumos Recetas Categorías Proveedores Otros" at bounding box center [242, 30] width 339 height 28
click at [90, 27] on button "Insumos" at bounding box center [93, 30] width 18 height 10
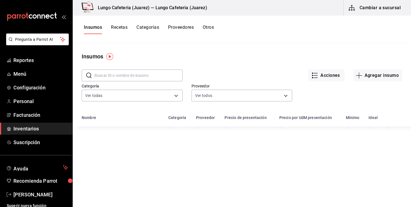
click at [142, 78] on input "text" at bounding box center [139, 75] width 88 height 11
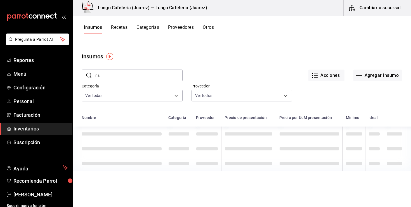
type input "insu"
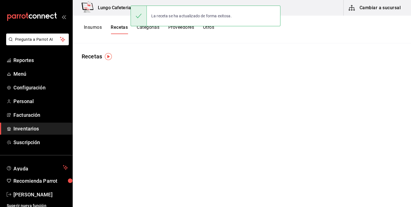
click at [95, 28] on button "Insumos" at bounding box center [93, 30] width 18 height 10
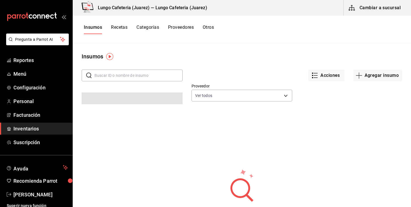
click at [115, 78] on input "text" at bounding box center [139, 75] width 88 height 11
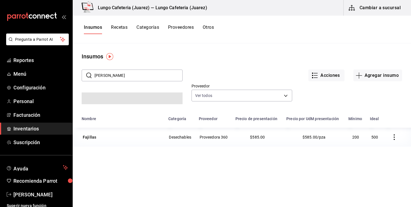
type input "[PERSON_NAME]"
click at [95, 138] on div "Fajillas" at bounding box center [90, 137] width 16 height 8
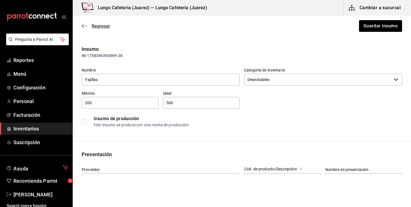
click at [85, 25] on icon "button" at bounding box center [85, 26] width 6 height 5
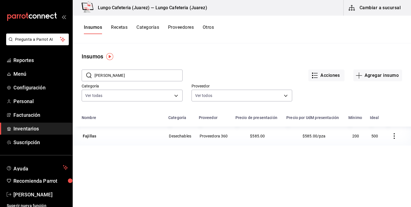
click at [107, 74] on input "[PERSON_NAME]" at bounding box center [139, 75] width 88 height 11
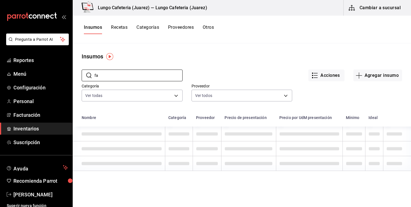
type input "f"
type input "s"
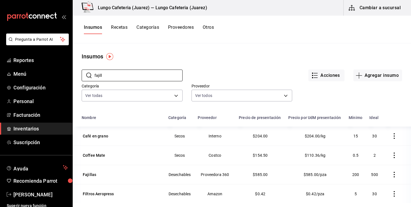
type input "fajill"
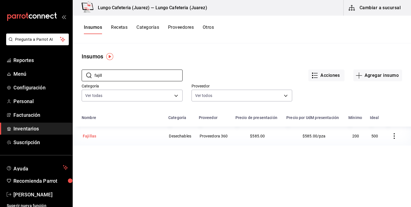
click at [94, 143] on td "Fajillas" at bounding box center [119, 136] width 92 height 19
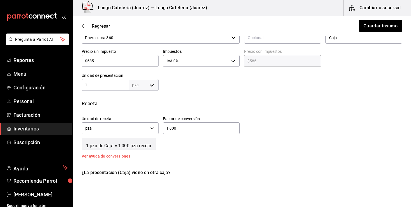
scroll to position [137, 0]
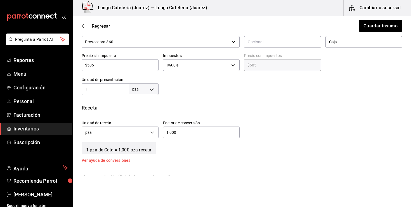
click at [83, 32] on div "Regresar Guardar insumo" at bounding box center [242, 26] width 339 height 21
click at [81, 26] on div "Regresar Guardar insumo" at bounding box center [242, 26] width 339 height 21
click at [85, 25] on icon "button" at bounding box center [85, 26] width 6 height 5
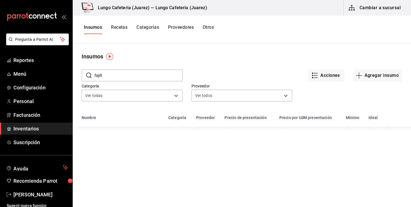
click at [118, 26] on button "Recetas" at bounding box center [119, 30] width 17 height 10
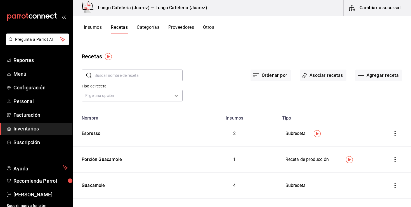
click at [106, 75] on input "text" at bounding box center [139, 75] width 88 height 11
click at [144, 76] on input "capp" at bounding box center [139, 75] width 88 height 11
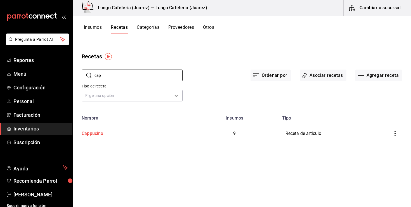
type input "cap"
click at [102, 133] on div "Cappucino" at bounding box center [91, 132] width 24 height 9
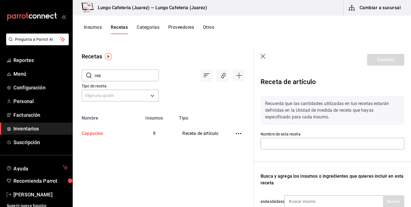
type input "Cappucino"
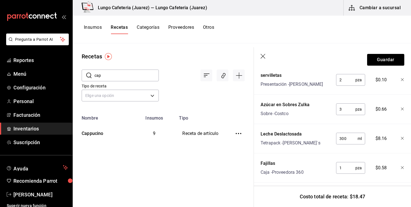
scroll to position [311, 0]
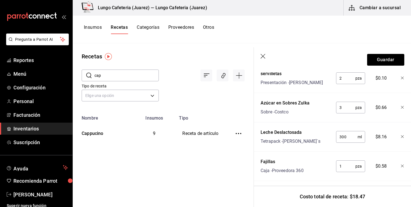
click at [95, 25] on button "Insumos" at bounding box center [93, 30] width 18 height 10
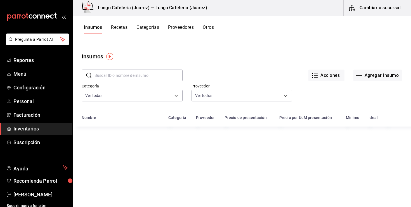
click at [164, 80] on input "text" at bounding box center [139, 75] width 88 height 11
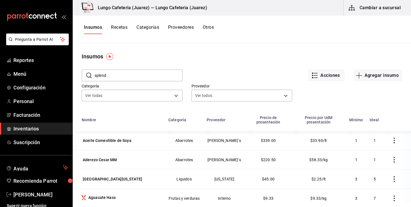
type input "splend"
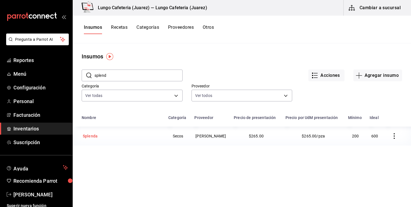
click at [96, 133] on div "Splenda" at bounding box center [90, 136] width 17 height 8
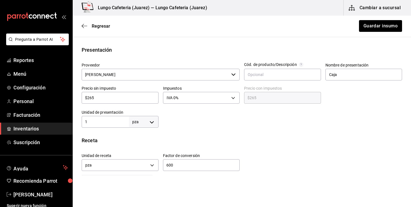
scroll to position [124, 0]
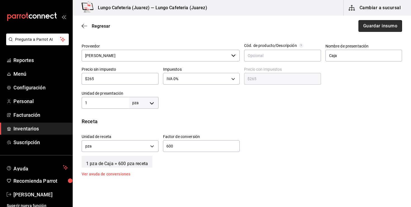
click at [387, 29] on button "Guardar insumo" at bounding box center [381, 26] width 44 height 12
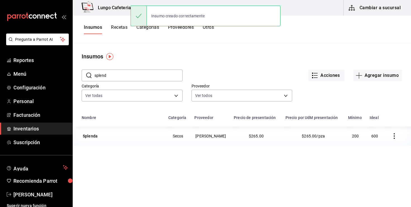
click at [103, 79] on input "splend" at bounding box center [139, 75] width 88 height 11
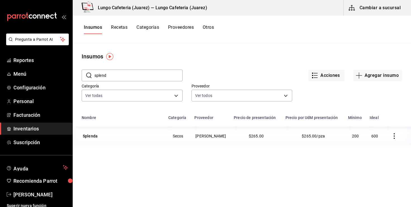
click at [112, 48] on main "Insumos ​ splend ​ Acciones Agregar insumo Categoría Ver todas a10117c9-0cf0-4d…" at bounding box center [242, 123] width 339 height 160
click at [112, 78] on input "splend" at bounding box center [139, 75] width 88 height 11
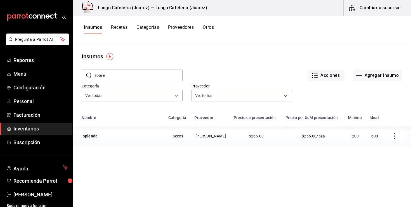
type input "sobre"
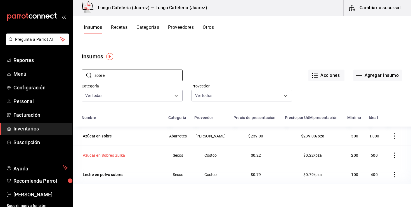
click at [119, 151] on td "Azúcar en Sobres Zulka" at bounding box center [119, 155] width 92 height 19
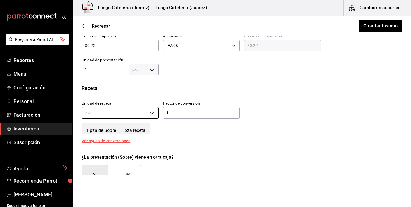
scroll to position [161, 0]
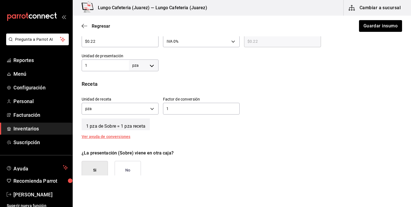
click at [180, 102] on div "Factor de conversión 1 ​" at bounding box center [201, 106] width 77 height 18
click at [180, 109] on input "1" at bounding box center [201, 108] width 77 height 7
type input "1,000"
click at [190, 123] on div "1 pza de Sobre = 1,000 pza receta" at bounding box center [242, 123] width 321 height 14
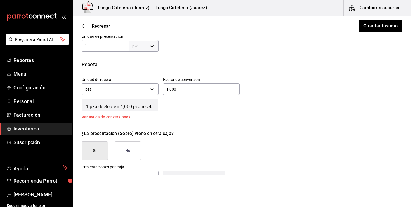
scroll to position [180, 0]
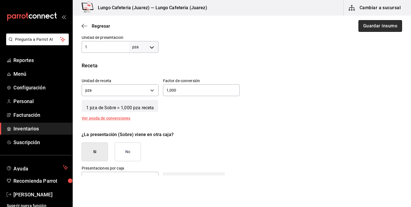
click at [365, 26] on button "Guardar insumo" at bounding box center [381, 26] width 44 height 12
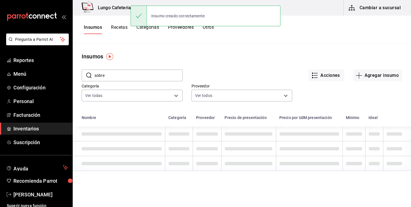
click at [118, 28] on button "Recetas" at bounding box center [119, 30] width 17 height 10
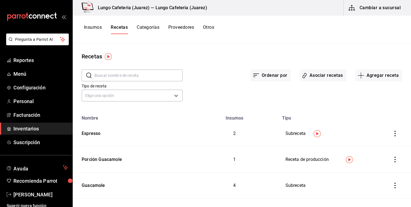
click at [122, 79] on input "text" at bounding box center [139, 75] width 88 height 11
type input "capp"
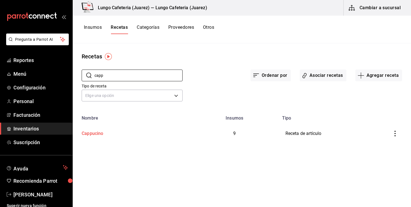
click at [92, 130] on div "Cappucino" at bounding box center [91, 132] width 24 height 9
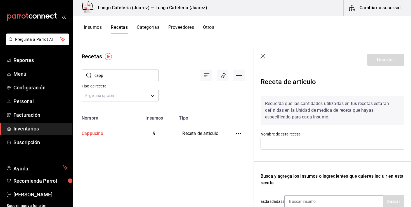
type input "Cappucino"
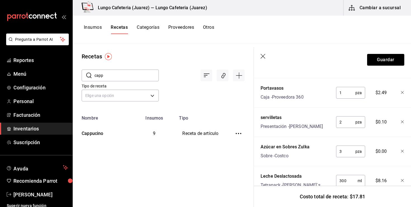
scroll to position [269, 0]
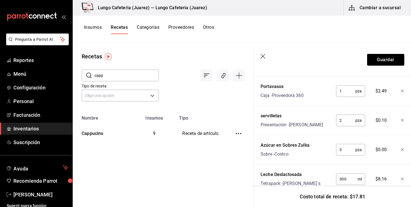
click at [346, 147] on input "3" at bounding box center [345, 149] width 19 height 11
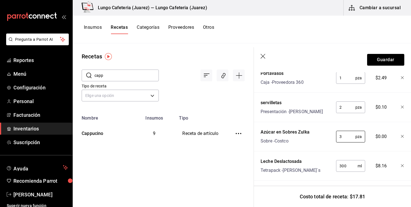
scroll to position [285, 0]
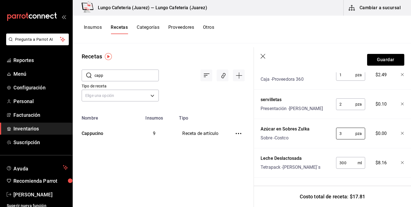
click at [102, 25] on div "Insumos Recetas Categorías Proveedores Otros" at bounding box center [149, 30] width 130 height 10
click at [92, 27] on button "Insumos" at bounding box center [93, 30] width 18 height 10
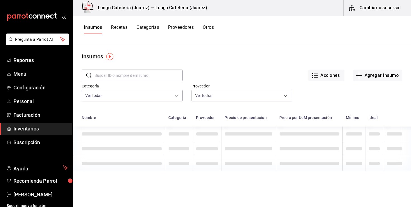
click at [124, 76] on input "text" at bounding box center [139, 75] width 88 height 11
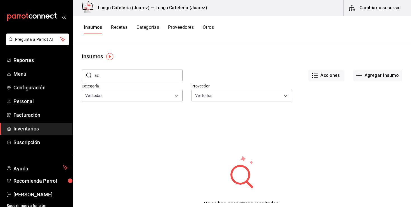
type input "a"
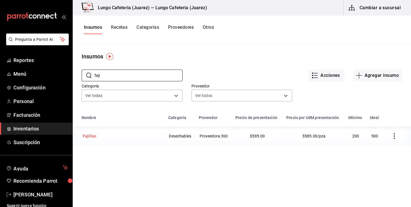
type input "faji"
click at [103, 136] on div "Fajillas" at bounding box center [122, 136] width 80 height 8
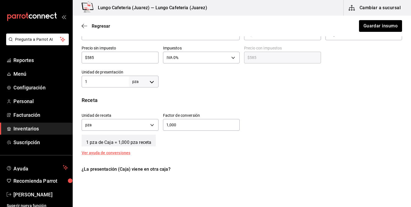
scroll to position [81, 0]
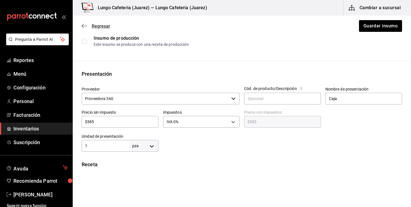
click at [84, 24] on icon "button" at bounding box center [83, 26] width 2 height 4
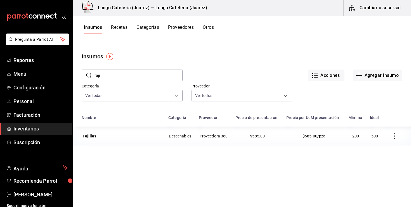
click at [122, 31] on button "Recetas" at bounding box center [119, 30] width 17 height 10
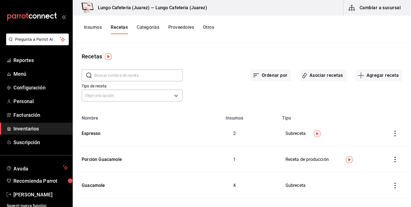
click at [119, 81] on input "text" at bounding box center [139, 75] width 88 height 11
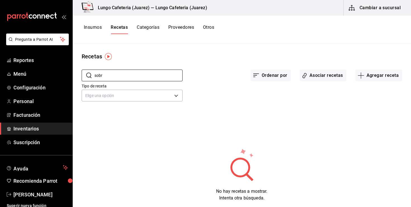
type input "sobre"
click at [95, 27] on button "Insumos" at bounding box center [93, 30] width 18 height 10
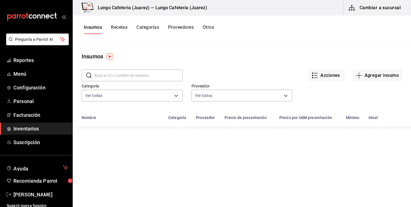
click at [112, 79] on input "text" at bounding box center [139, 75] width 88 height 11
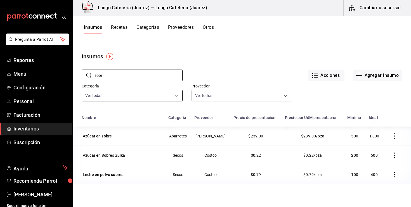
type input "sobre"
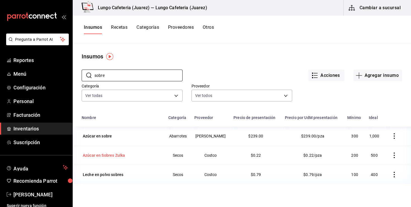
click at [112, 156] on div "Azúcar en Sobres Zulka" at bounding box center [104, 156] width 42 height 6
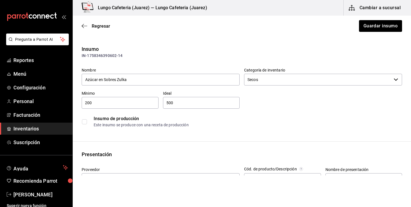
click at [82, 32] on div "Regresar Guardar insumo" at bounding box center [242, 26] width 339 height 21
click at [82, 28] on icon "button" at bounding box center [85, 26] width 6 height 5
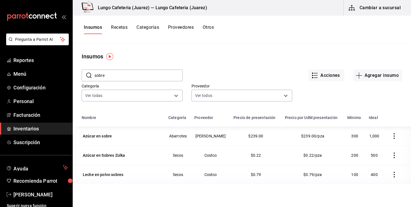
scroll to position [30, 0]
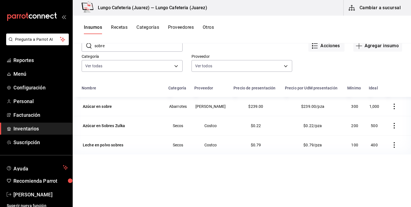
click at [393, 108] on icon "button" at bounding box center [395, 107] width 6 height 6
click at [384, 106] on li "Eliminar" at bounding box center [377, 107] width 47 height 16
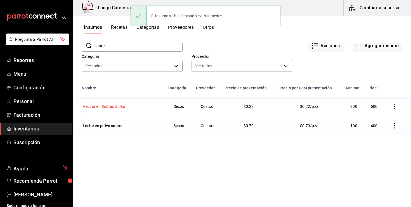
click at [117, 111] on td "Azúcar en Sobres Zulka" at bounding box center [119, 106] width 92 height 19
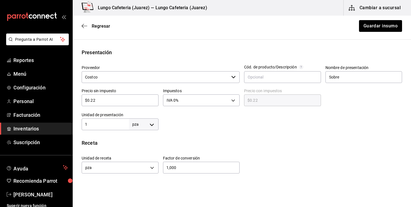
scroll to position [102, 0]
click at [368, 28] on button "Guardar insumo" at bounding box center [381, 26] width 44 height 12
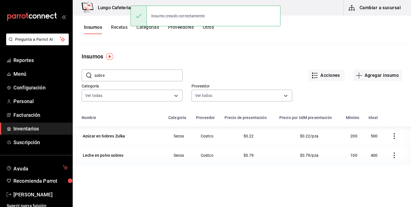
click at [119, 30] on button "Recetas" at bounding box center [119, 30] width 17 height 10
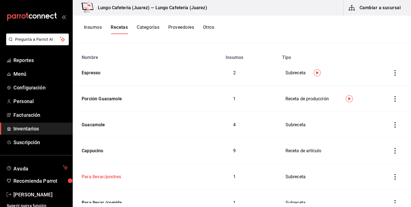
scroll to position [78, 0]
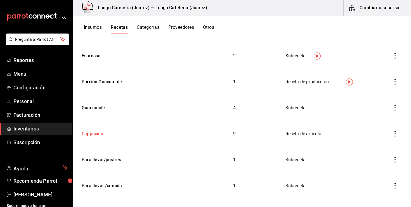
click at [94, 140] on td "Cappucino" at bounding box center [132, 134] width 118 height 26
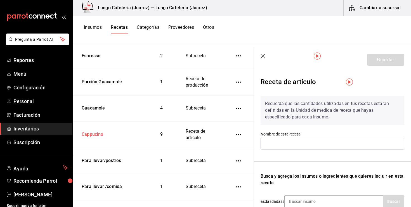
type input "Cappucino"
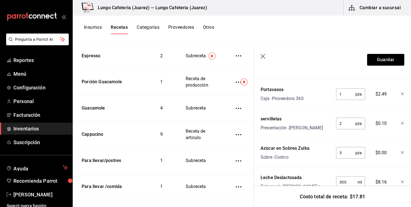
scroll to position [266, 0]
click at [348, 150] on input "3" at bounding box center [345, 152] width 19 height 11
click at [329, 156] on div "Azúcar en Sobres [PERSON_NAME] Sobre - Costco" at bounding box center [295, 152] width 73 height 18
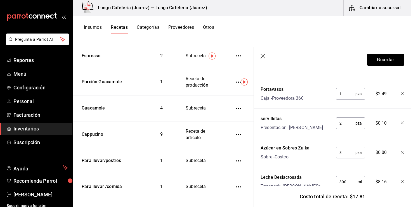
click at [345, 156] on input "3" at bounding box center [345, 152] width 19 height 11
type input "1"
click at [403, 153] on icon "button" at bounding box center [402, 152] width 3 height 3
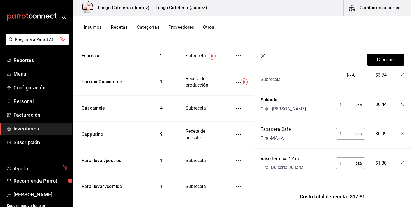
scroll to position [167, 0]
click at [96, 21] on div "Insumos Recetas Categorías Proveedores Otros" at bounding box center [242, 30] width 339 height 28
click at [96, 23] on div "Insumos Recetas Categorías Proveedores Otros" at bounding box center [242, 30] width 339 height 28
click at [96, 25] on button "Insumos" at bounding box center [93, 30] width 18 height 10
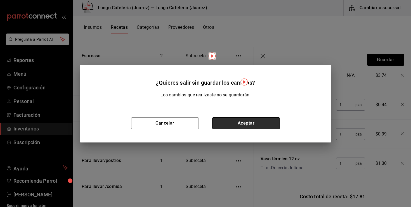
click at [224, 126] on button "Aceptar" at bounding box center [246, 124] width 68 height 12
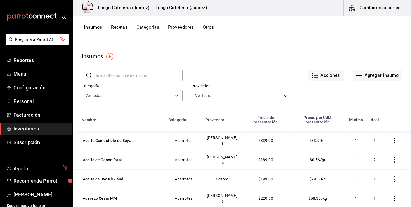
click at [119, 79] on input "text" at bounding box center [139, 75] width 88 height 11
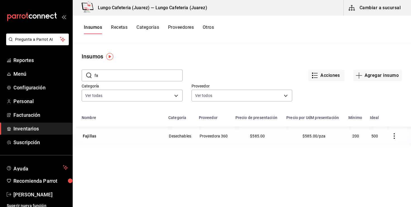
type input "f"
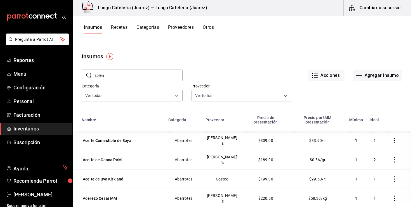
type input "splen"
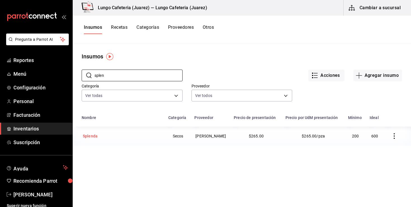
click at [97, 135] on div "Splenda" at bounding box center [90, 136] width 17 height 8
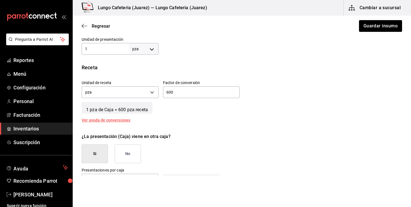
scroll to position [179, 0]
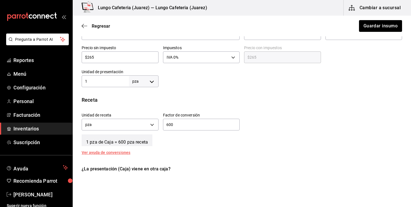
scroll to position [145, 0]
click at [182, 123] on input "600" at bounding box center [201, 125] width 77 height 7
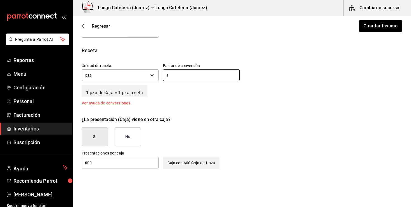
scroll to position [200, 0]
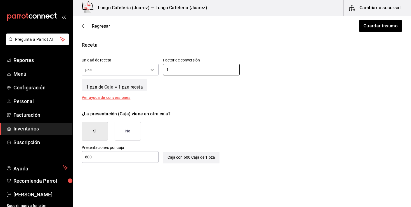
type input "1"
click at [180, 95] on div "Receta Unidad de receta pza UNIT Factor de conversión 1 ​ 1 pza de Caja = 1 pza…" at bounding box center [242, 70] width 339 height 58
click at [178, 71] on input "1" at bounding box center [201, 69] width 77 height 7
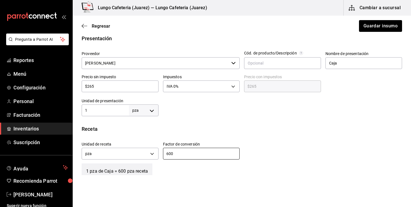
scroll to position [116, 0]
type input "600"
click at [373, 30] on button "Guardar insumo" at bounding box center [381, 26] width 44 height 12
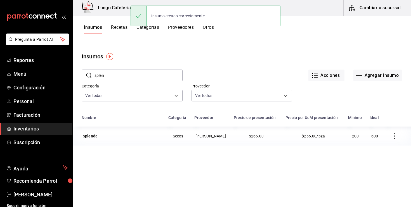
click at [116, 31] on button "Recetas" at bounding box center [119, 30] width 17 height 10
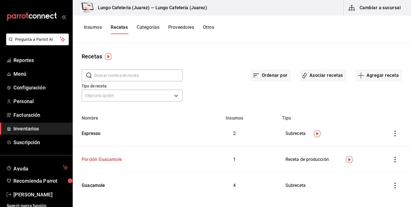
scroll to position [52, 0]
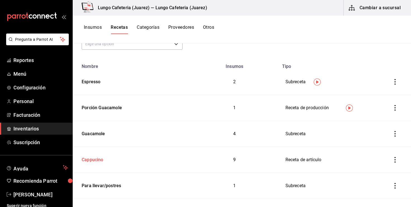
click at [95, 164] on td "Cappucino" at bounding box center [132, 160] width 118 height 26
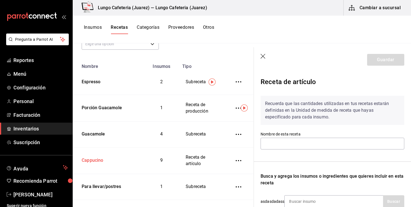
type input "Cappucino"
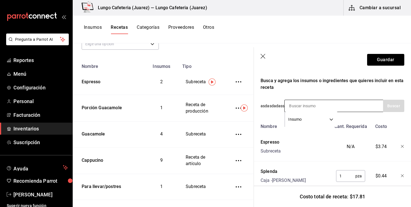
scroll to position [97, 0]
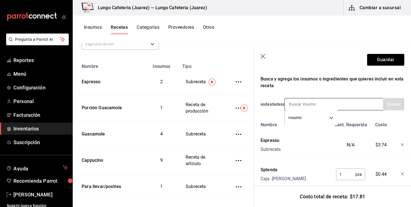
click at [324, 106] on input at bounding box center [313, 104] width 56 height 12
type input "a"
click at [95, 25] on button "Insumos" at bounding box center [93, 30] width 18 height 10
